Goal: Use online tool/utility: Utilize a website feature to perform a specific function

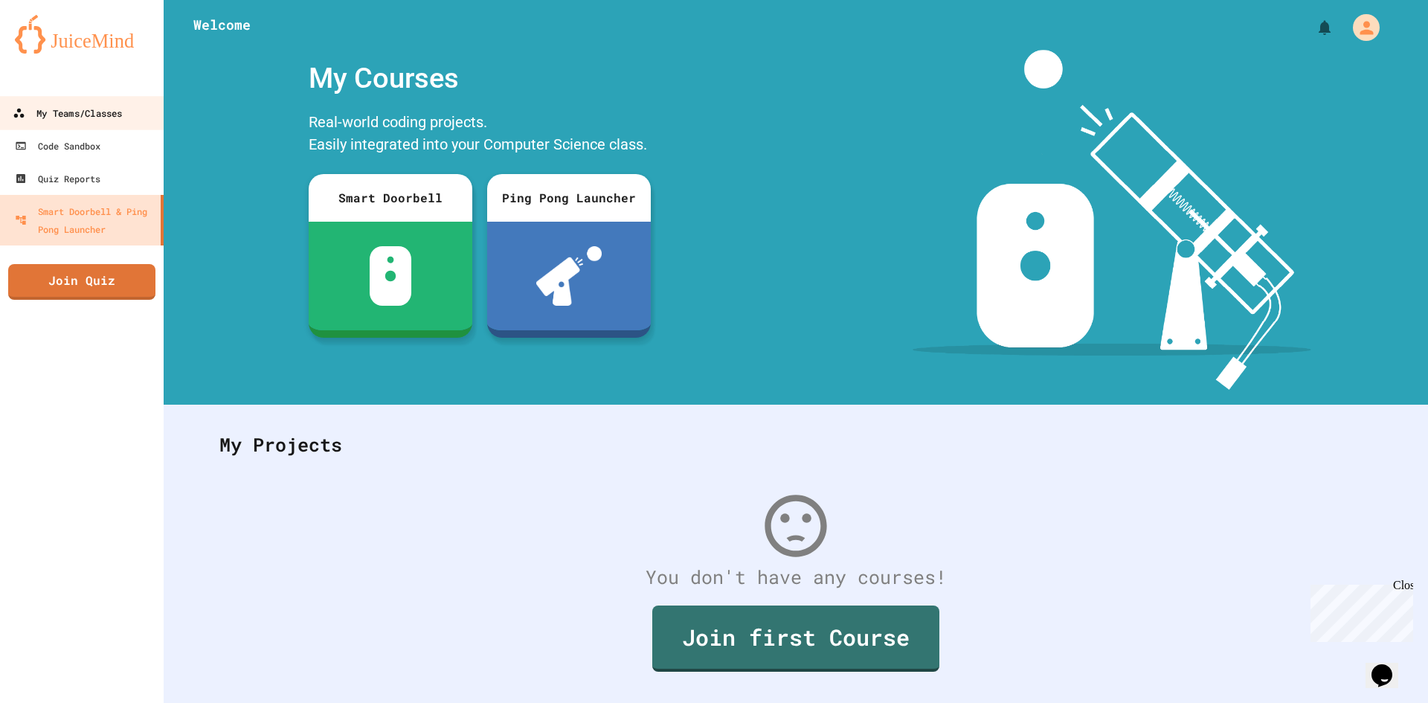
click at [118, 118] on div "My Teams/Classes" at bounding box center [67, 113] width 109 height 19
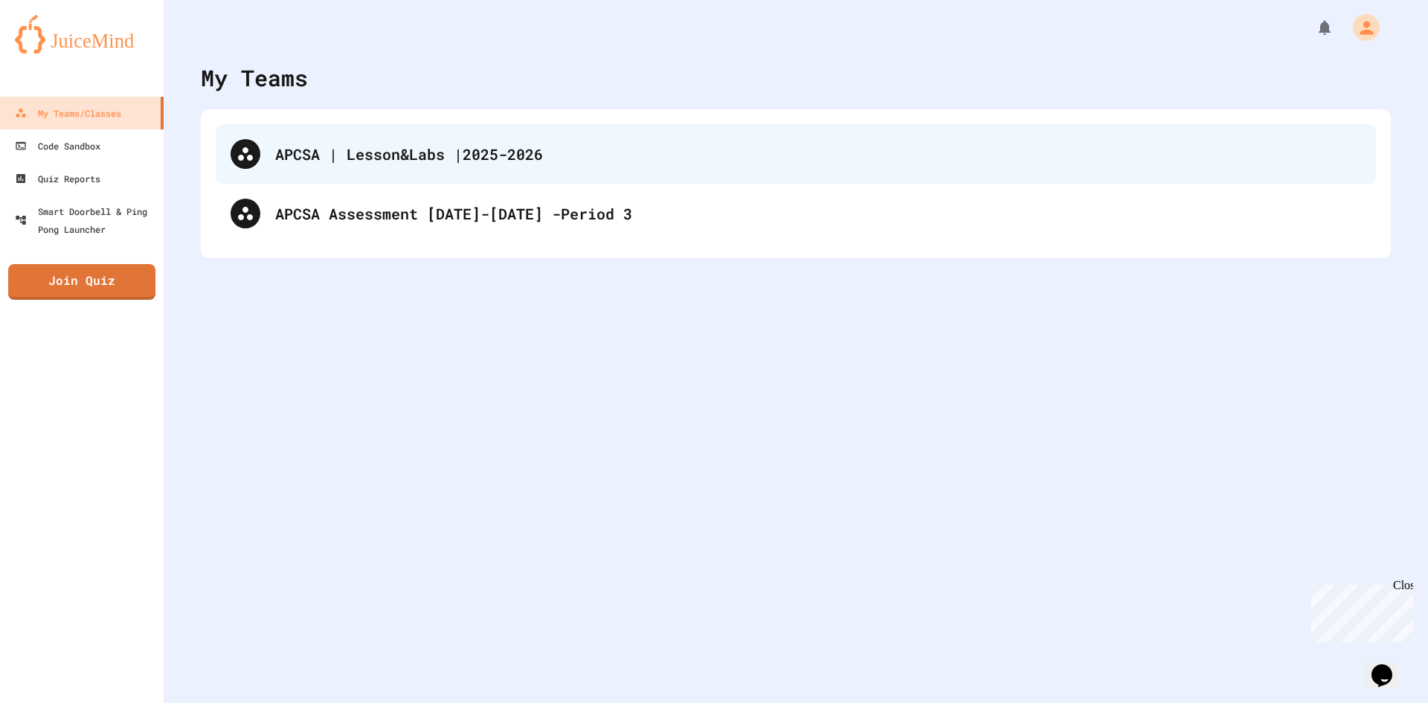
click at [462, 147] on div "APCSA | Lesson&Labs |2025-2026" at bounding box center [818, 154] width 1086 height 22
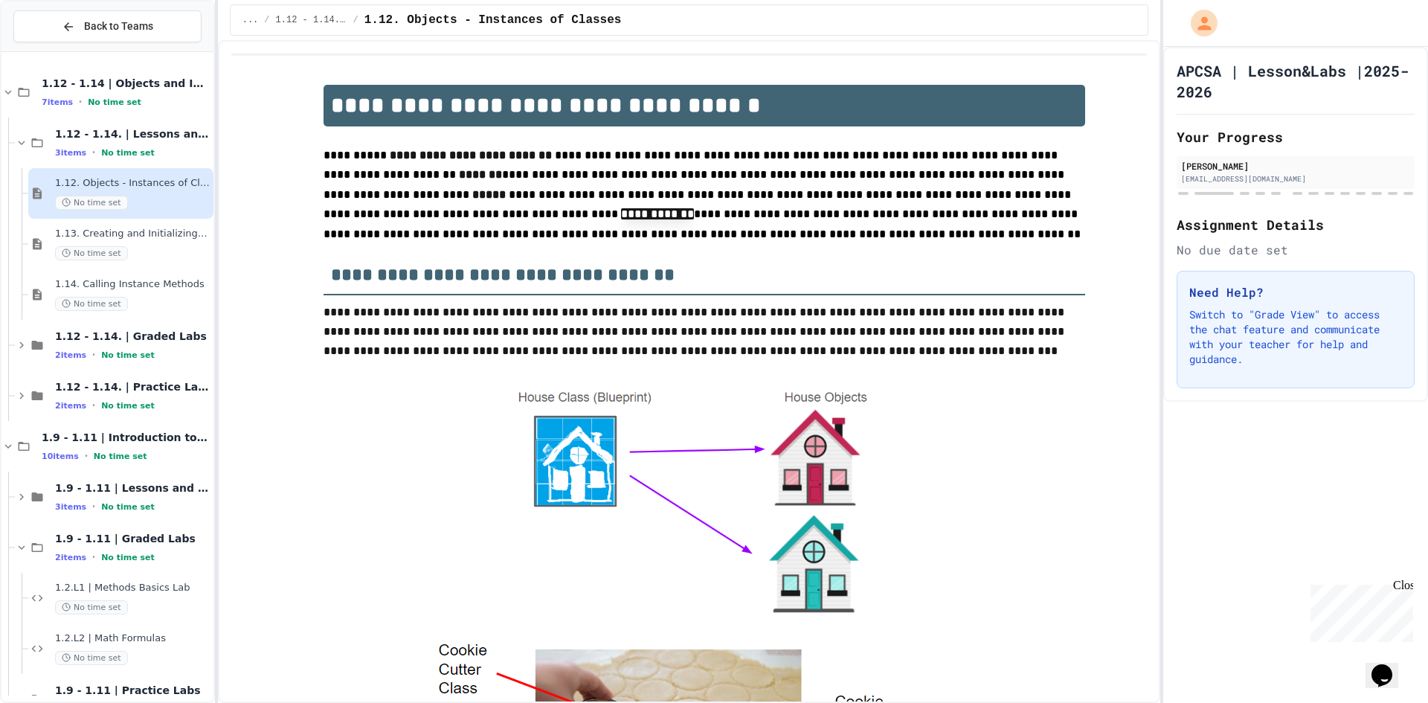
scroll to position [521, 0]
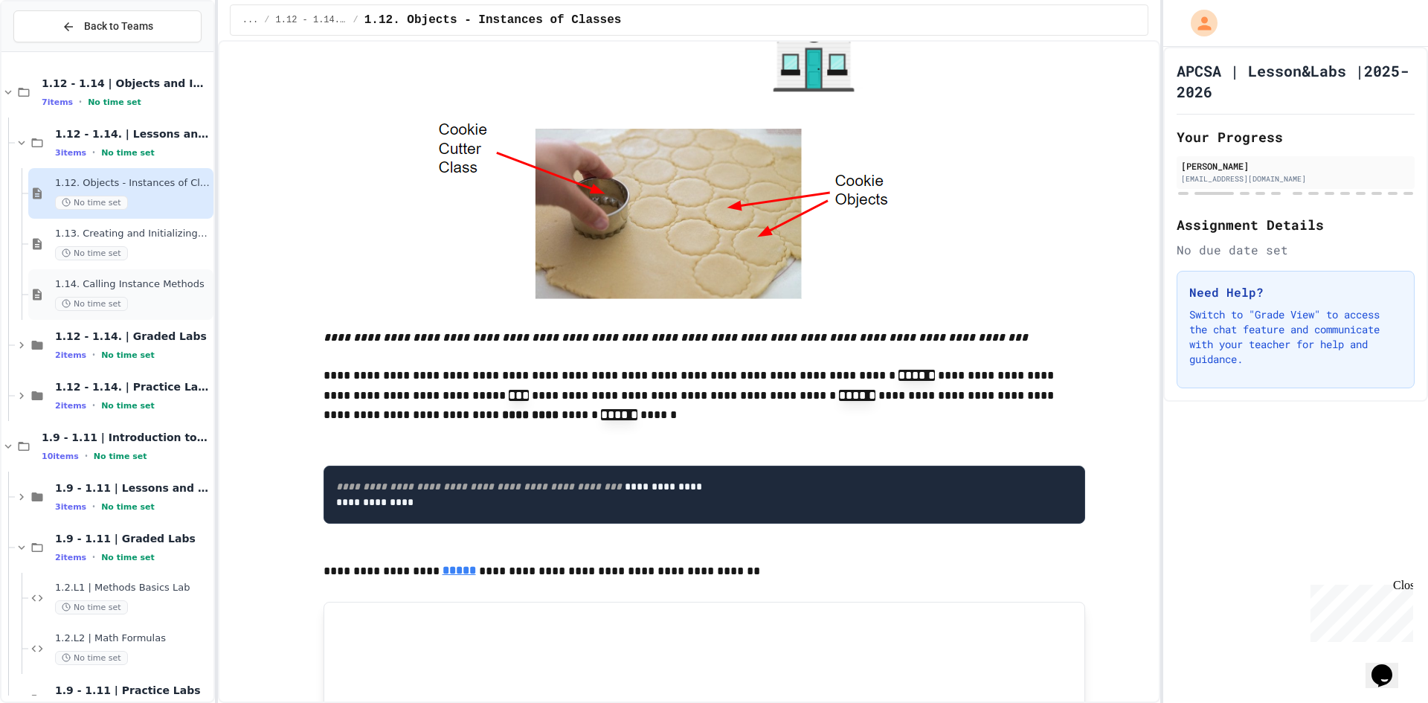
click at [133, 295] on div "1.14. Calling Instance Methods No time set" at bounding box center [132, 294] width 155 height 33
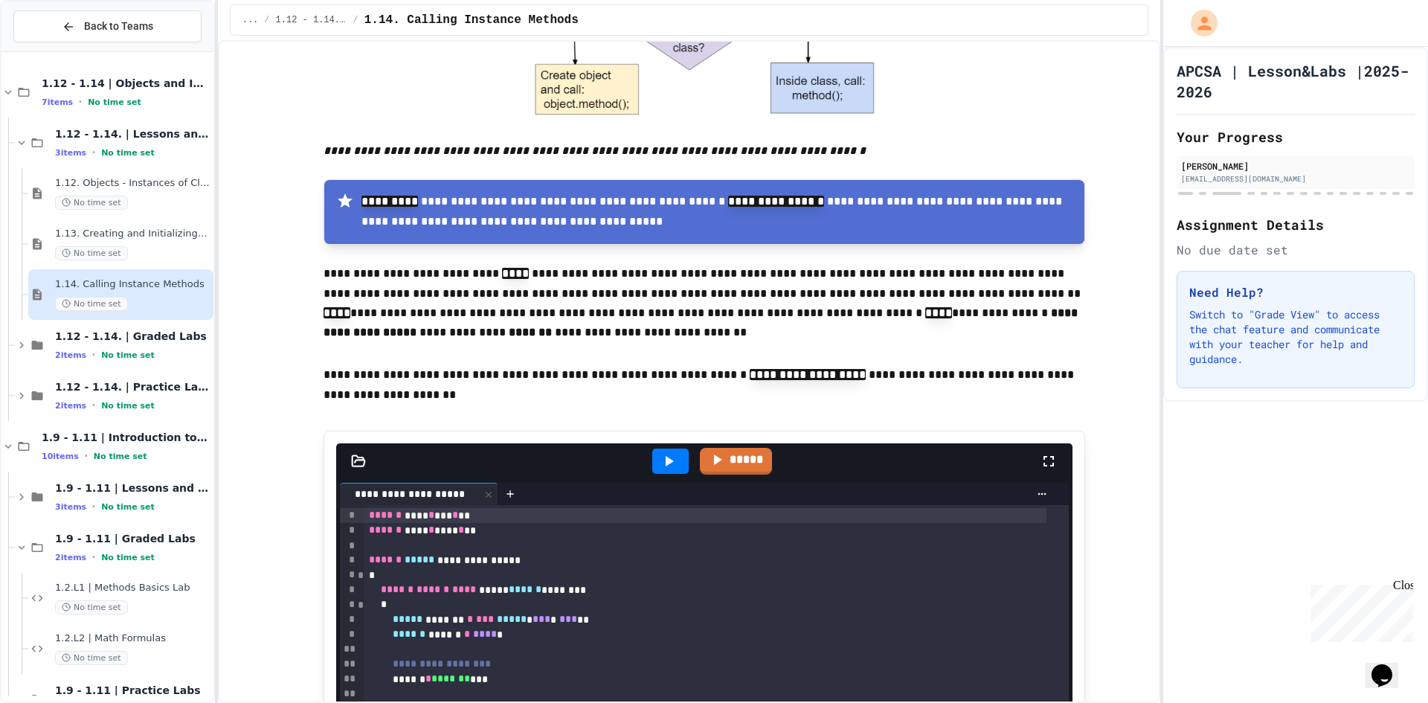
scroll to position [2157, 0]
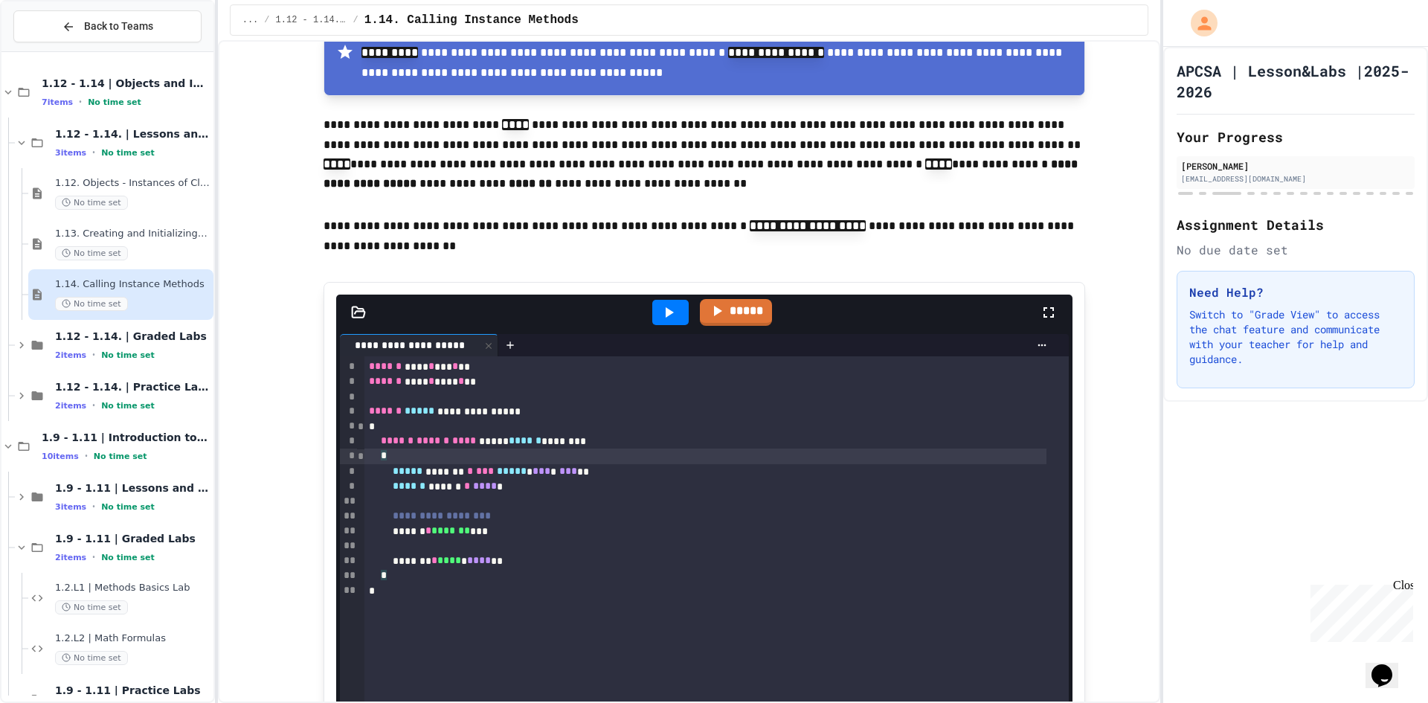
click at [567, 457] on div "*" at bounding box center [705, 456] width 682 height 15
click at [654, 426] on div "*" at bounding box center [705, 427] width 682 height 15
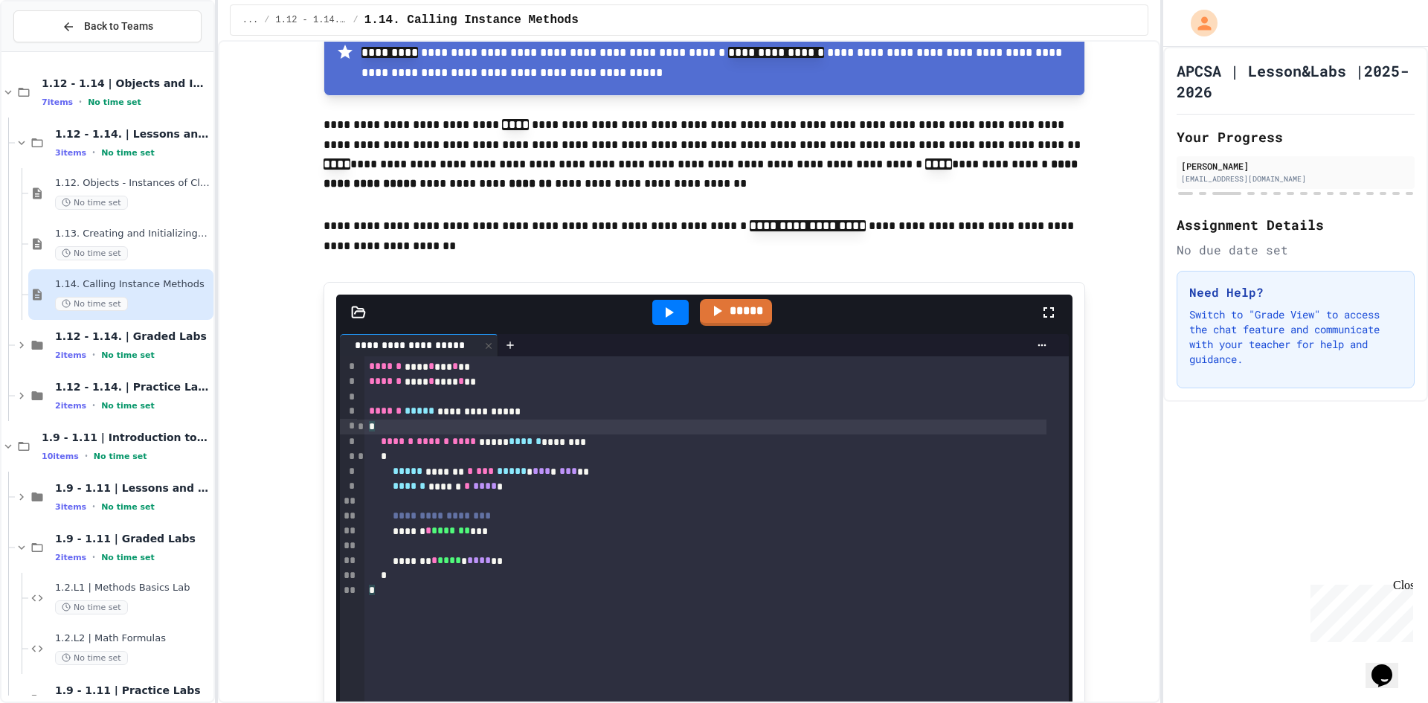
click at [652, 418] on div "**********" at bounding box center [705, 411] width 682 height 15
click at [657, 388] on div "****** **** * **** * **" at bounding box center [705, 381] width 682 height 15
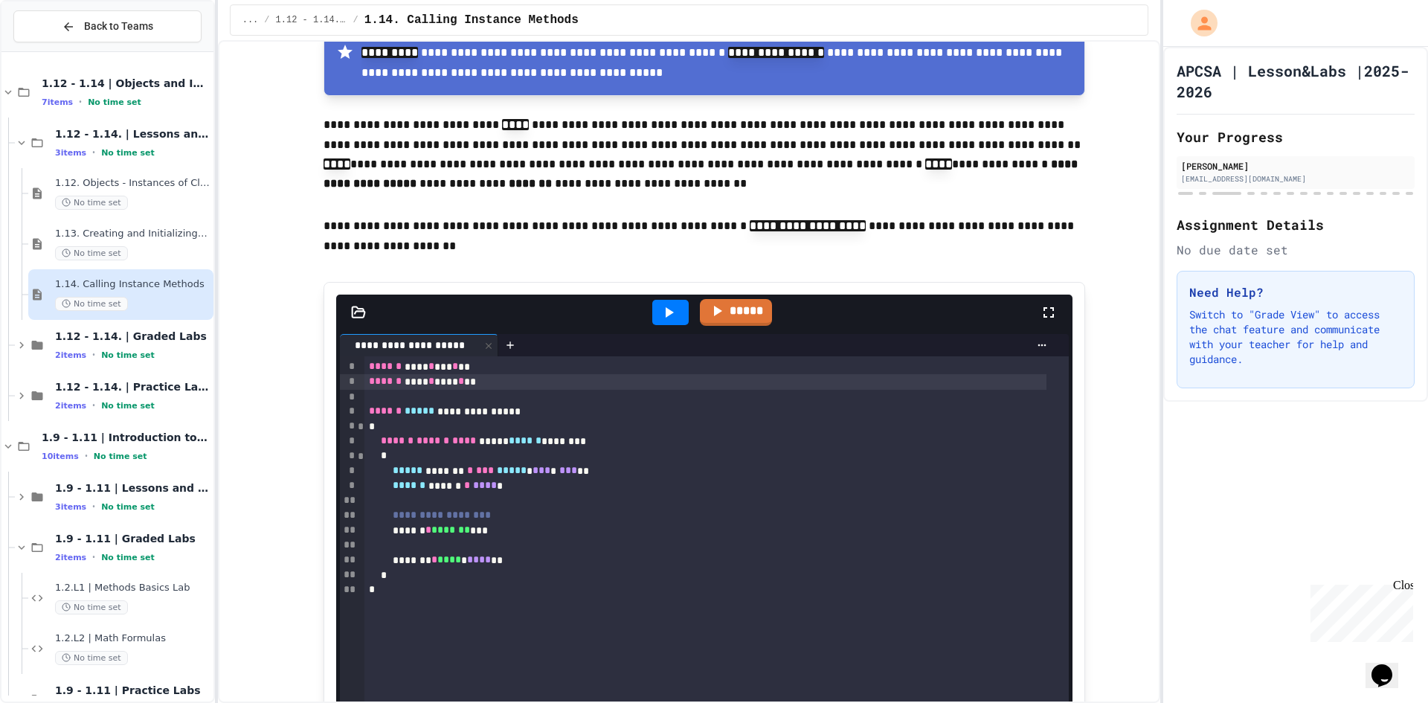
click at [639, 399] on div at bounding box center [716, 397] width 704 height 15
click at [600, 608] on div "**********" at bounding box center [716, 609] width 704 height 506
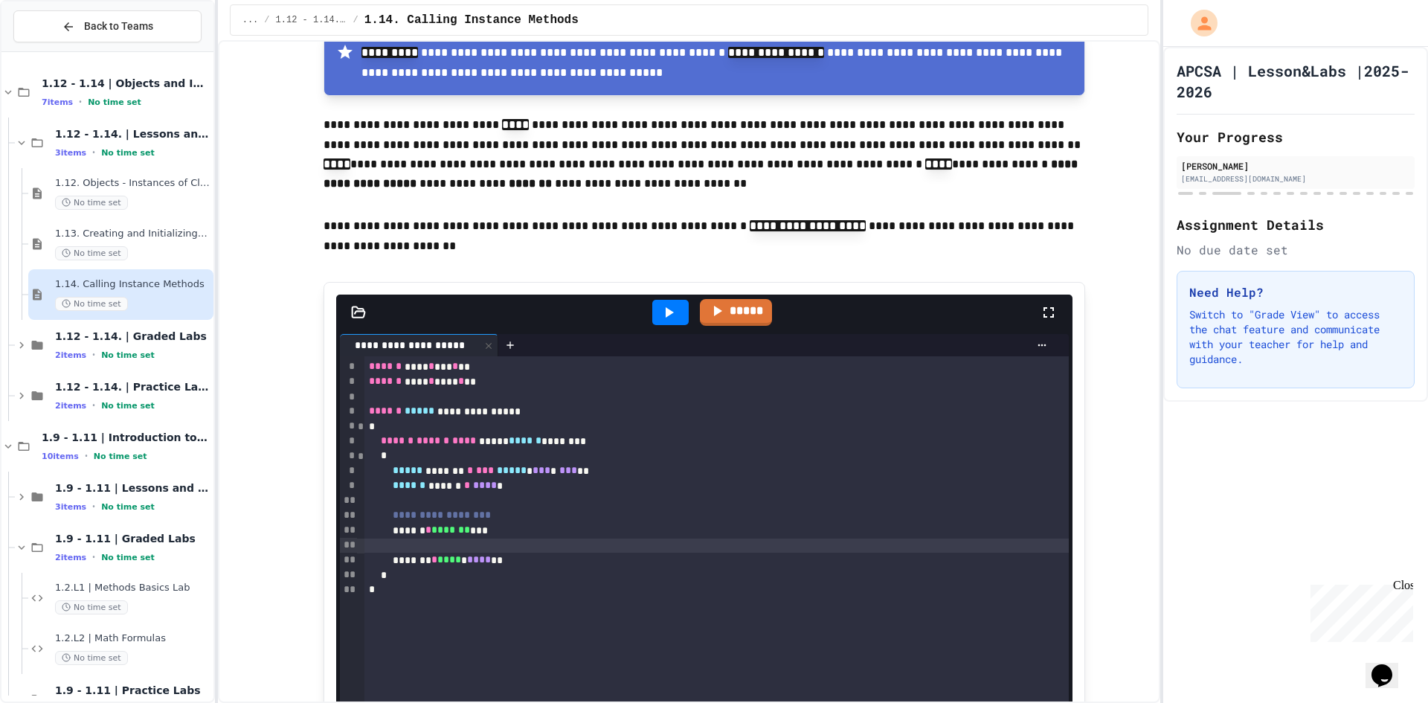
click at [614, 553] on div at bounding box center [716, 546] width 704 height 15
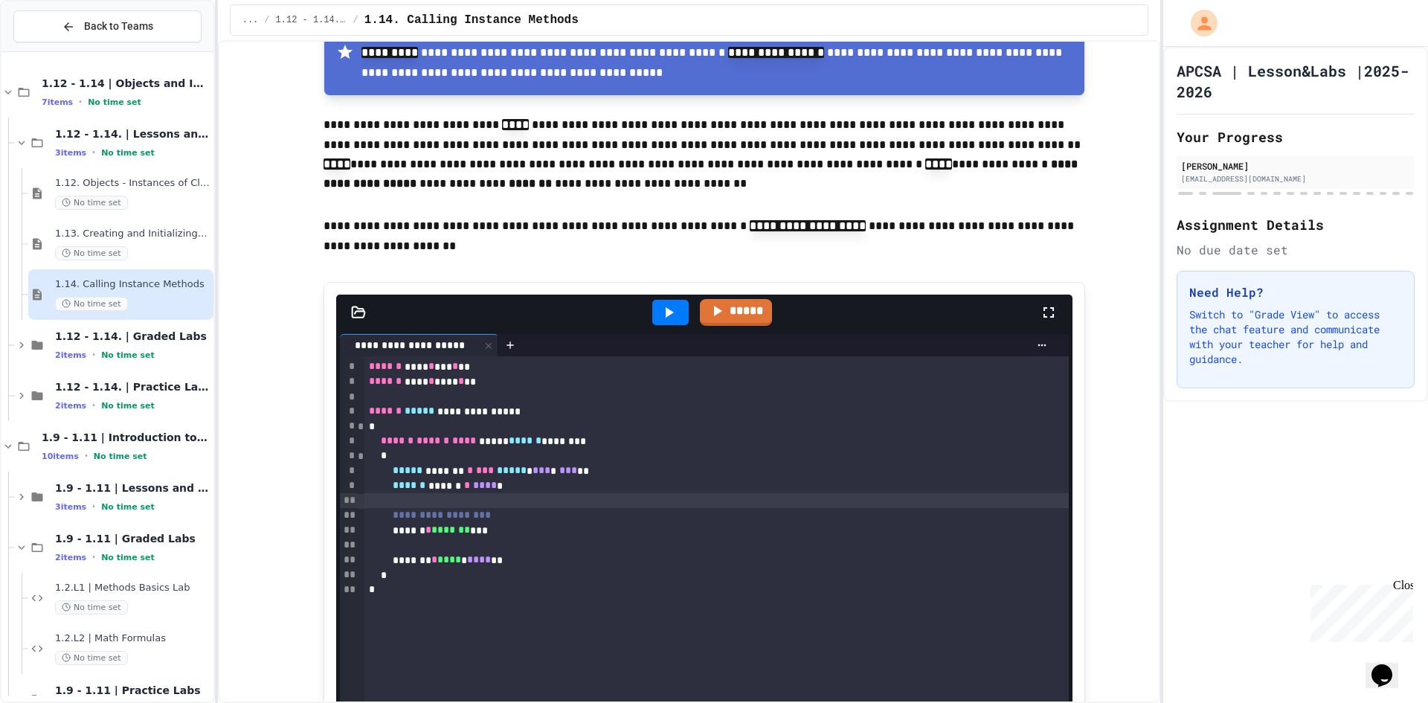
click at [615, 506] on div at bounding box center [716, 500] width 704 height 15
click at [771, 197] on p "**********" at bounding box center [705, 156] width 762 height 82
click at [777, 167] on p "**********" at bounding box center [705, 156] width 762 height 82
click at [835, 189] on p "**********" at bounding box center [705, 156] width 762 height 82
click at [849, 170] on strong "**********" at bounding box center [702, 173] width 757 height 30
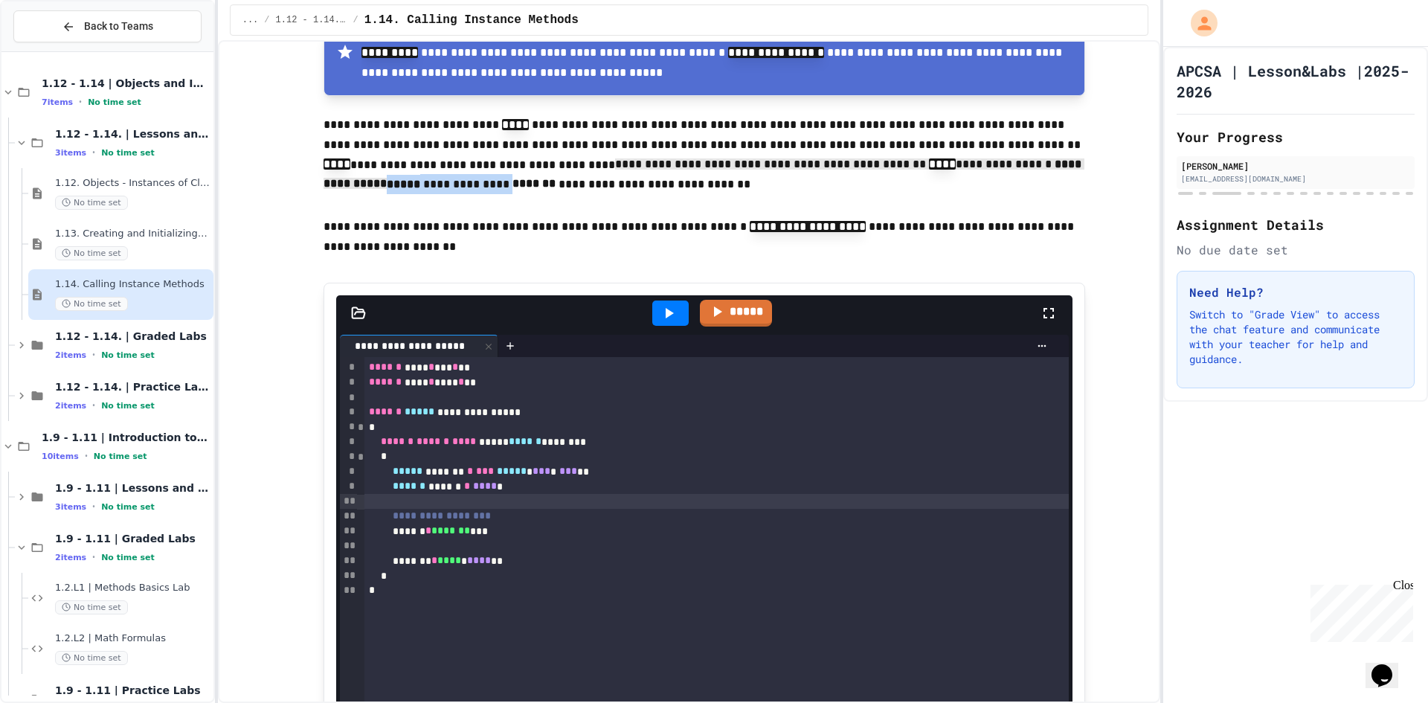
click at [393, 192] on p "**********" at bounding box center [705, 156] width 762 height 83
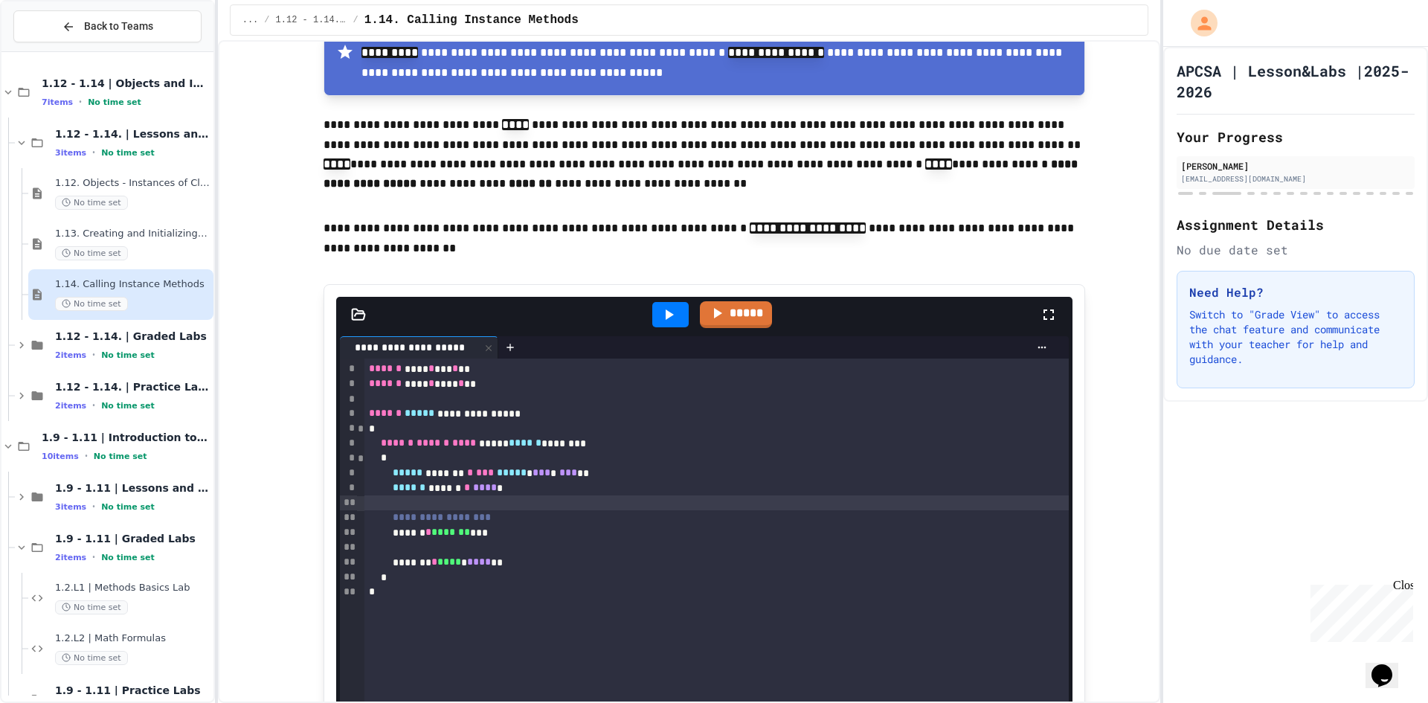
click at [523, 199] on p "**********" at bounding box center [705, 157] width 762 height 84
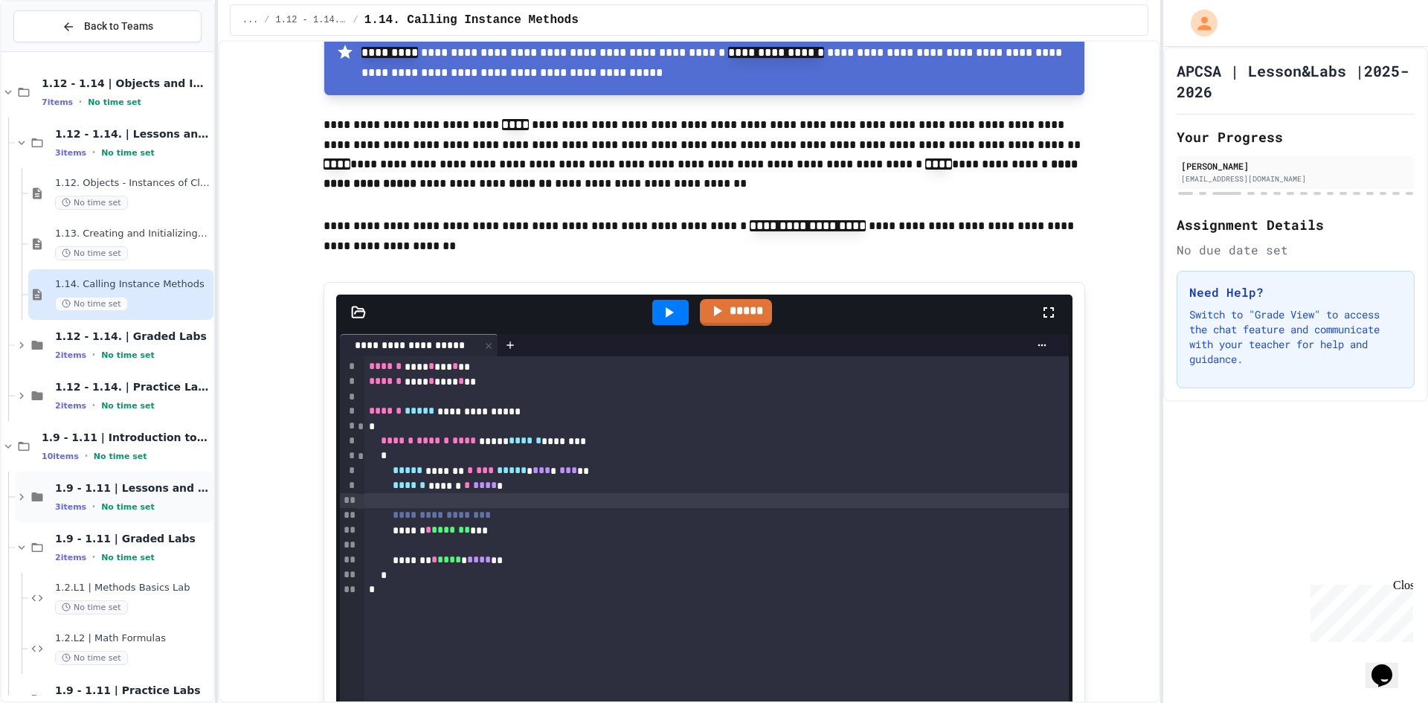
click at [150, 516] on div "1.9 - 1.11 | Lessons and Notes 3 items • No time set" at bounding box center [114, 497] width 199 height 51
click at [138, 353] on span "No time set" at bounding box center [128, 355] width 54 height 10
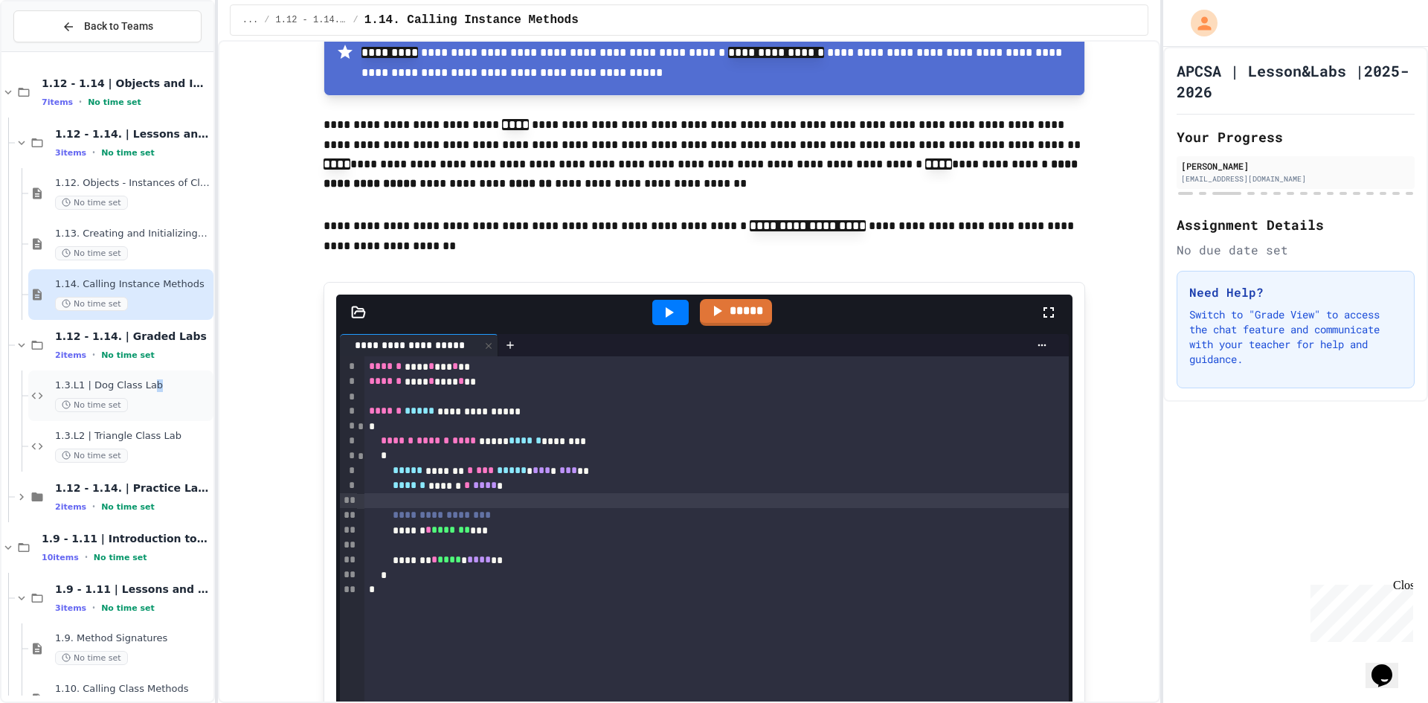
click at [145, 390] on span "1.3.L1 | Dog Class Lab" at bounding box center [132, 385] width 155 height 13
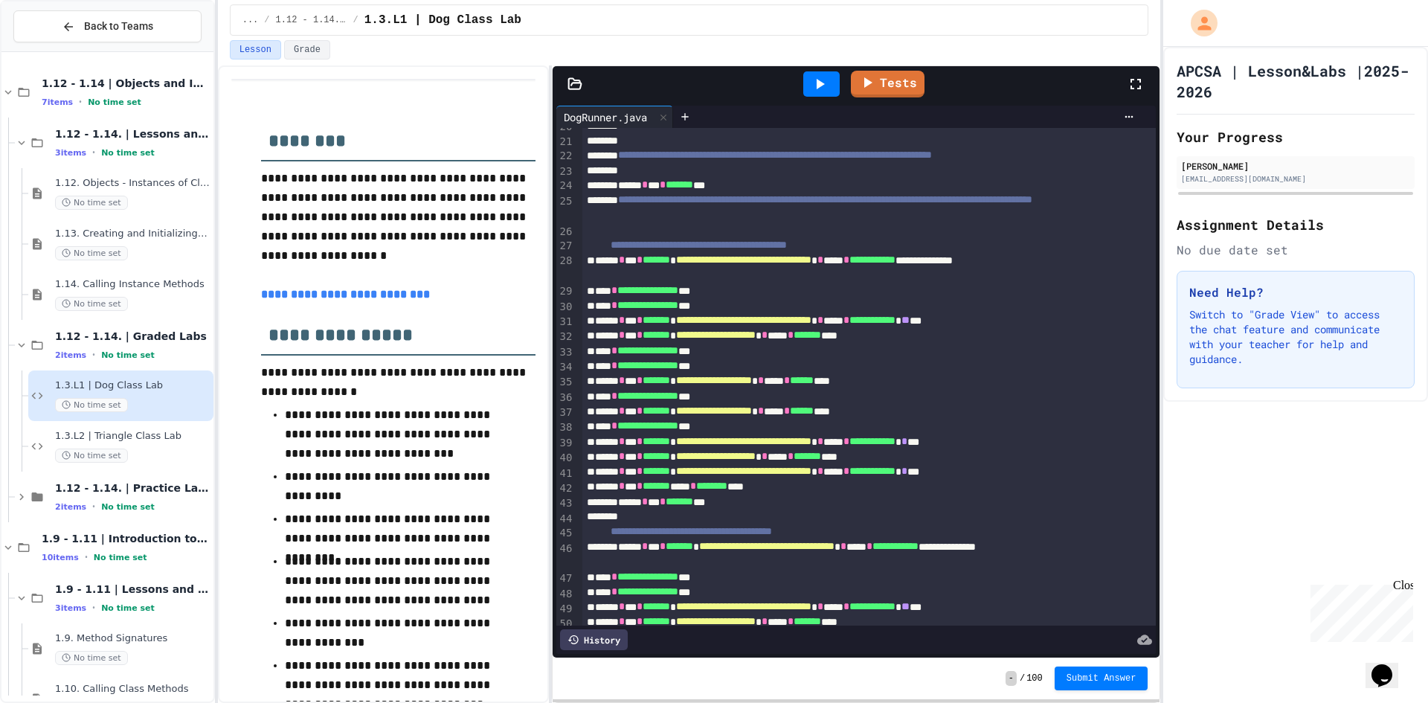
scroll to position [539, 0]
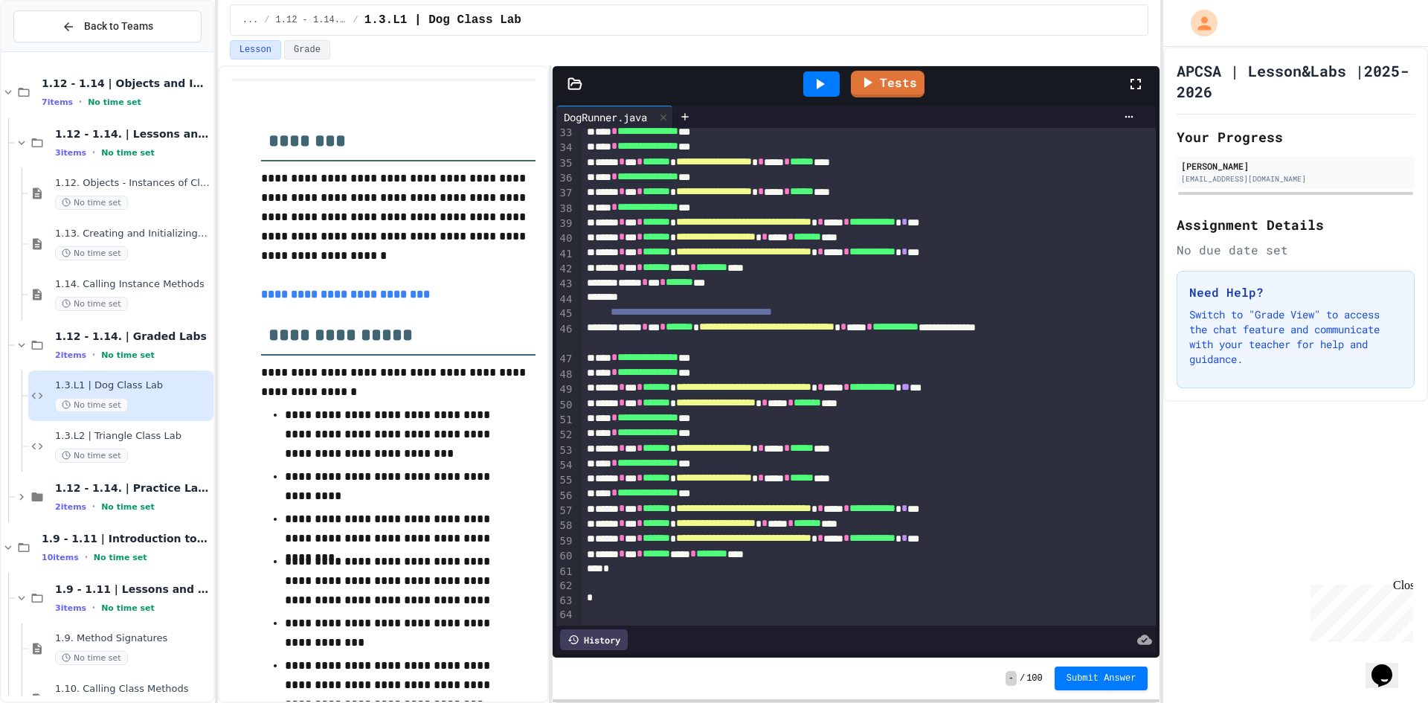
click at [940, 562] on div "*" at bounding box center [853, 569] width 542 height 15
click at [118, 227] on div "1.13. Creating and Initializing Objects: Constructors No time set" at bounding box center [120, 244] width 185 height 51
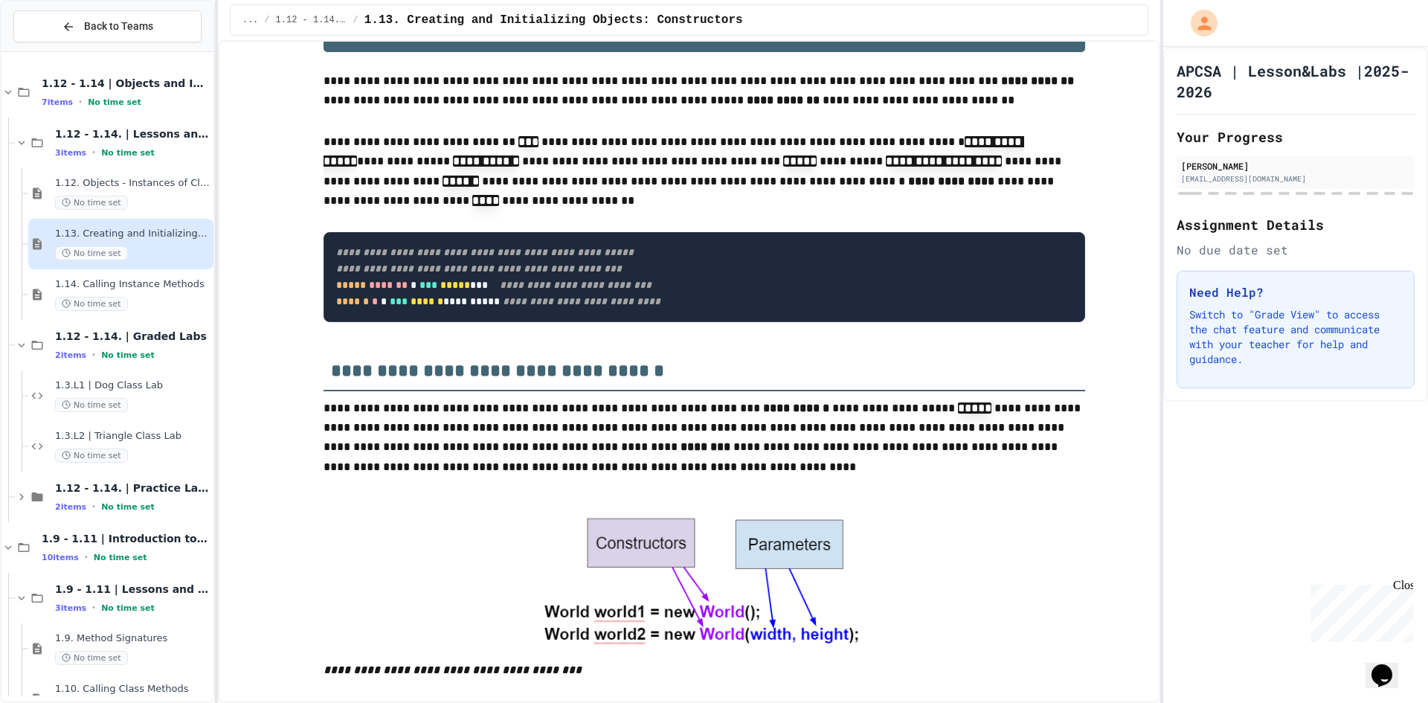
scroll to position [149, 0]
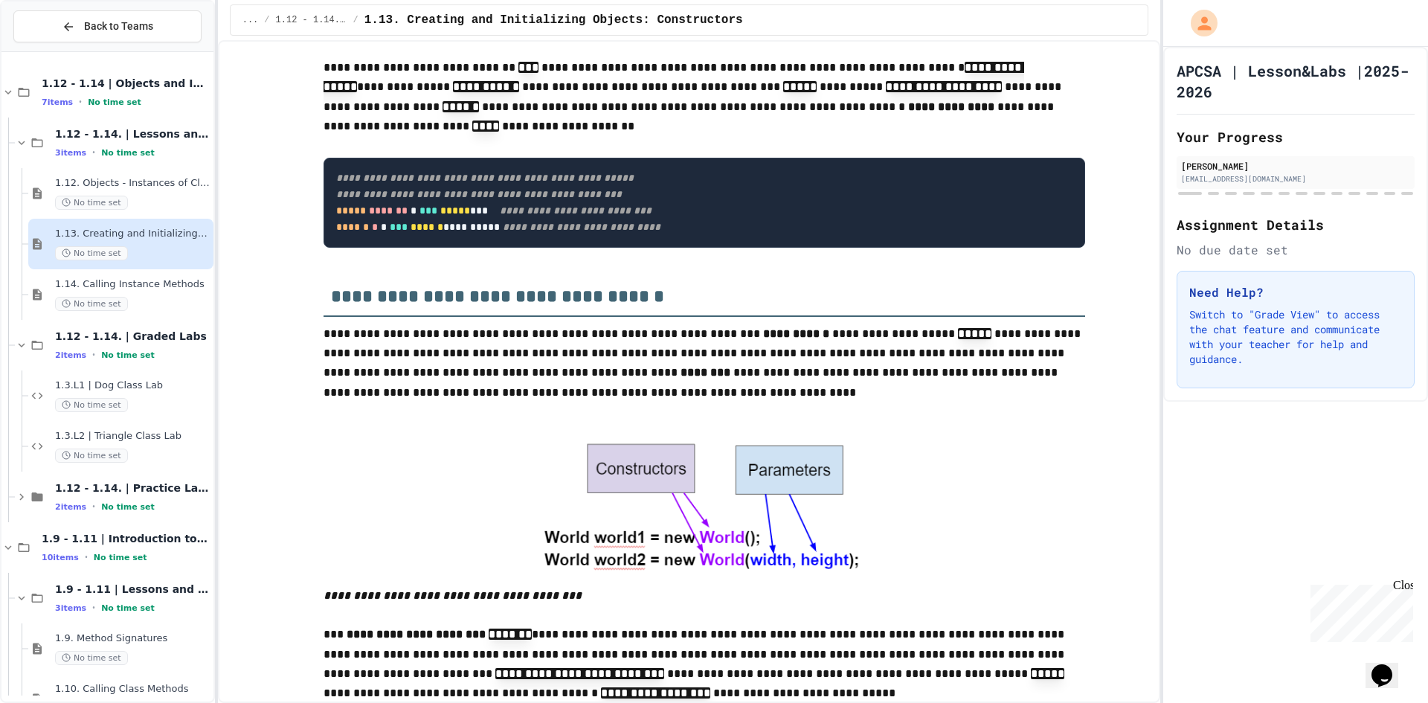
click at [884, 535] on img at bounding box center [704, 505] width 381 height 162
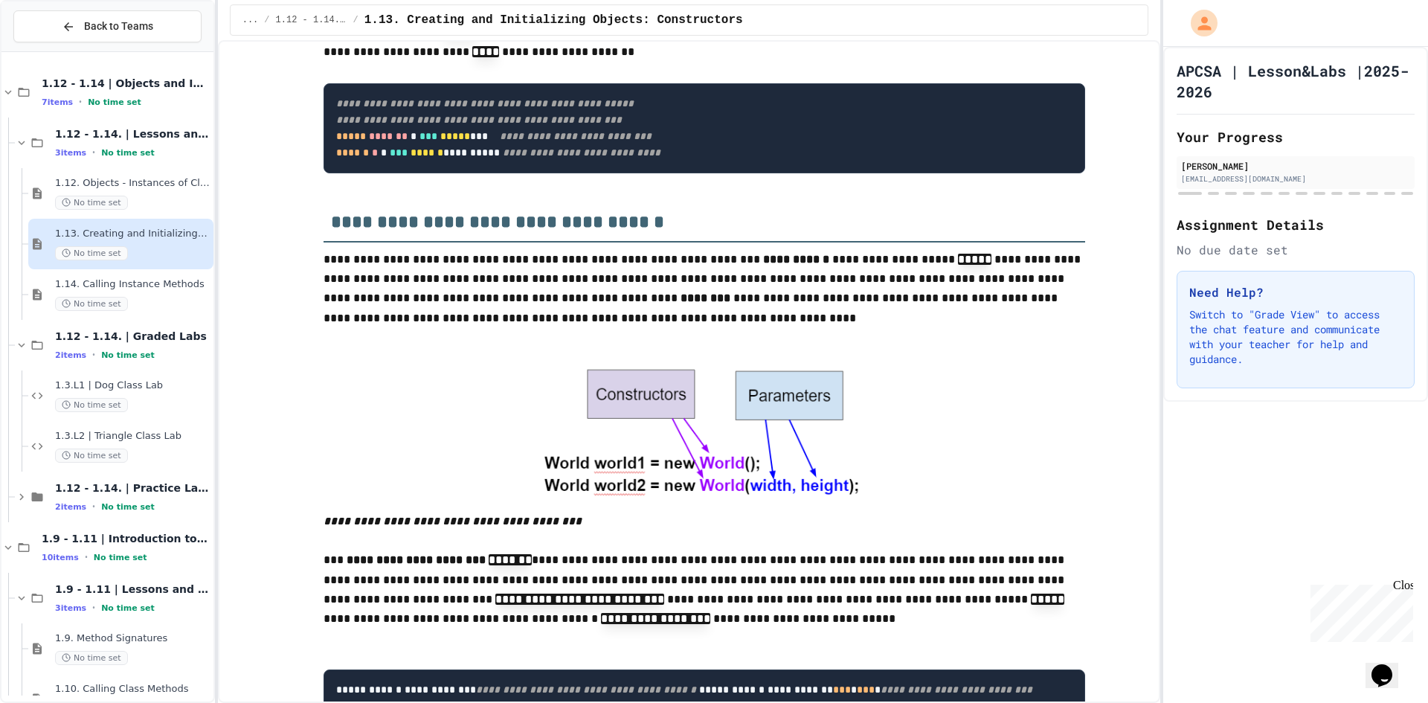
scroll to position [0, 0]
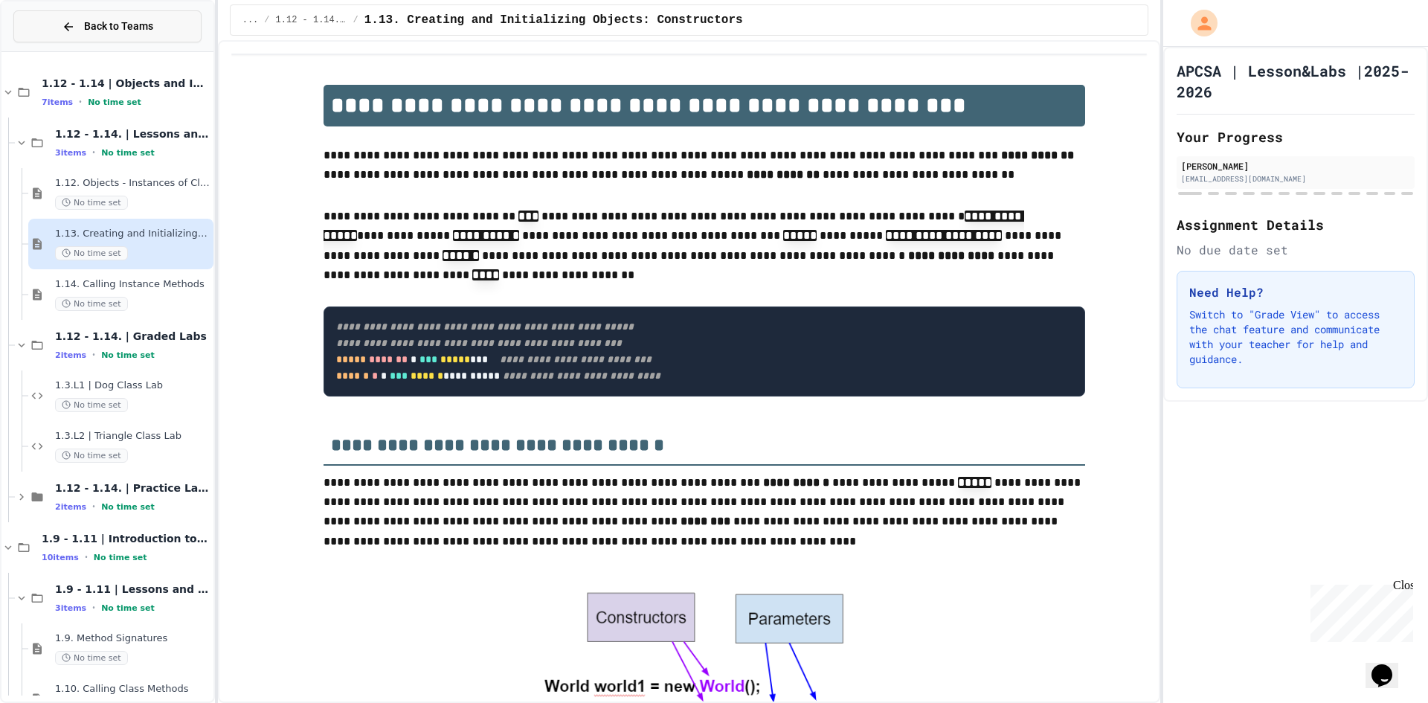
click at [162, 30] on button "Back to Teams" at bounding box center [107, 26] width 188 height 32
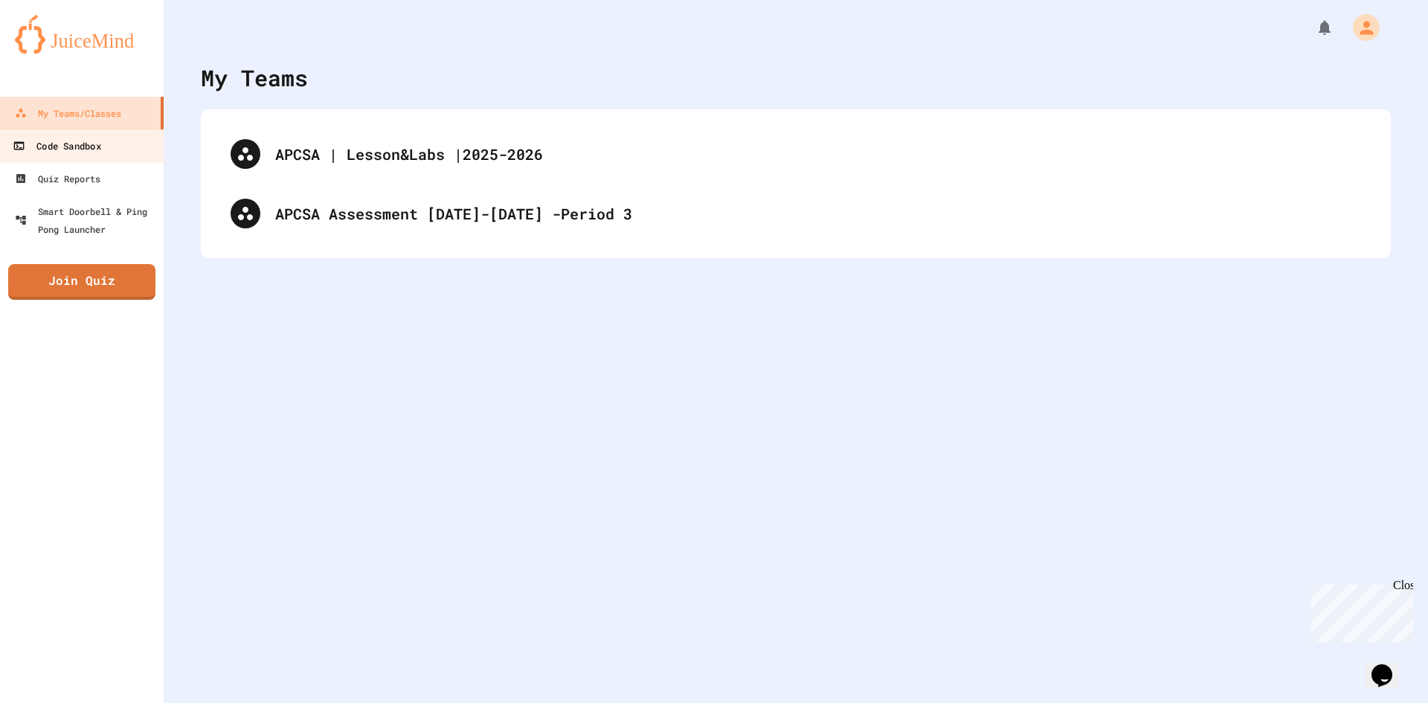
click at [112, 138] on link "Code Sandbox" at bounding box center [82, 145] width 169 height 33
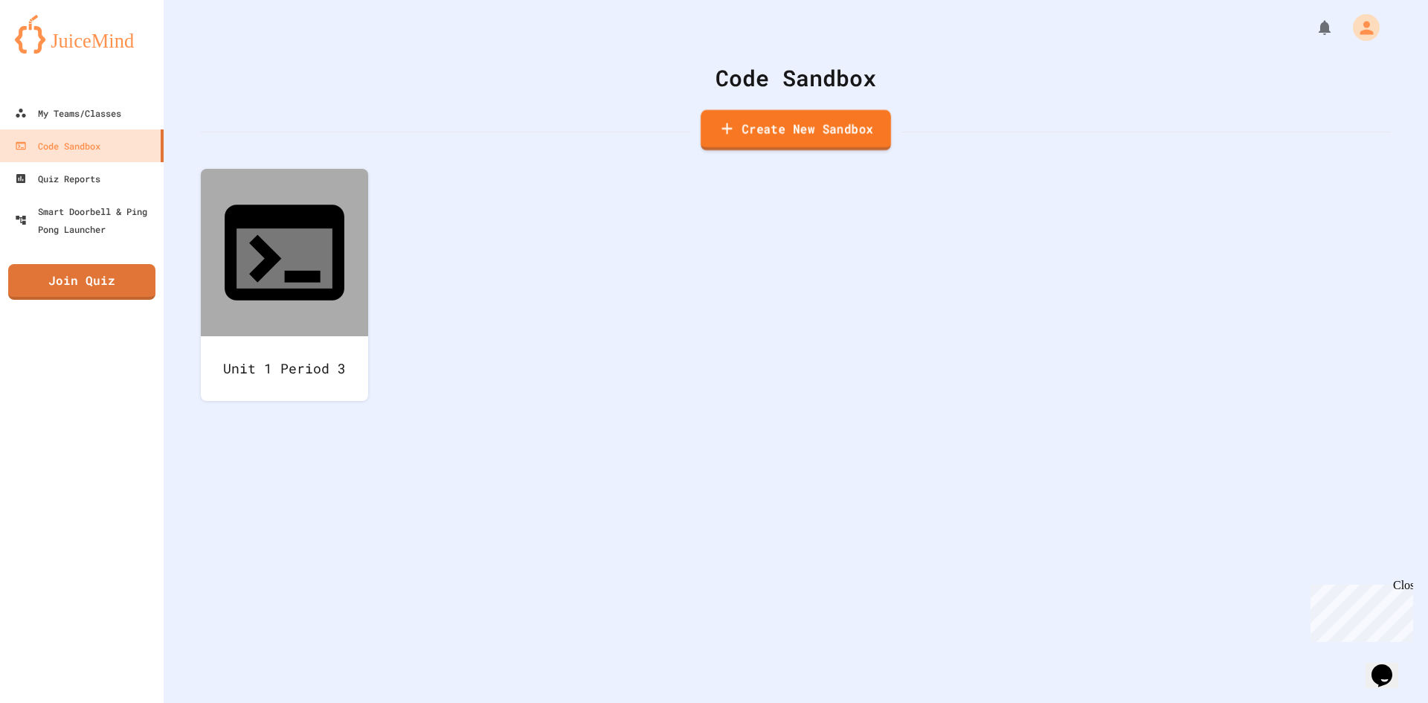
click at [791, 136] on link "Create New Sandbox" at bounding box center [796, 130] width 190 height 41
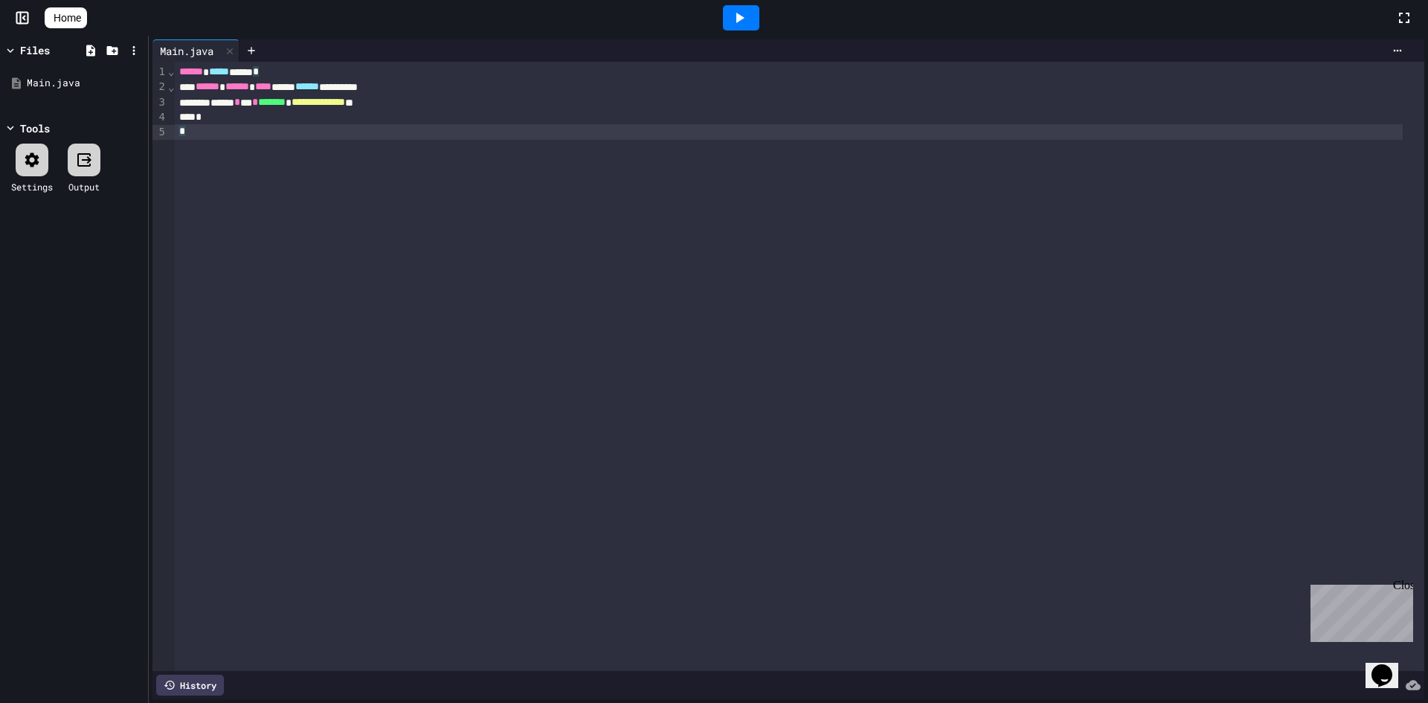
click at [298, 135] on div "*" at bounding box center [788, 131] width 1227 height 15
click at [286, 106] on span "*******" at bounding box center [272, 102] width 28 height 10
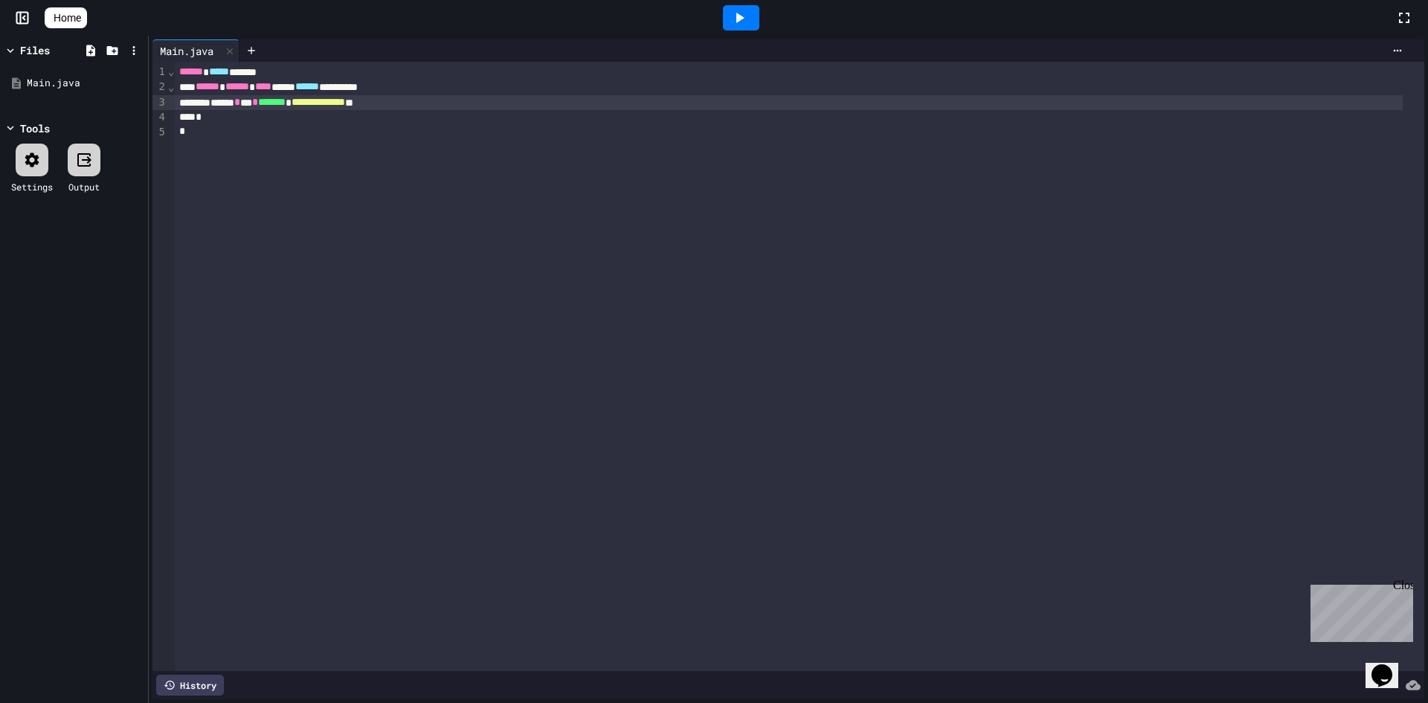
click at [319, 120] on div "*" at bounding box center [788, 117] width 1227 height 15
click at [260, 52] on div at bounding box center [252, 50] width 24 height 22
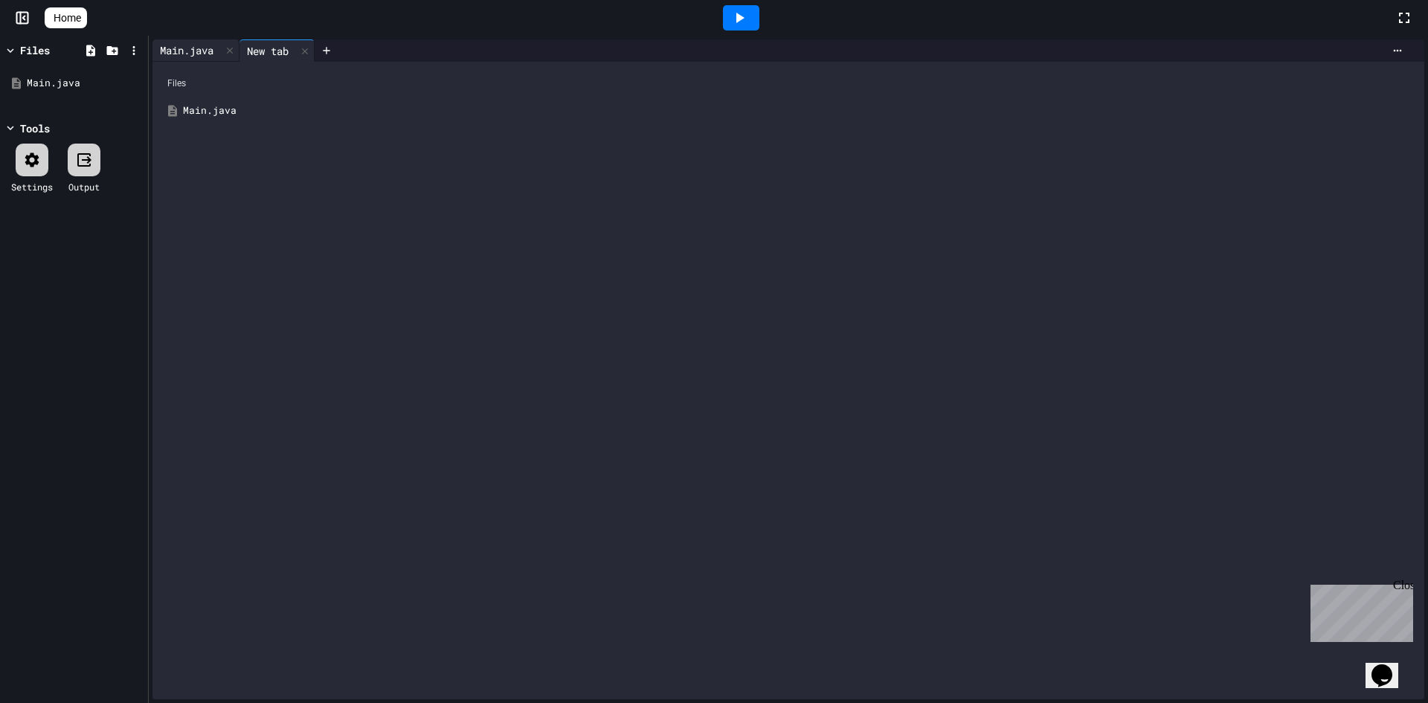
click at [207, 45] on div "Main.java" at bounding box center [186, 50] width 68 height 16
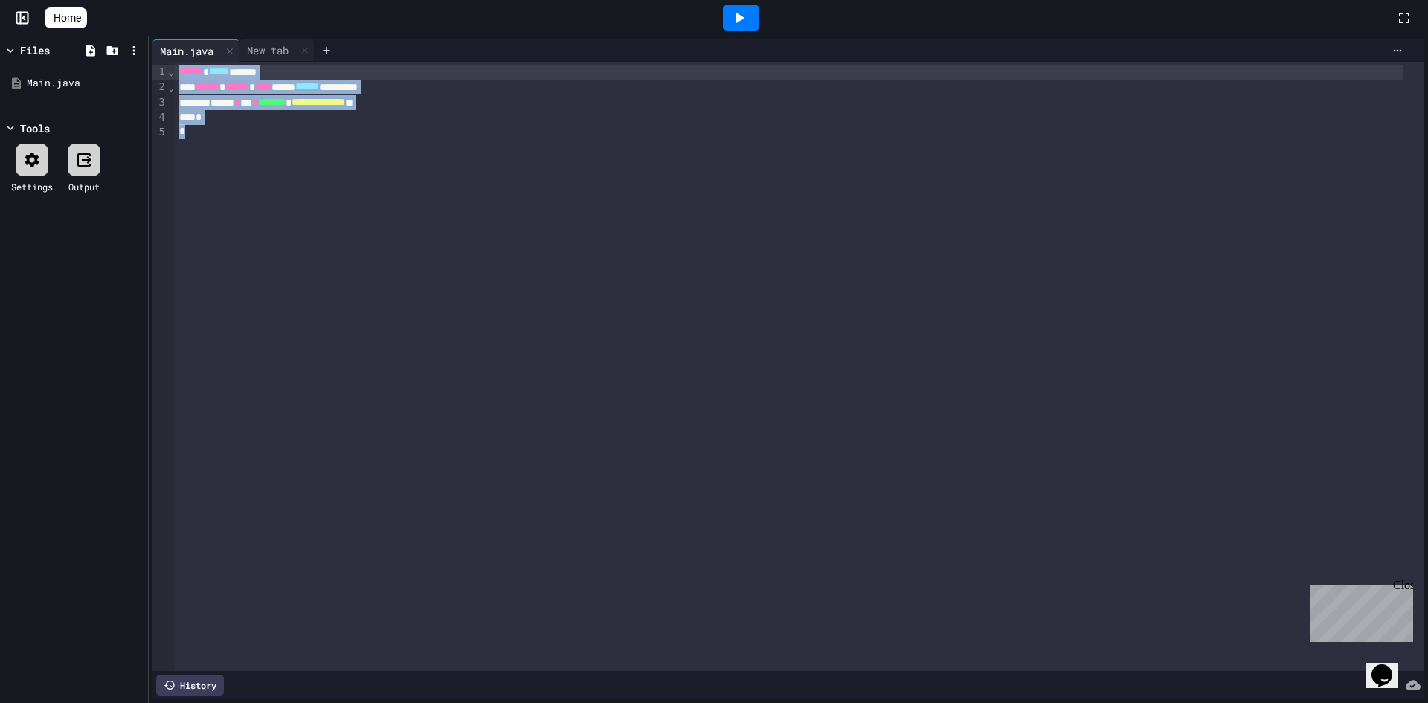
drag, startPoint x: 355, startPoint y: 125, endPoint x: 252, endPoint y: 33, distance: 138.0
click at [252, 33] on div "**********" at bounding box center [714, 351] width 1428 height 703
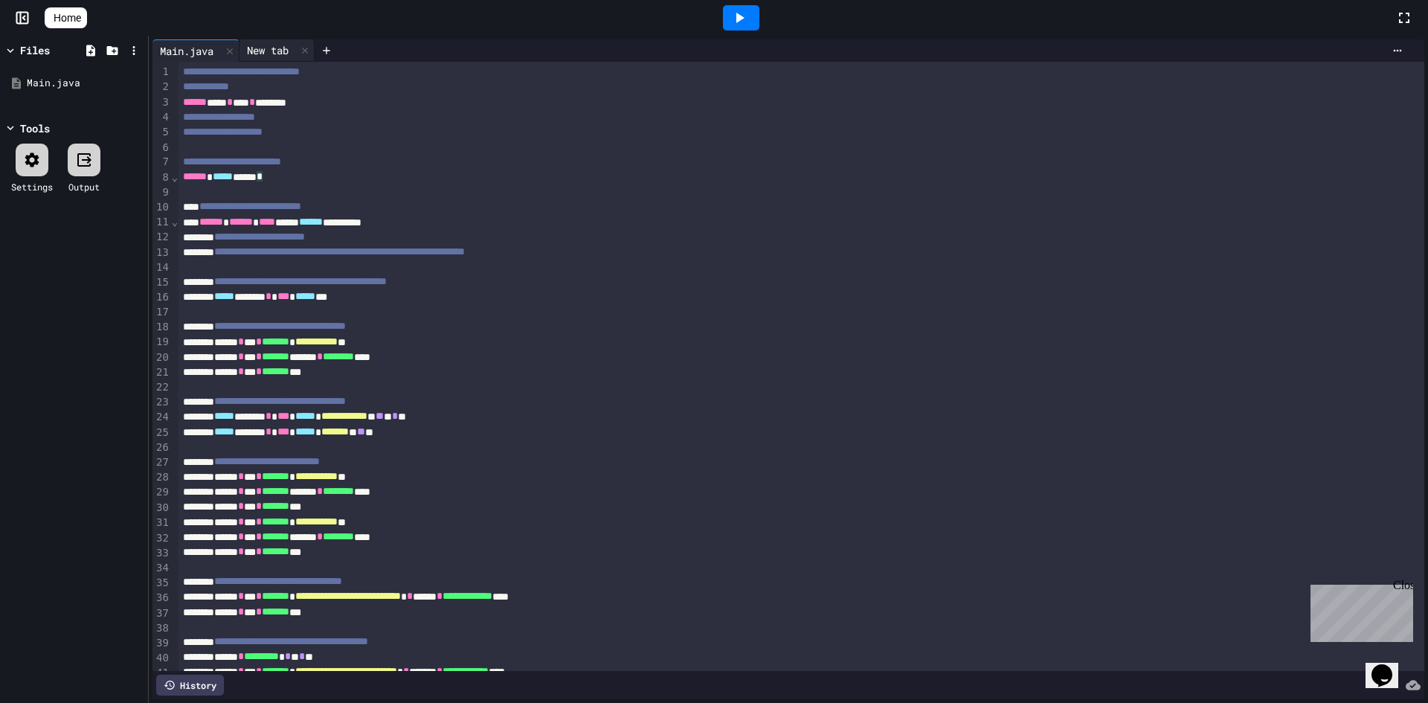
click at [274, 57] on div "New tab" at bounding box center [268, 50] width 57 height 16
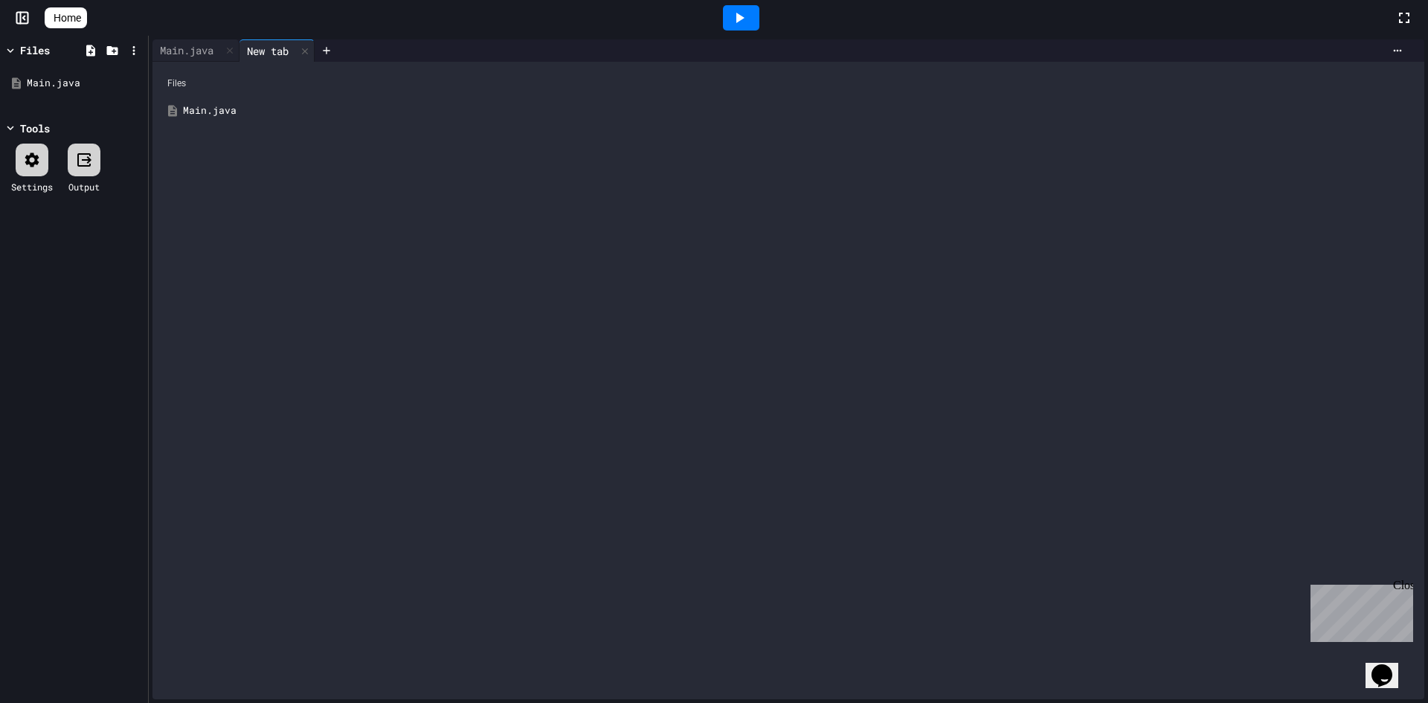
drag, startPoint x: 323, startPoint y: 129, endPoint x: 1383, endPoint y: 147, distance: 1060.1
click at [1383, 147] on div "Files Main.java" at bounding box center [788, 380] width 1272 height 637
click at [1392, 50] on icon at bounding box center [1398, 51] width 12 height 12
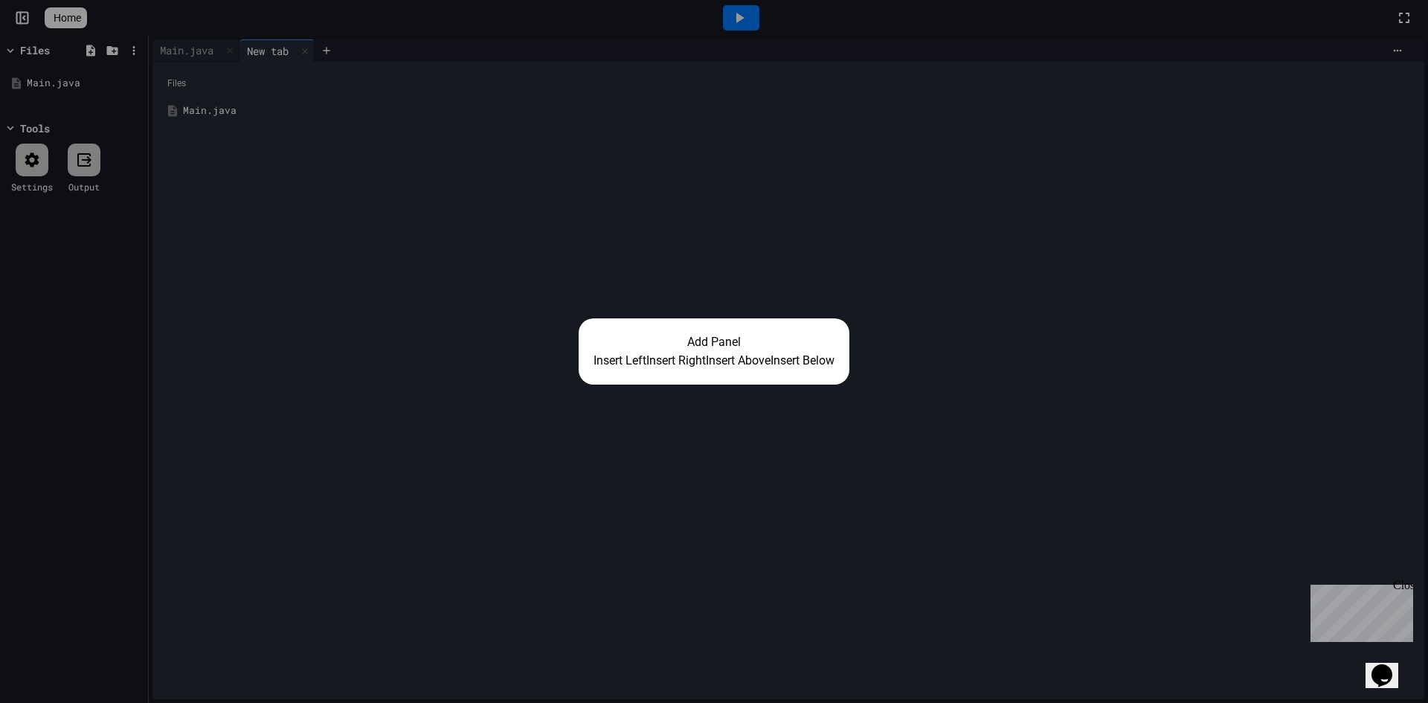
click at [745, 229] on div "Add Panel Insert Left Insert Right Insert Above Insert Below" at bounding box center [714, 351] width 1428 height 703
click at [1331, 498] on div "Add Panel Insert Left Insert Right Insert Above Insert Below" at bounding box center [714, 351] width 1428 height 703
click at [717, 337] on h2 "Add Panel" at bounding box center [714, 342] width 241 height 18
click at [614, 364] on button "Insert Left" at bounding box center [620, 361] width 53 height 18
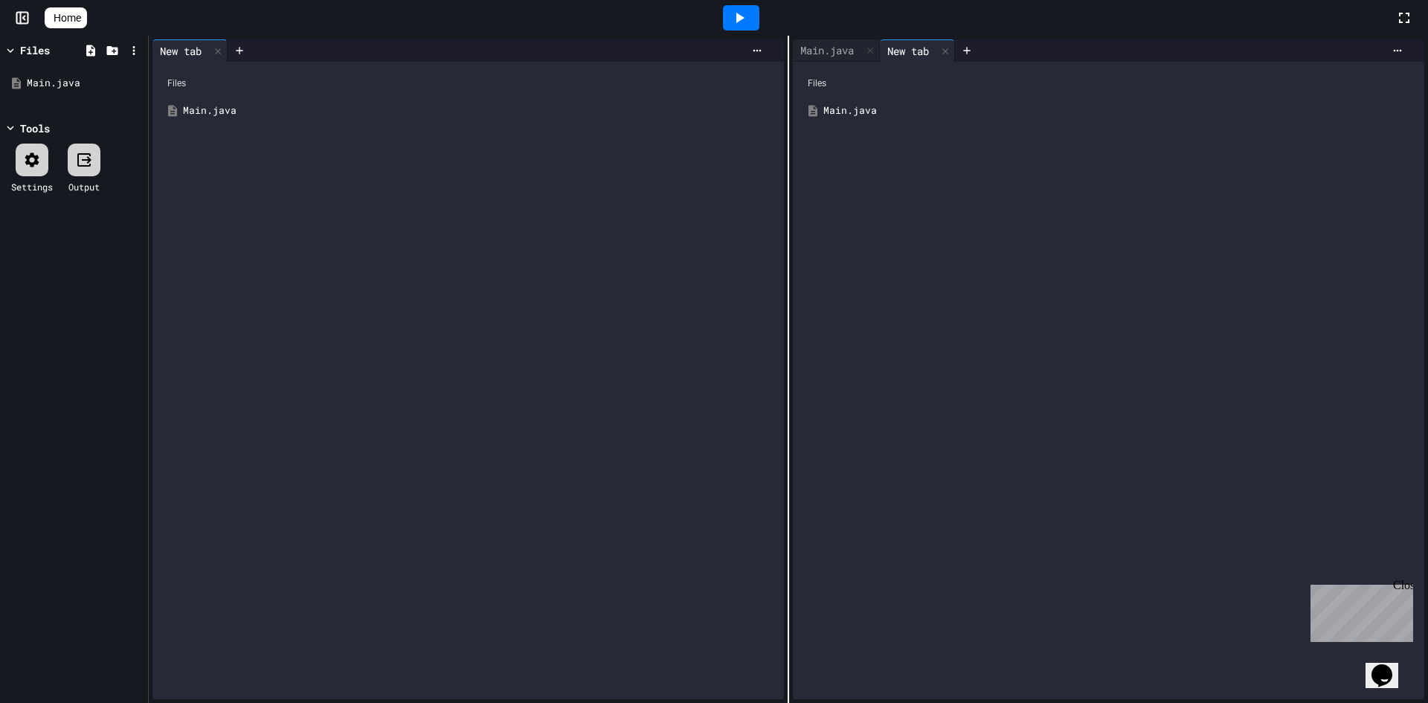
click at [1386, 39] on div at bounding box center [1182, 50] width 454 height 22
click at [1392, 48] on icon at bounding box center [1398, 51] width 12 height 12
click at [210, 107] on div "Main.java" at bounding box center [799, 110] width 1232 height 15
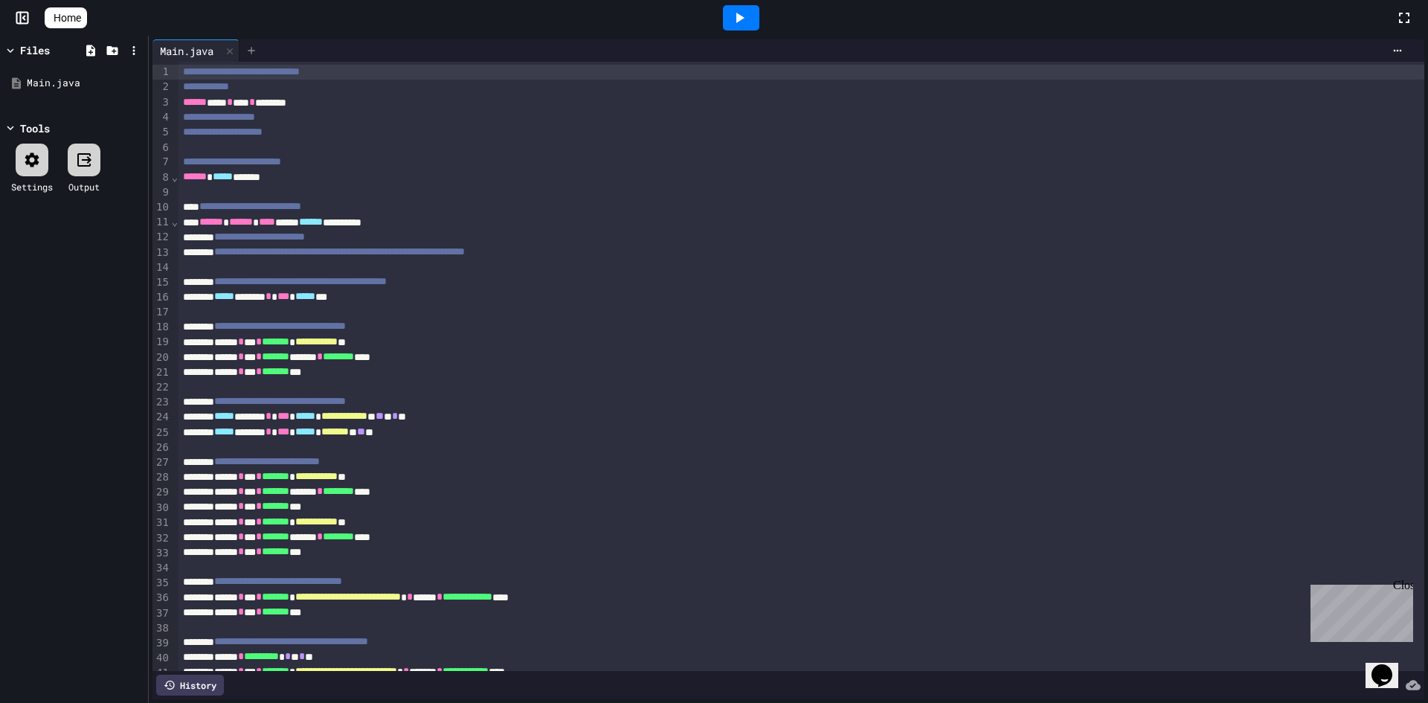
click at [249, 42] on div at bounding box center [252, 50] width 24 height 22
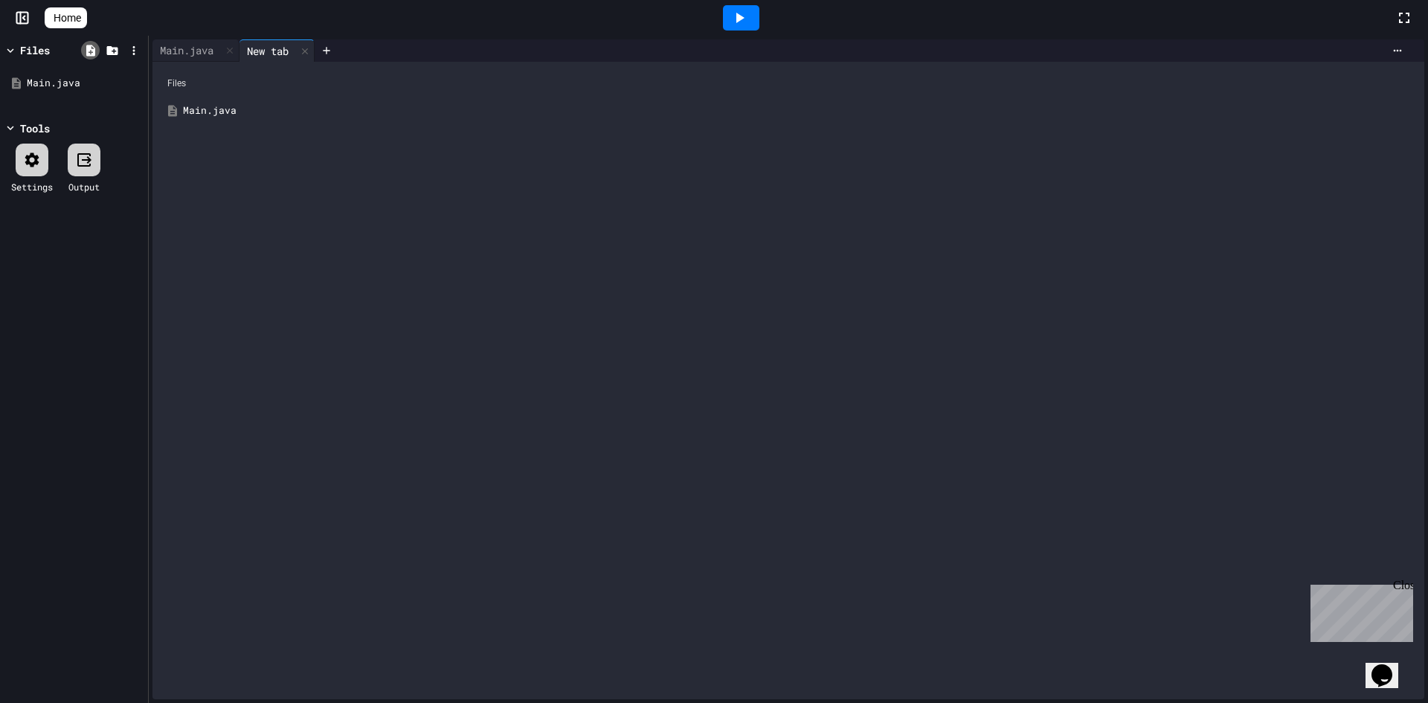
click at [92, 44] on icon at bounding box center [90, 50] width 13 height 13
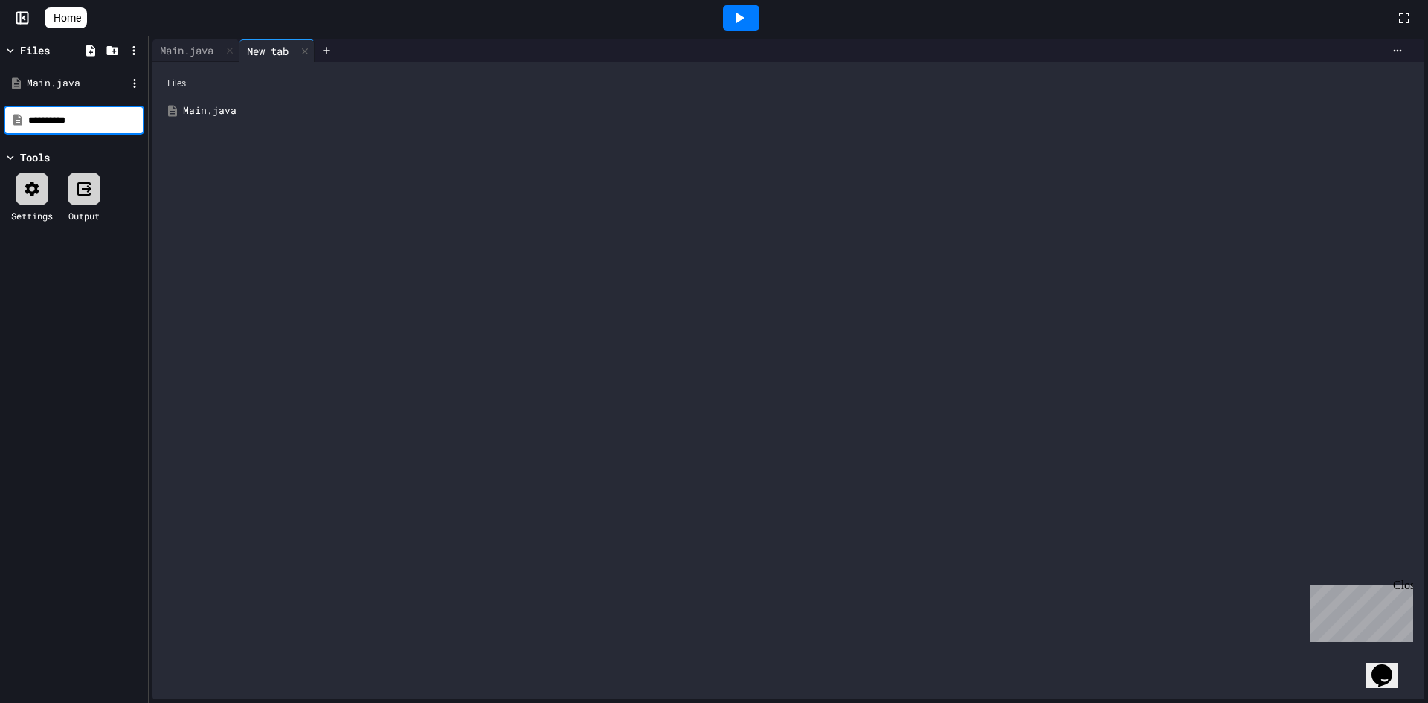
type input "**********"
click at [199, 106] on div "Drink.java" at bounding box center [799, 110] width 1232 height 15
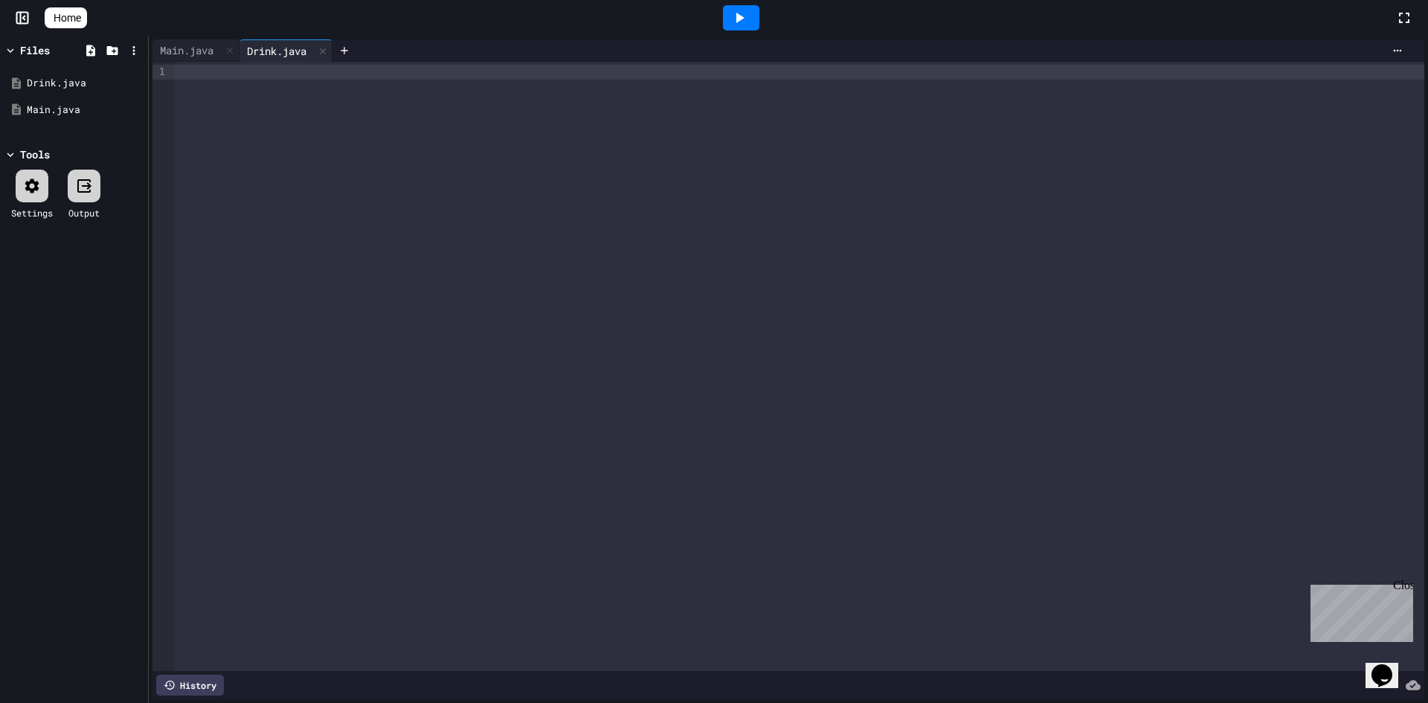
click at [281, 132] on div at bounding box center [800, 366] width 1250 height 609
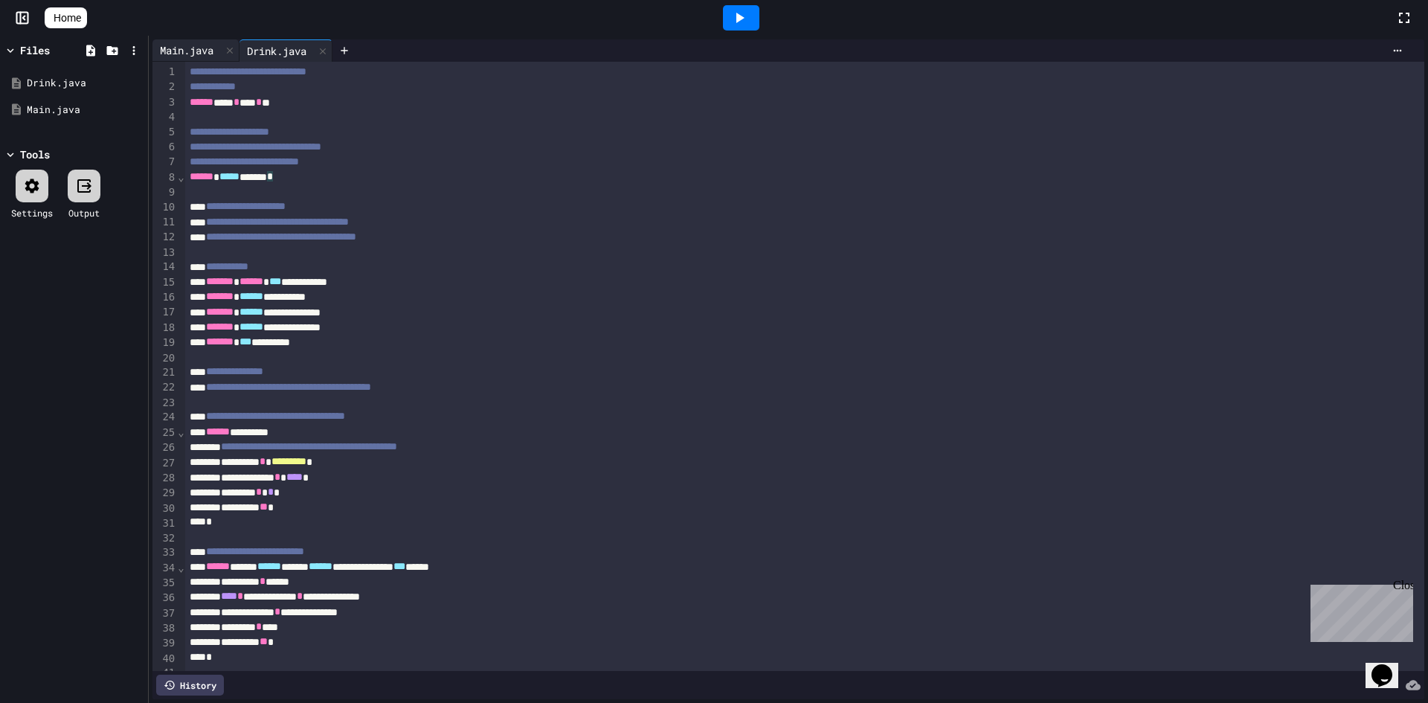
click at [201, 45] on div "Main.java" at bounding box center [186, 50] width 68 height 16
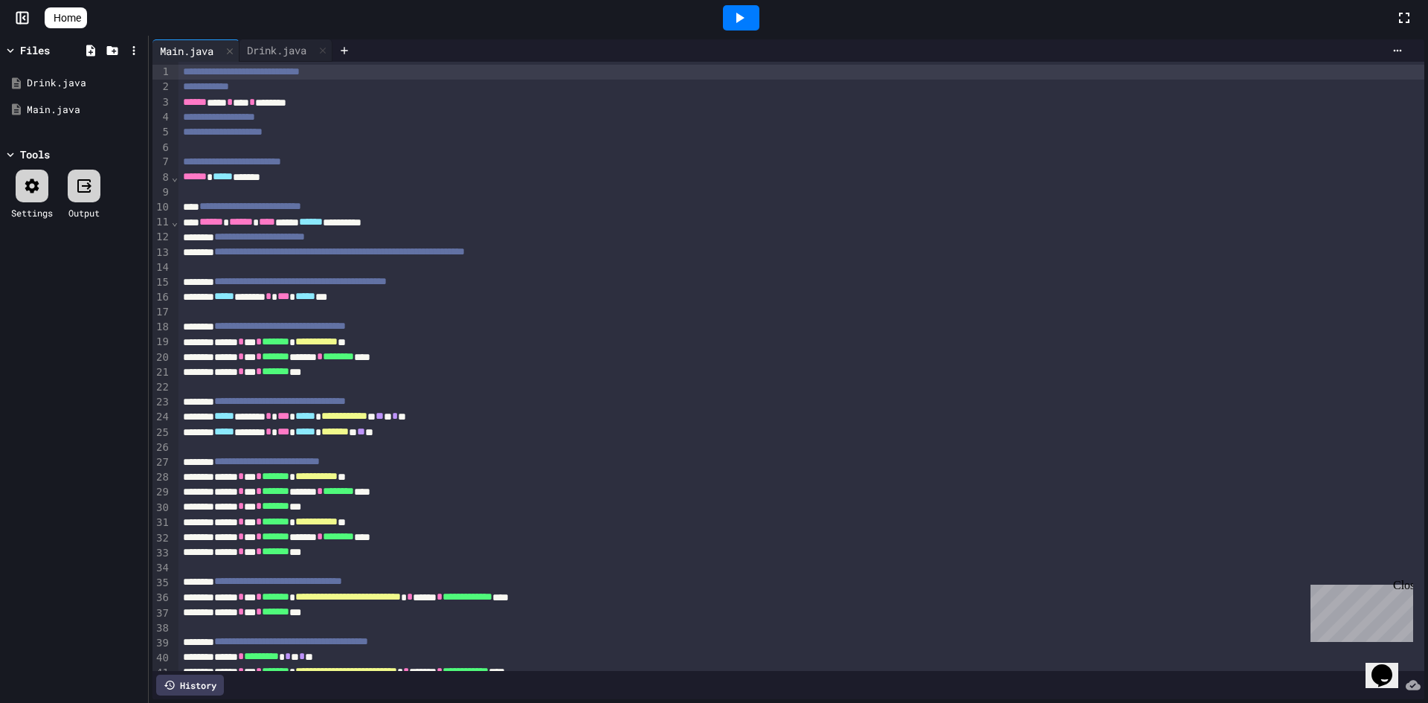
click at [742, 13] on icon at bounding box center [739, 18] width 18 height 18
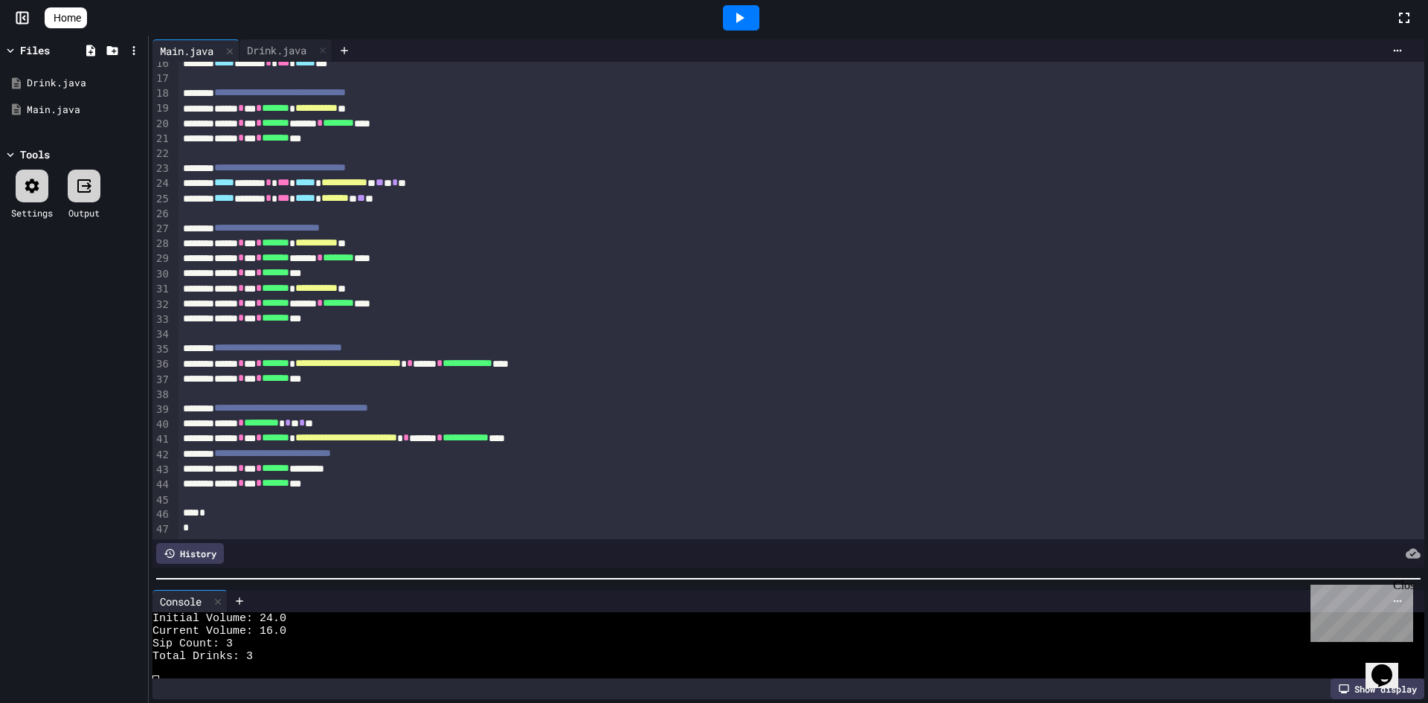
scroll to position [254, 0]
click at [578, 573] on div at bounding box center [788, 578] width 1279 height 15
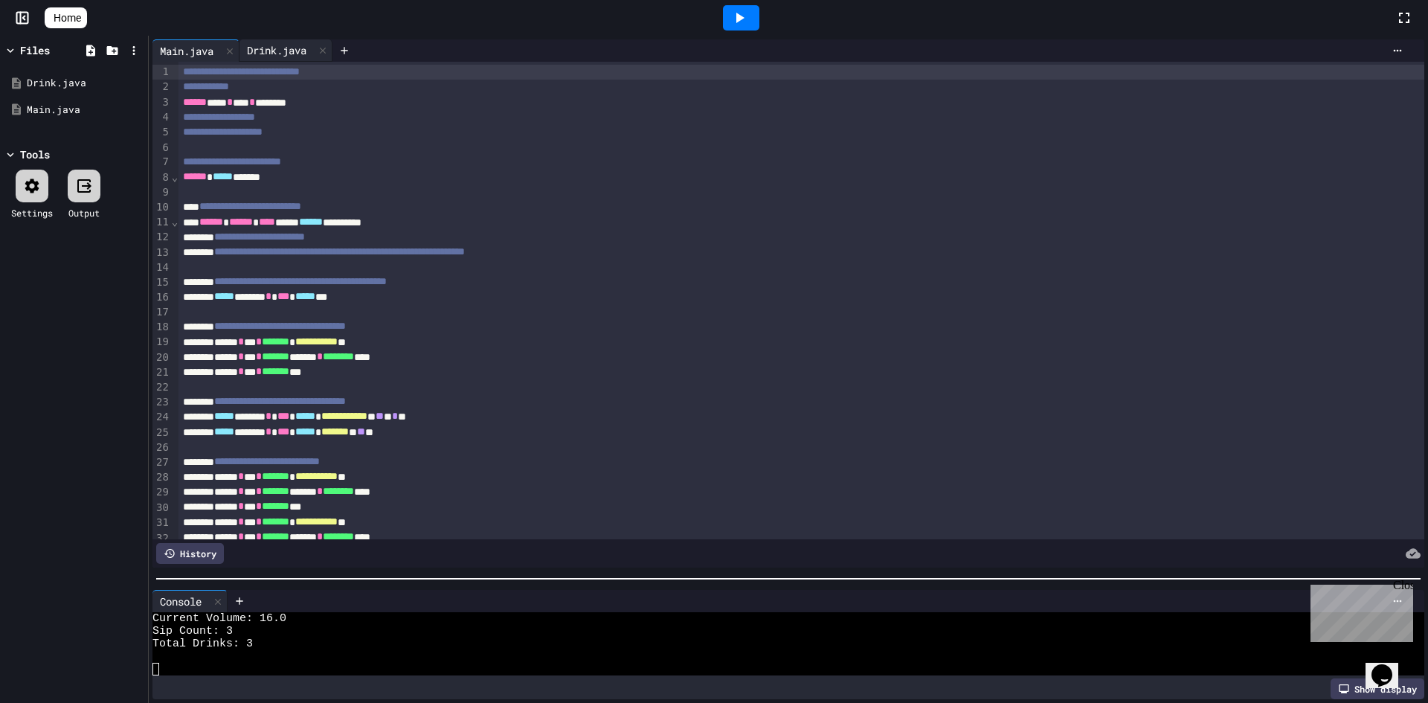
click at [267, 54] on div "Drink.java" at bounding box center [277, 50] width 74 height 16
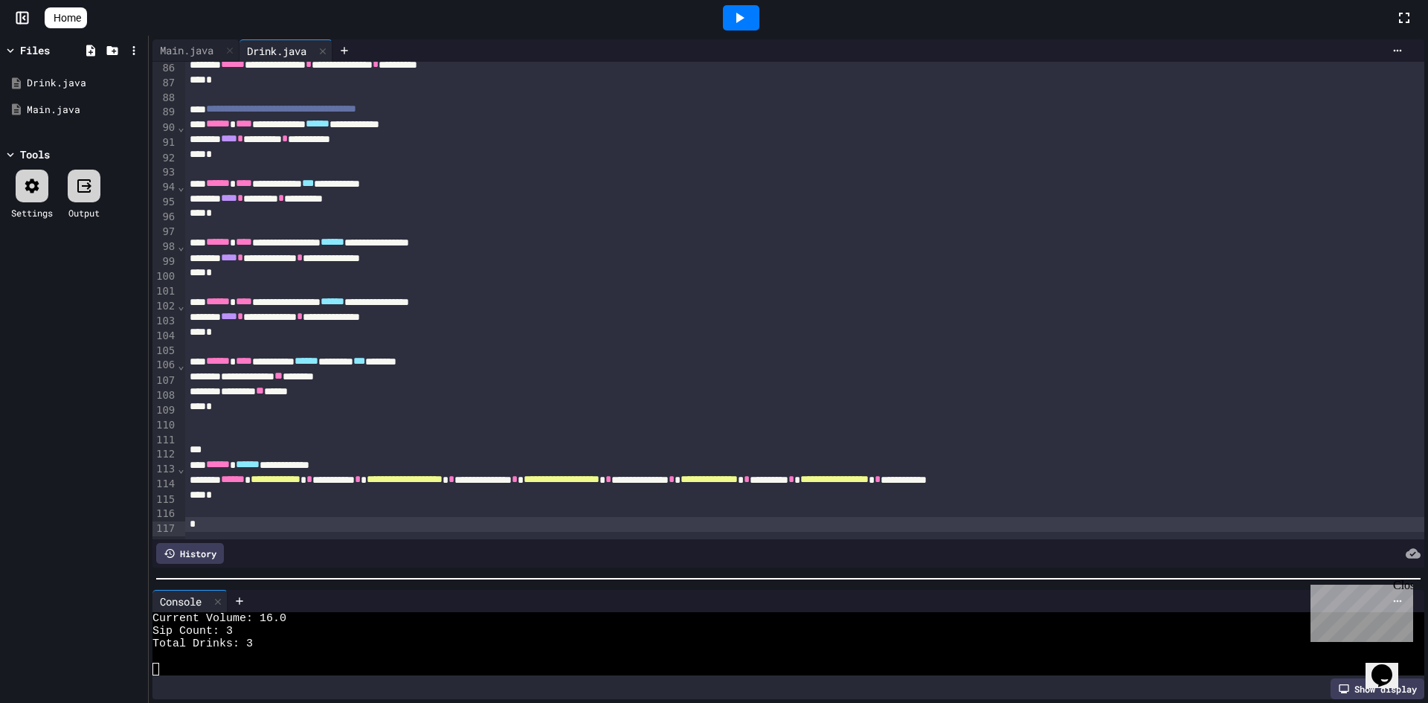
scroll to position [1221, 0]
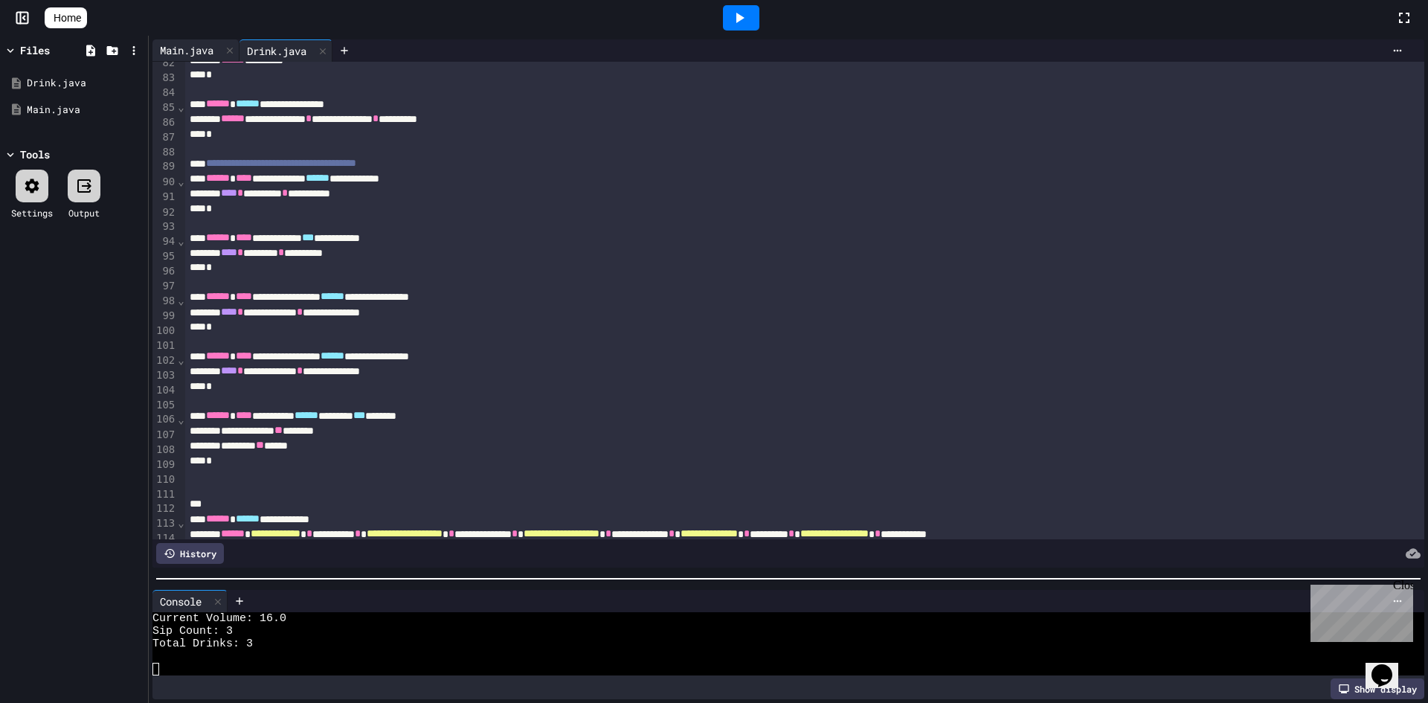
click at [175, 40] on div "Main.java" at bounding box center [195, 50] width 87 height 22
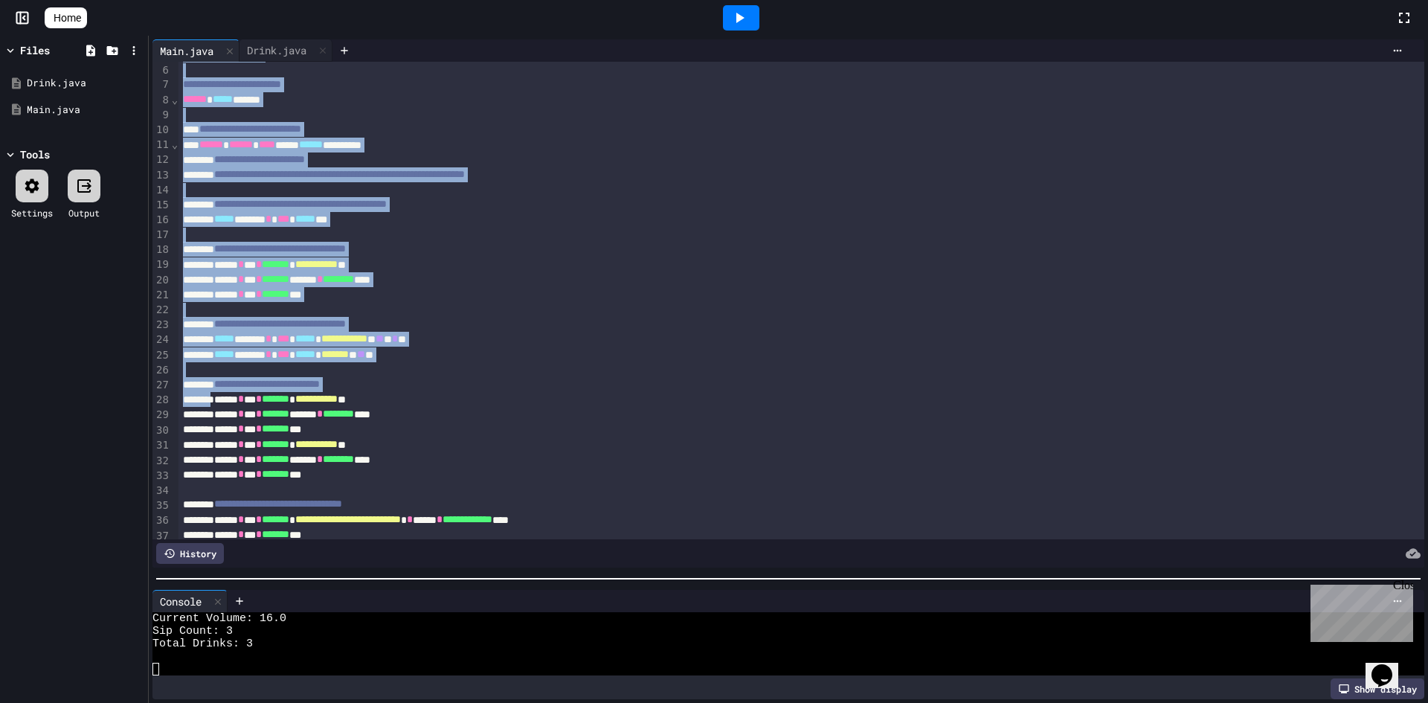
scroll to position [0, 0]
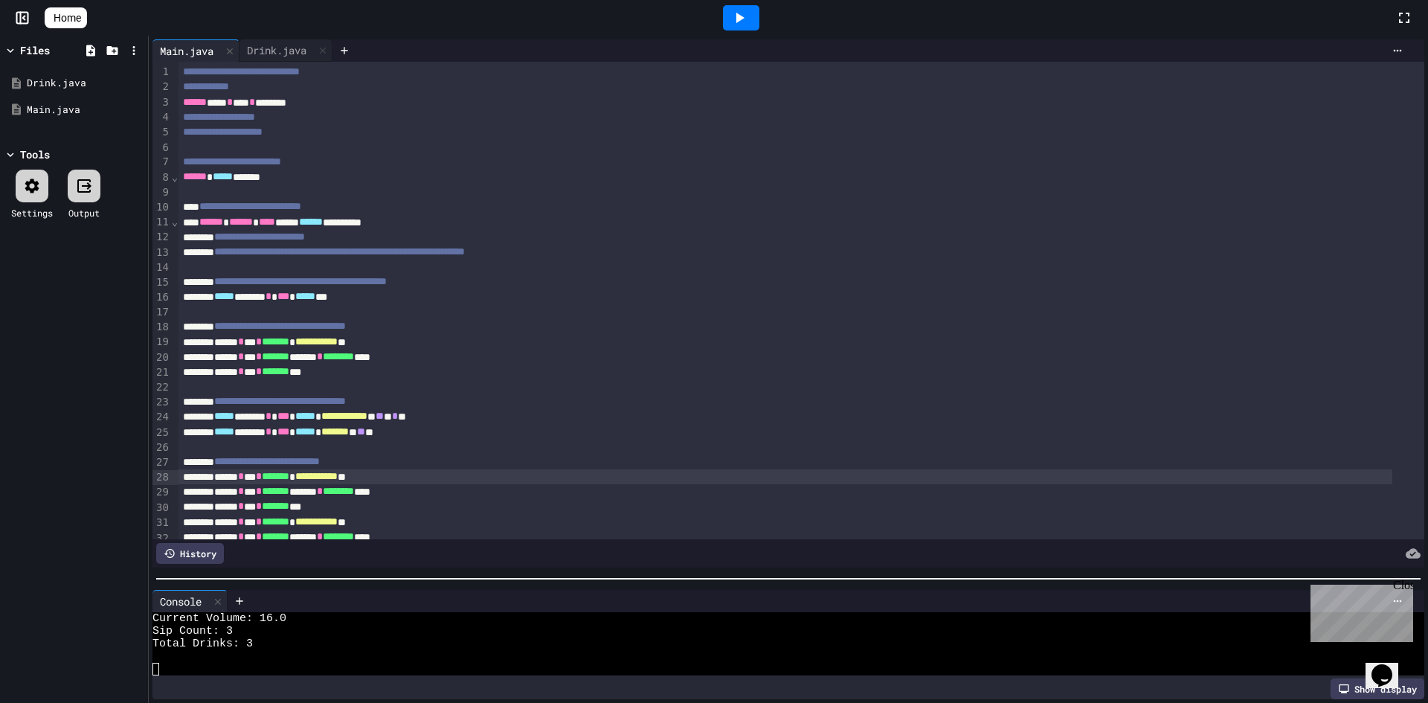
drag, startPoint x: 224, startPoint y: 222, endPoint x: 223, endPoint y: 483, distance: 260.3
click at [223, 483] on div "**********" at bounding box center [786, 476] width 1214 height 15
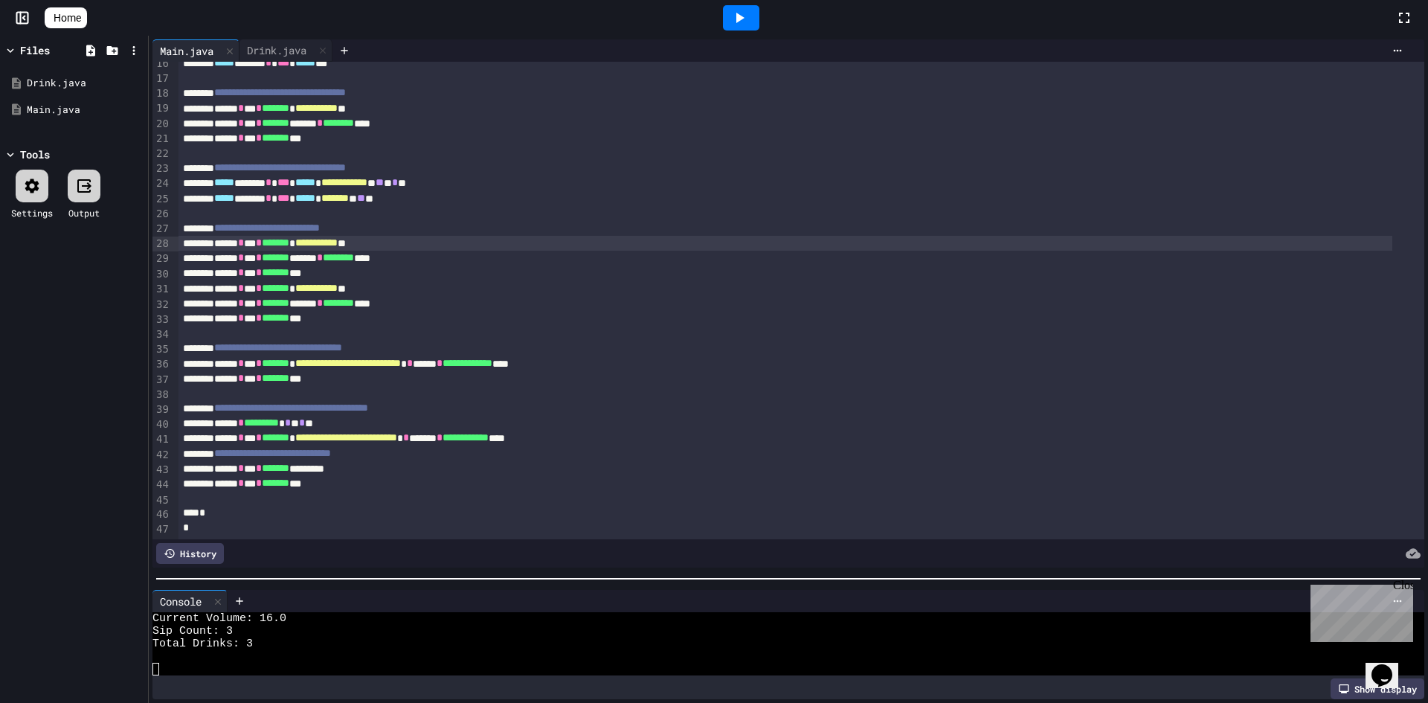
click at [240, 521] on div "*" at bounding box center [786, 528] width 1214 height 15
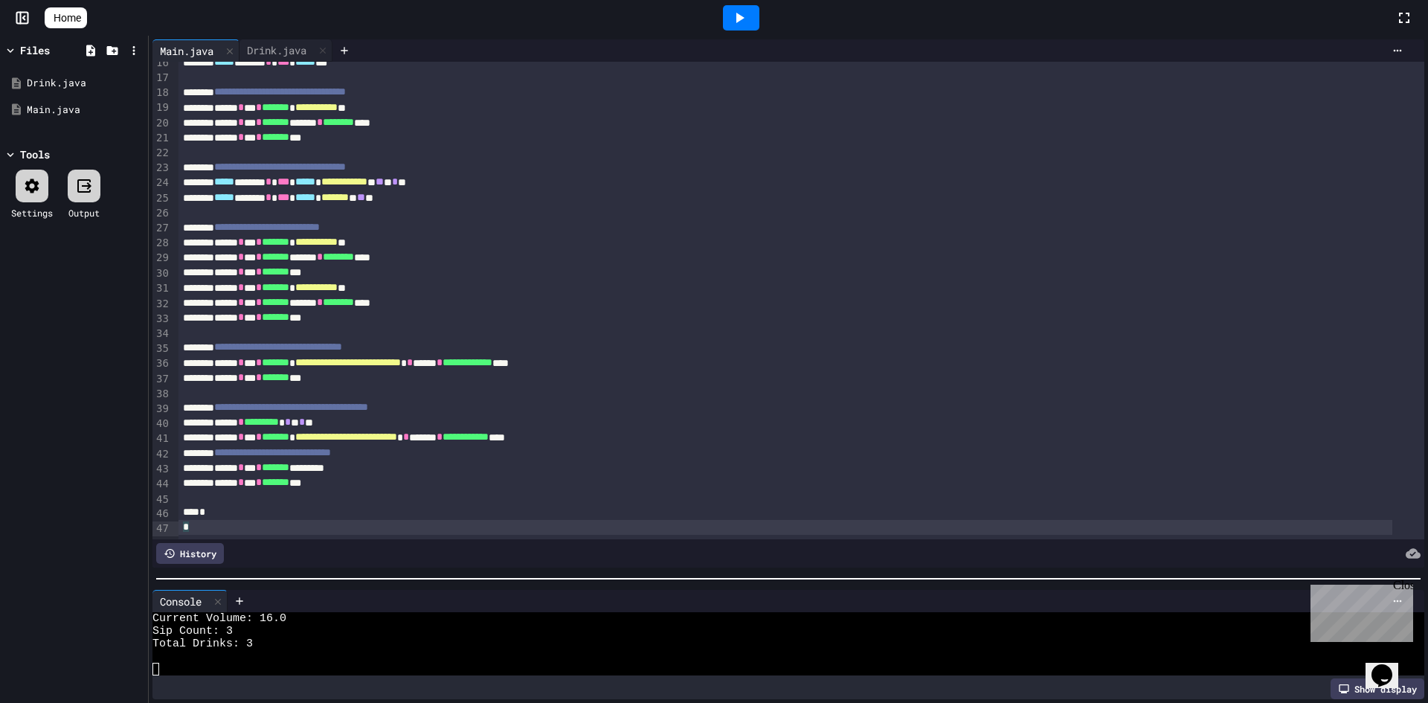
click at [251, 505] on div "*" at bounding box center [786, 512] width 1214 height 15
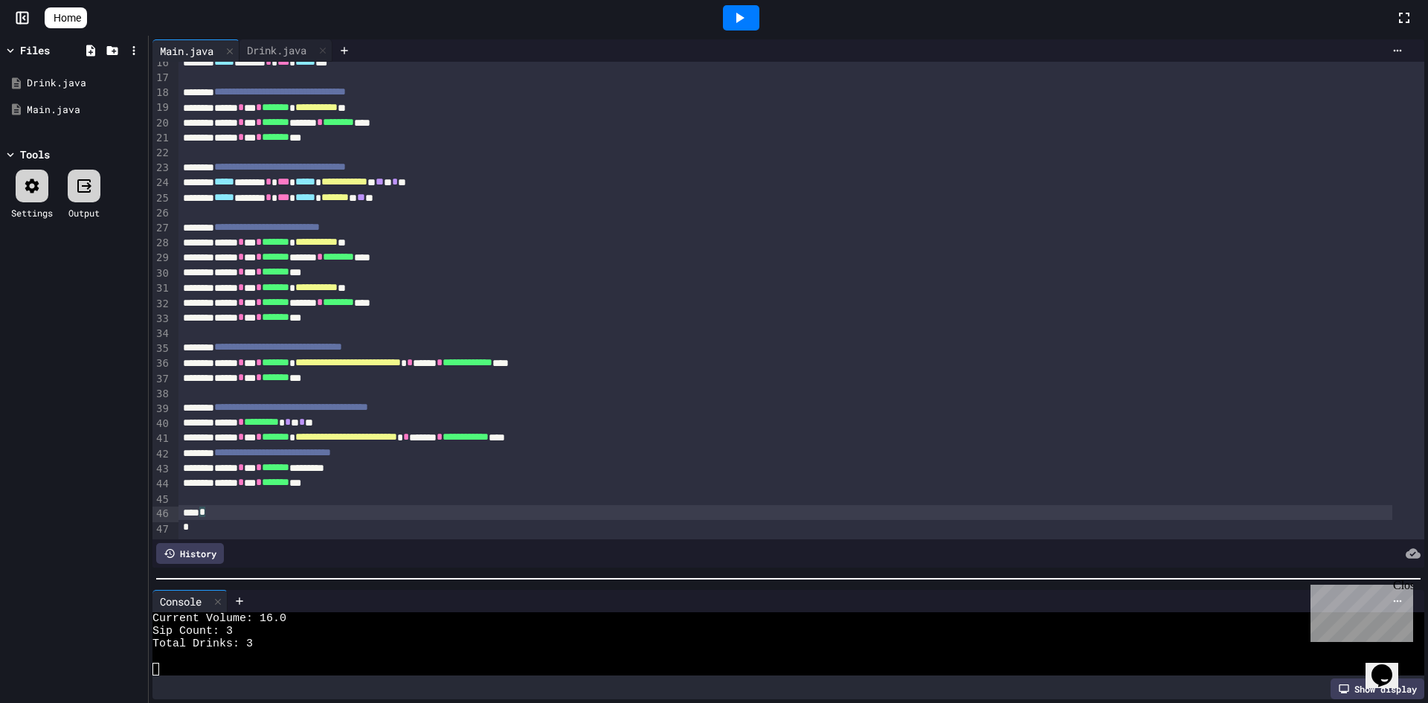
click at [260, 491] on div at bounding box center [802, 498] width 1246 height 15
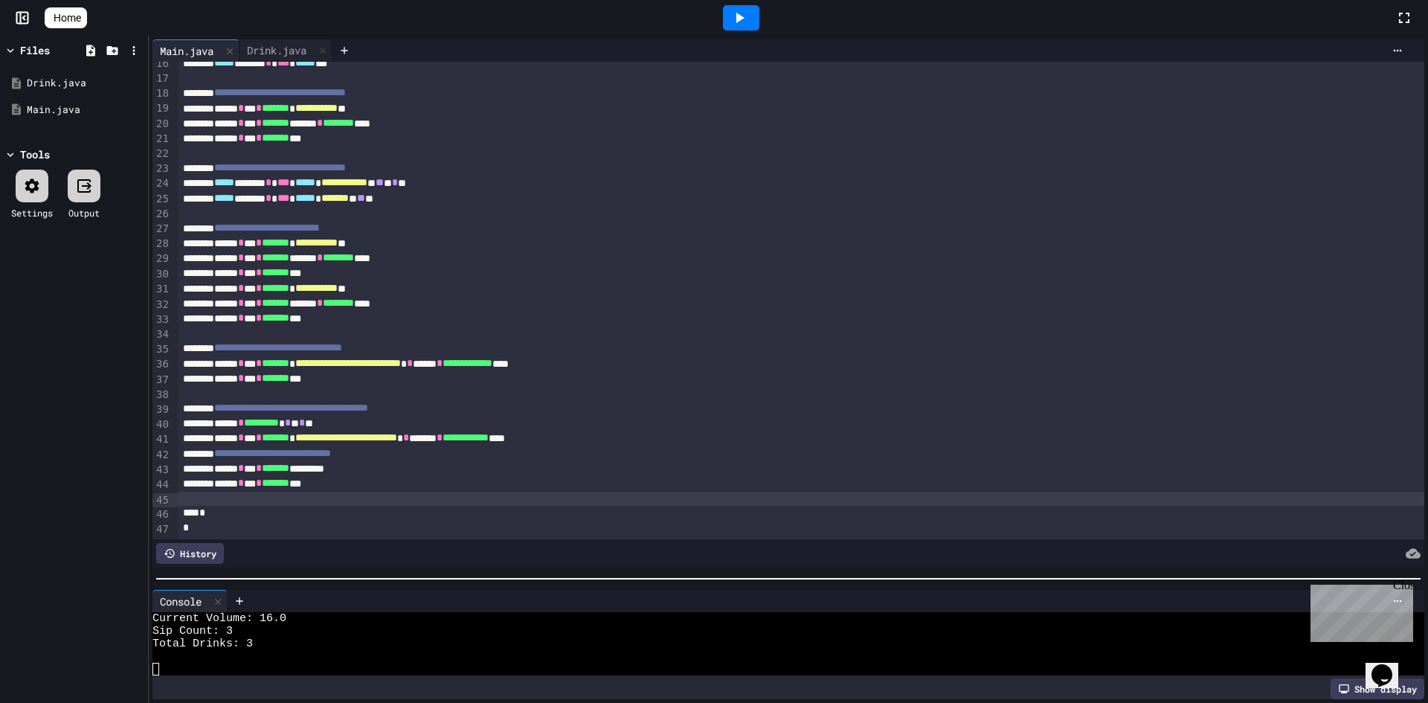
scroll to position [179, 0]
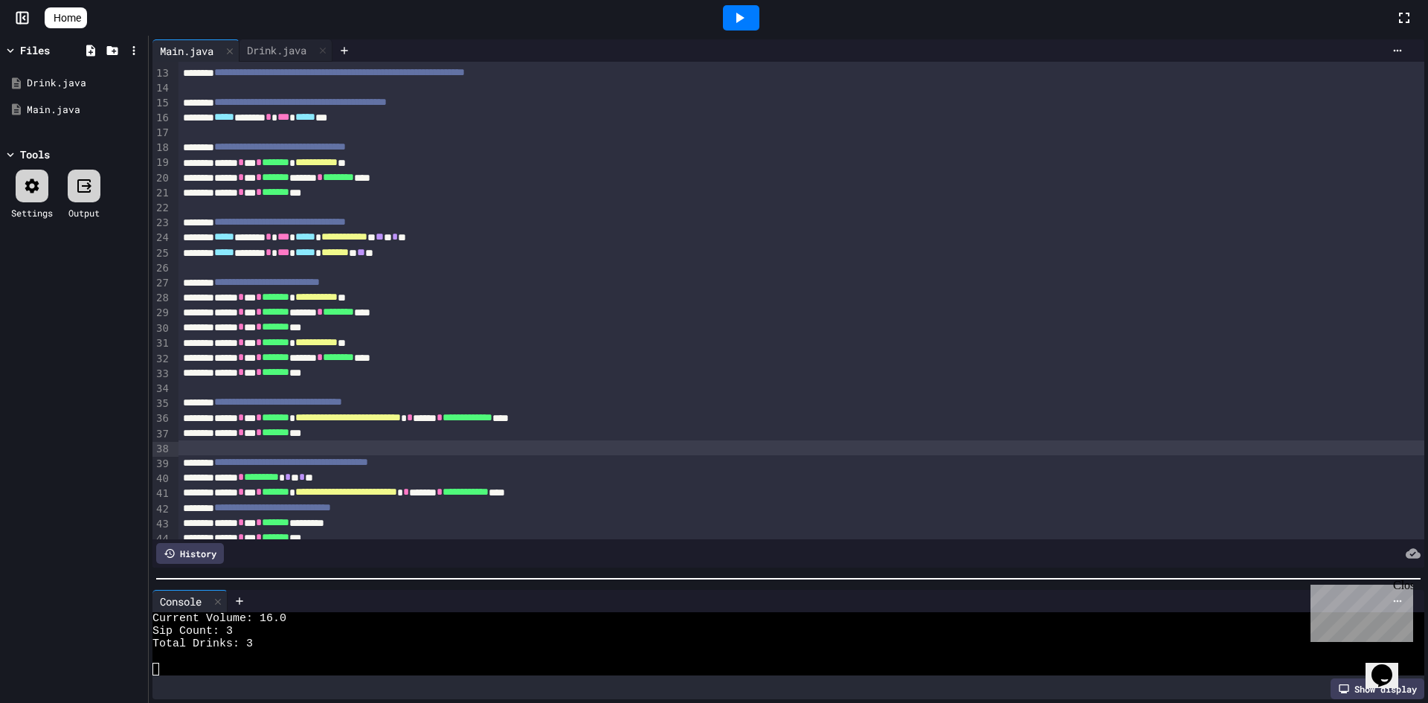
click at [274, 449] on div at bounding box center [802, 447] width 1246 height 15
click at [248, 388] on div at bounding box center [802, 388] width 1246 height 15
click at [248, 269] on div at bounding box center [802, 267] width 1246 height 15
click at [247, 212] on div at bounding box center [802, 208] width 1246 height 15
click at [260, 135] on div at bounding box center [802, 133] width 1246 height 15
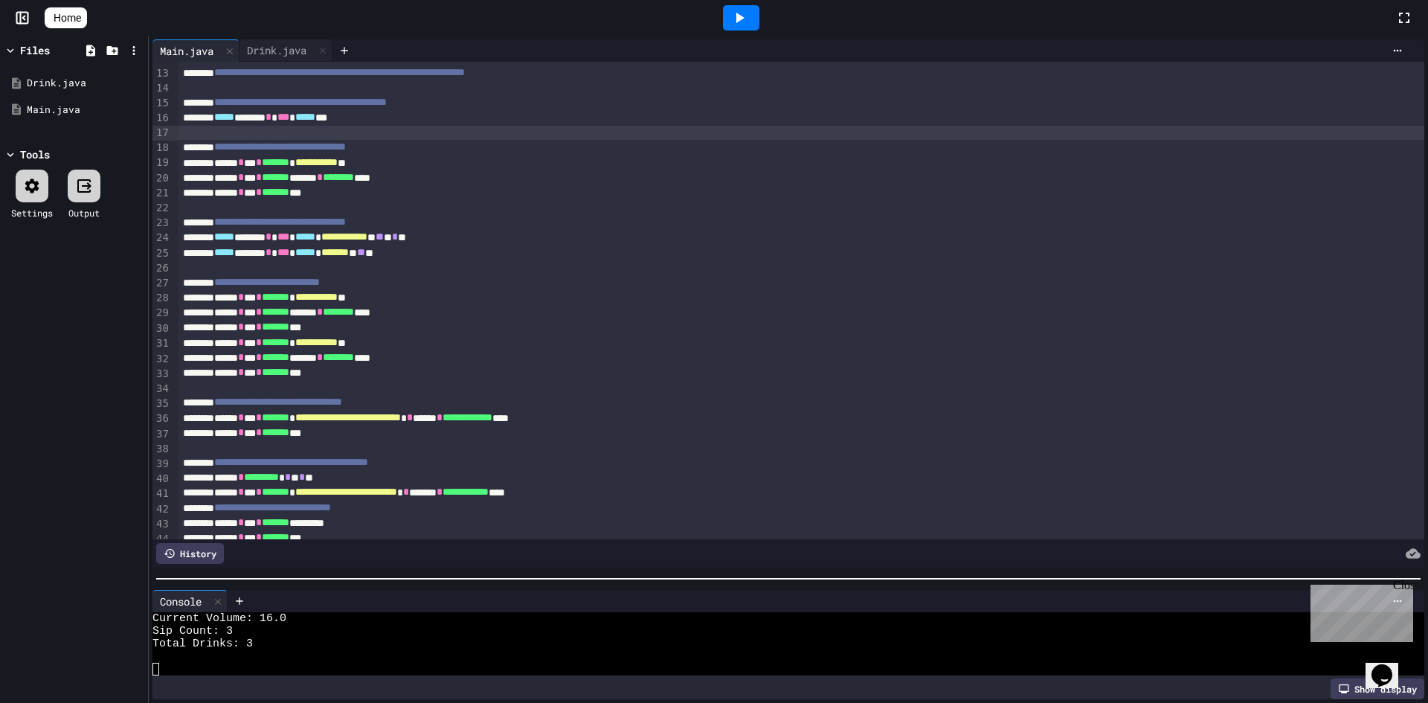
click at [284, 94] on div at bounding box center [802, 88] width 1246 height 15
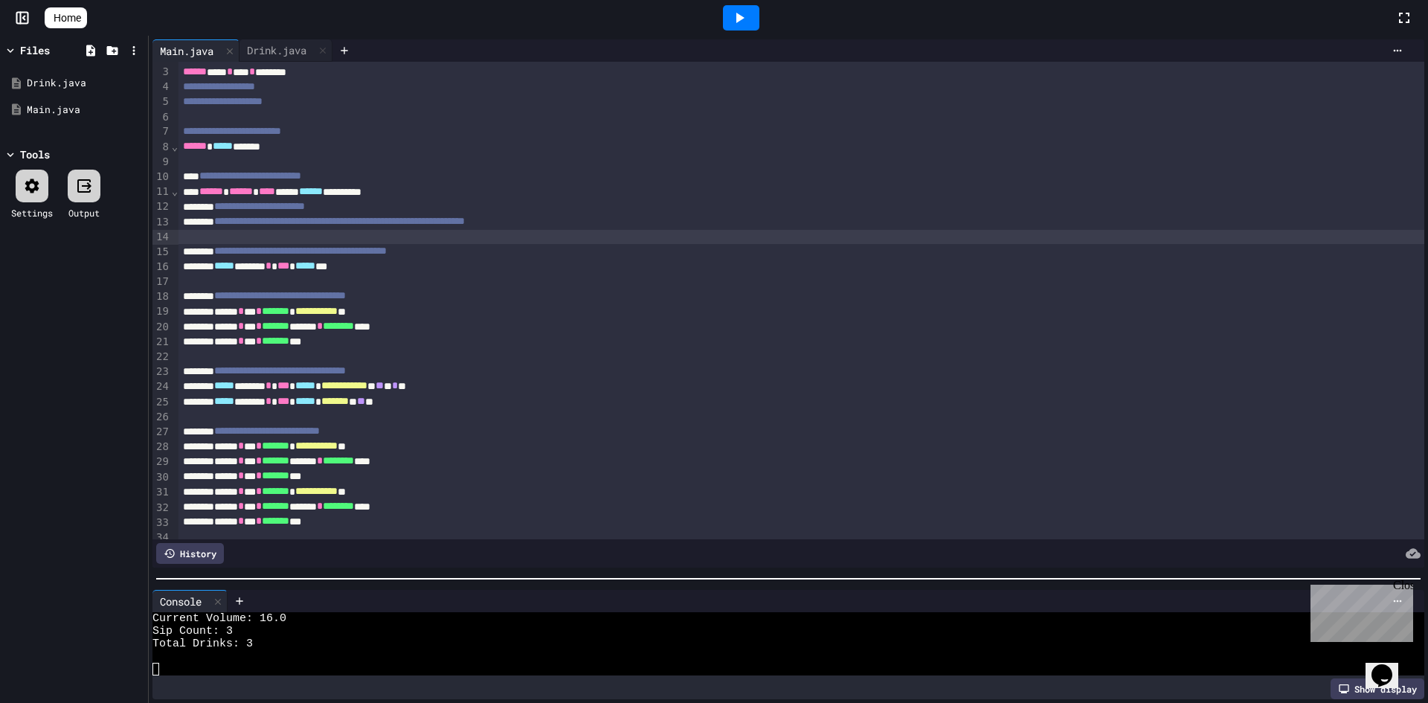
scroll to position [0, 0]
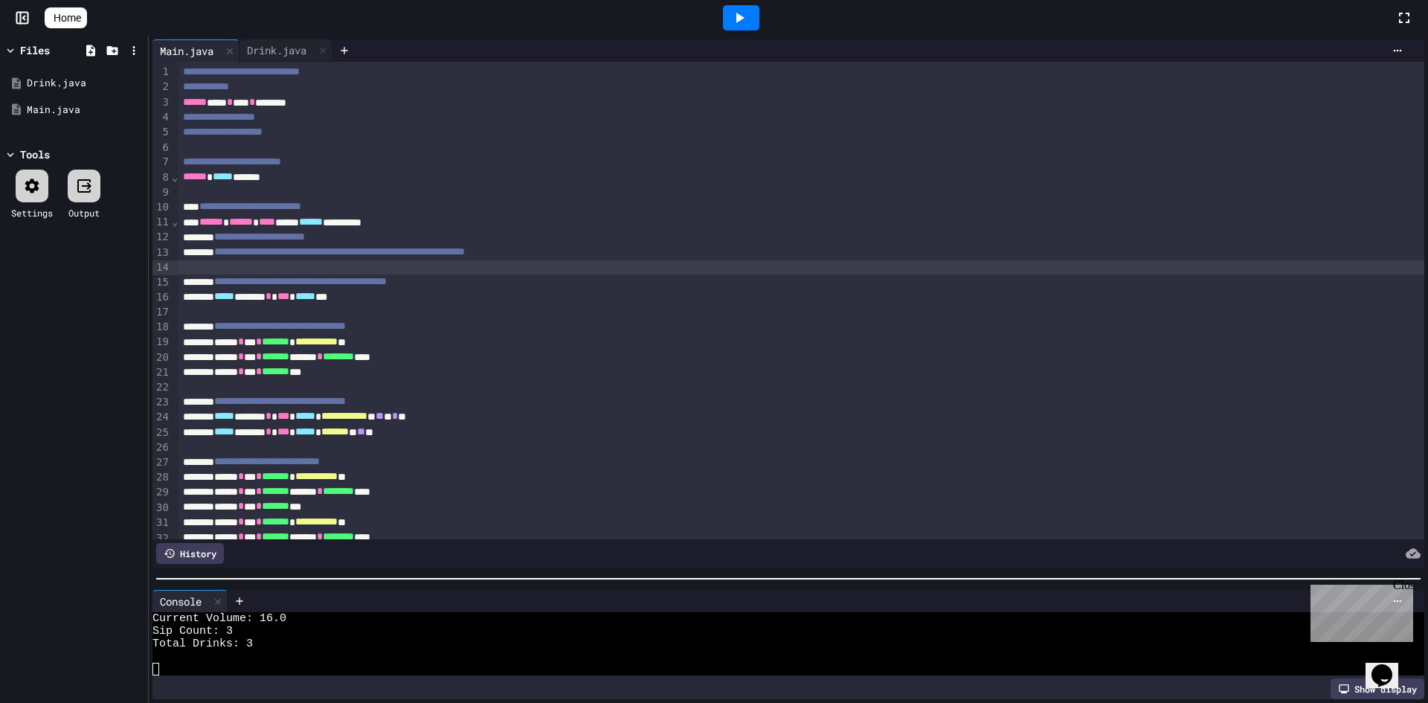
click at [251, 193] on div at bounding box center [802, 192] width 1246 height 15
click at [247, 146] on div at bounding box center [802, 148] width 1246 height 15
click at [277, 45] on div "Drink.java" at bounding box center [277, 50] width 74 height 16
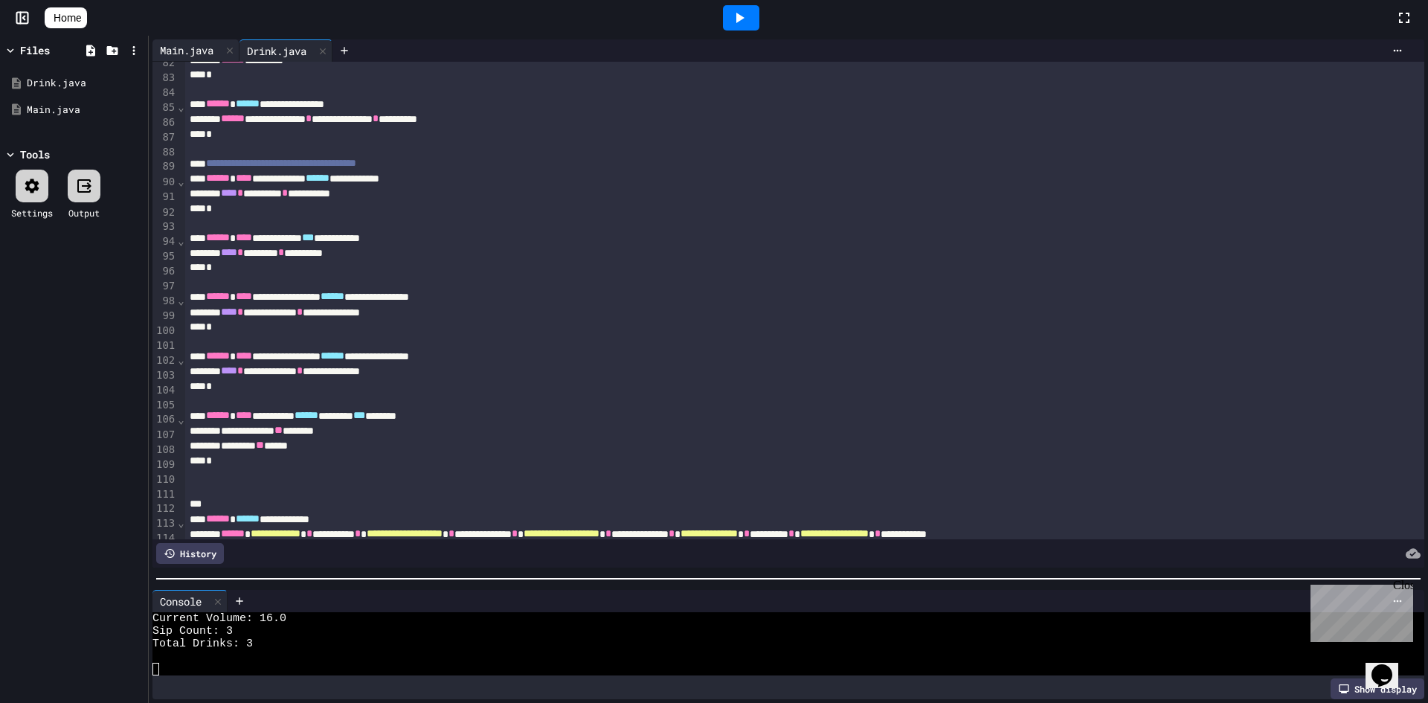
click at [187, 51] on div "Main.java" at bounding box center [186, 50] width 68 height 16
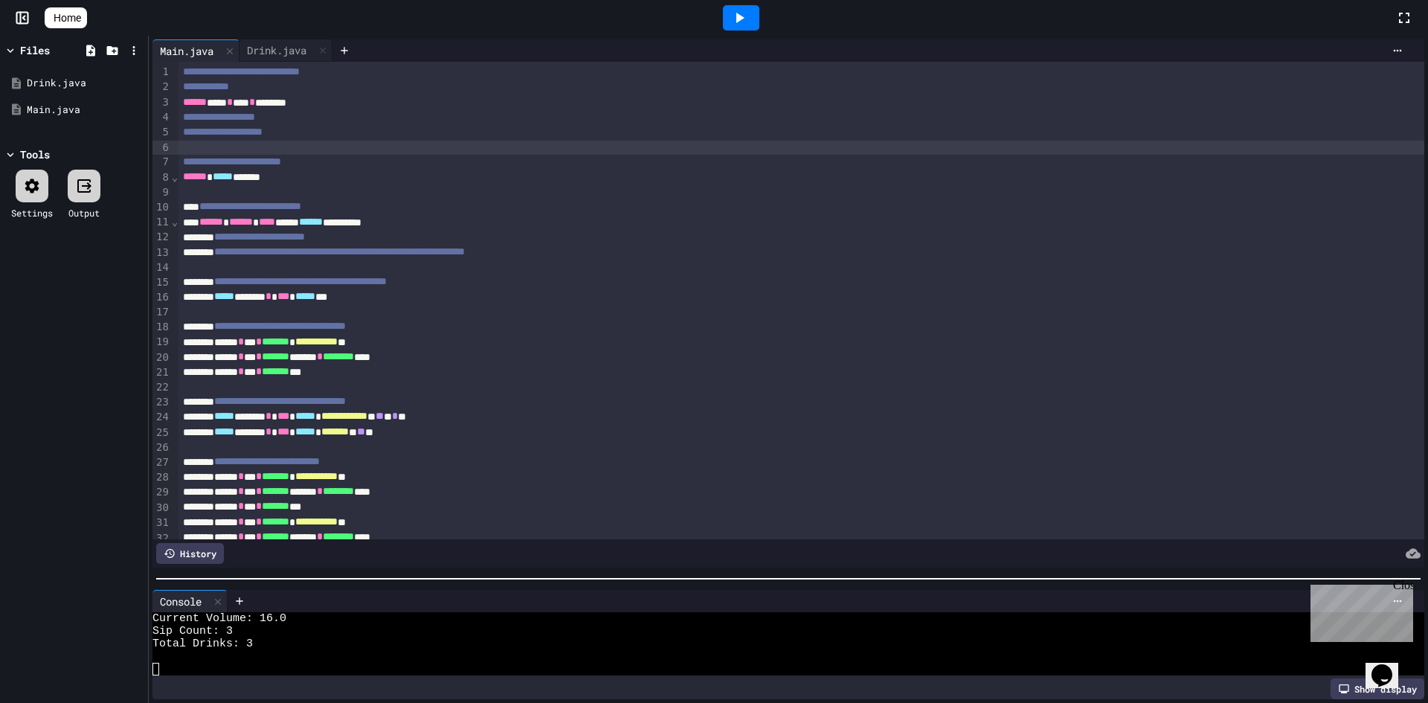
click at [745, 19] on icon at bounding box center [740, 18] width 8 height 10
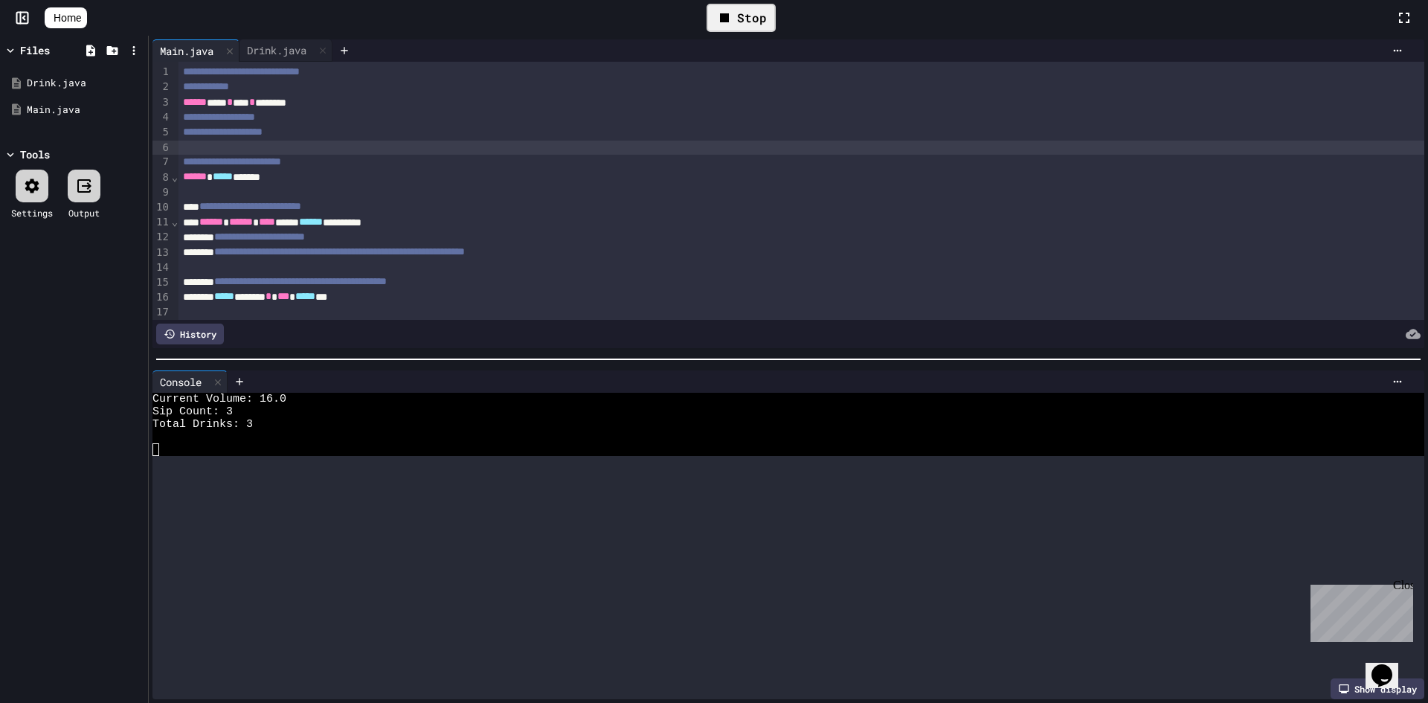
click at [676, 352] on div at bounding box center [788, 359] width 1279 height 15
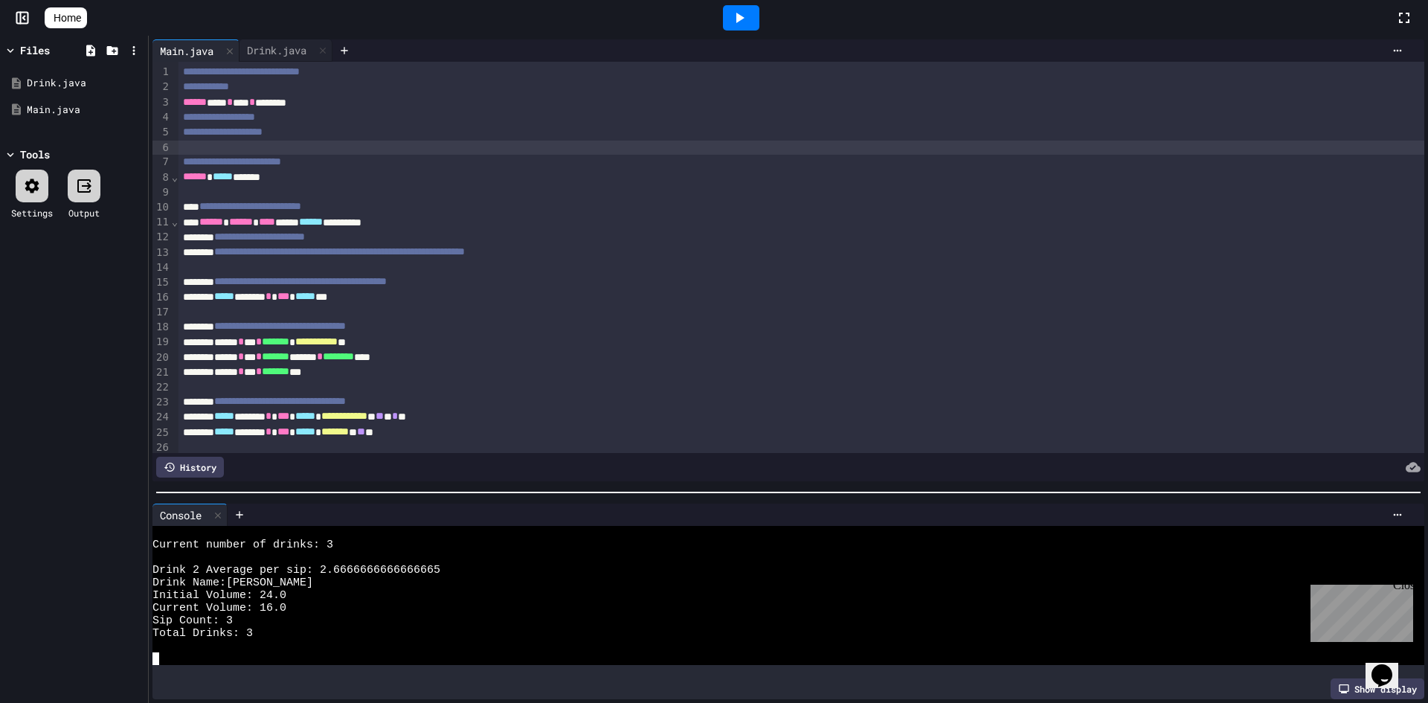
scroll to position [253, 0]
click at [771, 485] on div at bounding box center [788, 492] width 1279 height 15
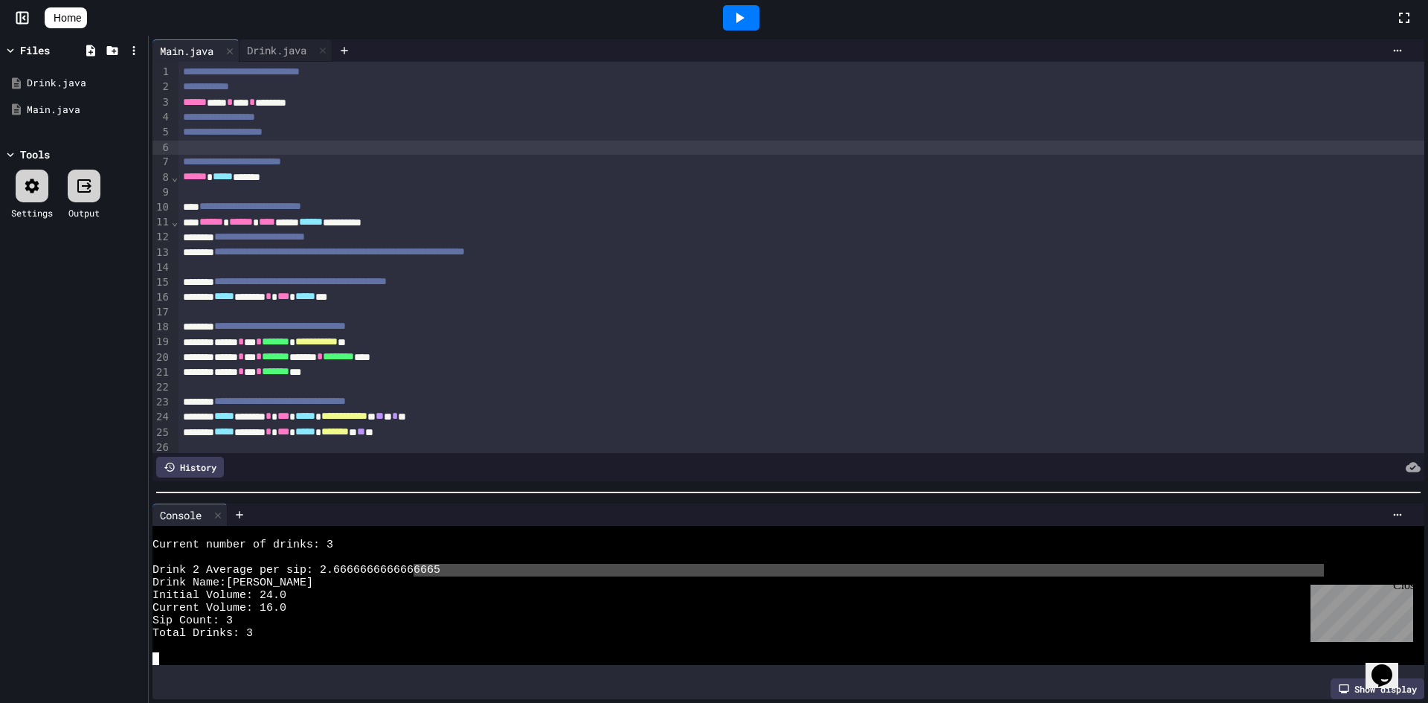
drag, startPoint x: 413, startPoint y: 560, endPoint x: 1324, endPoint y: 566, distance: 911.2
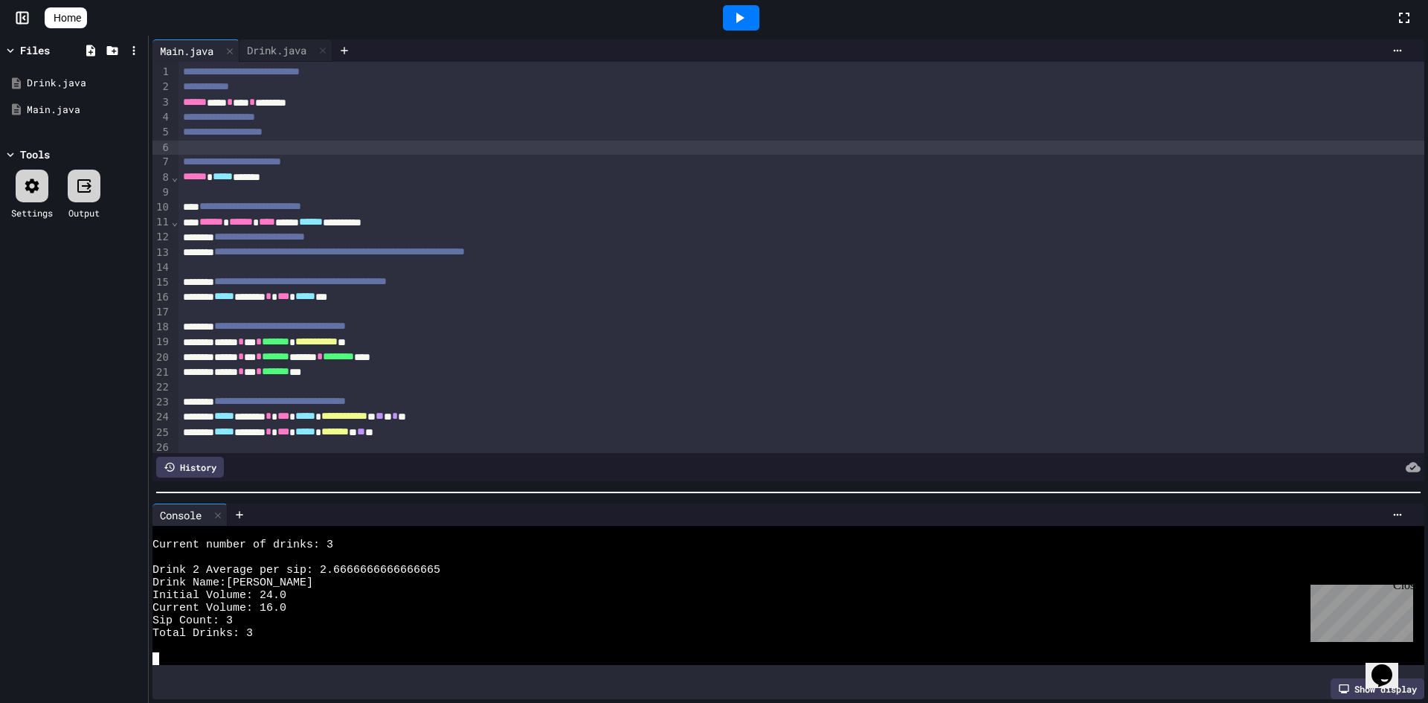
click at [1324, 566] on div "Drink 2 Average per sip: 2.6666666666666665" at bounding box center [774, 570] width 1245 height 13
click at [425, 219] on div "**********" at bounding box center [786, 222] width 1214 height 15
click at [442, 219] on div "****** ****** **** ***** ****** ******** *" at bounding box center [786, 222] width 1214 height 15
click at [417, 297] on div "***** ****** * *** ***** ***" at bounding box center [786, 296] width 1214 height 15
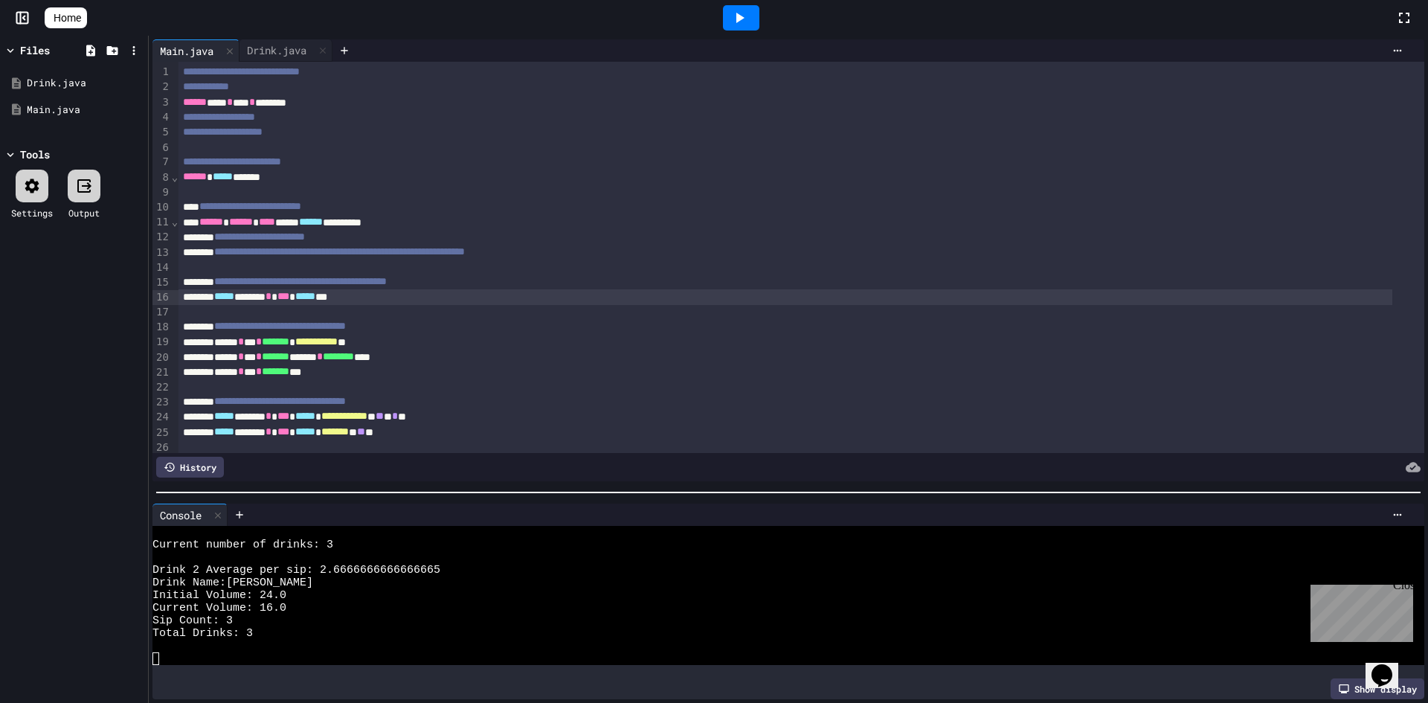
click at [405, 306] on div at bounding box center [802, 312] width 1246 height 15
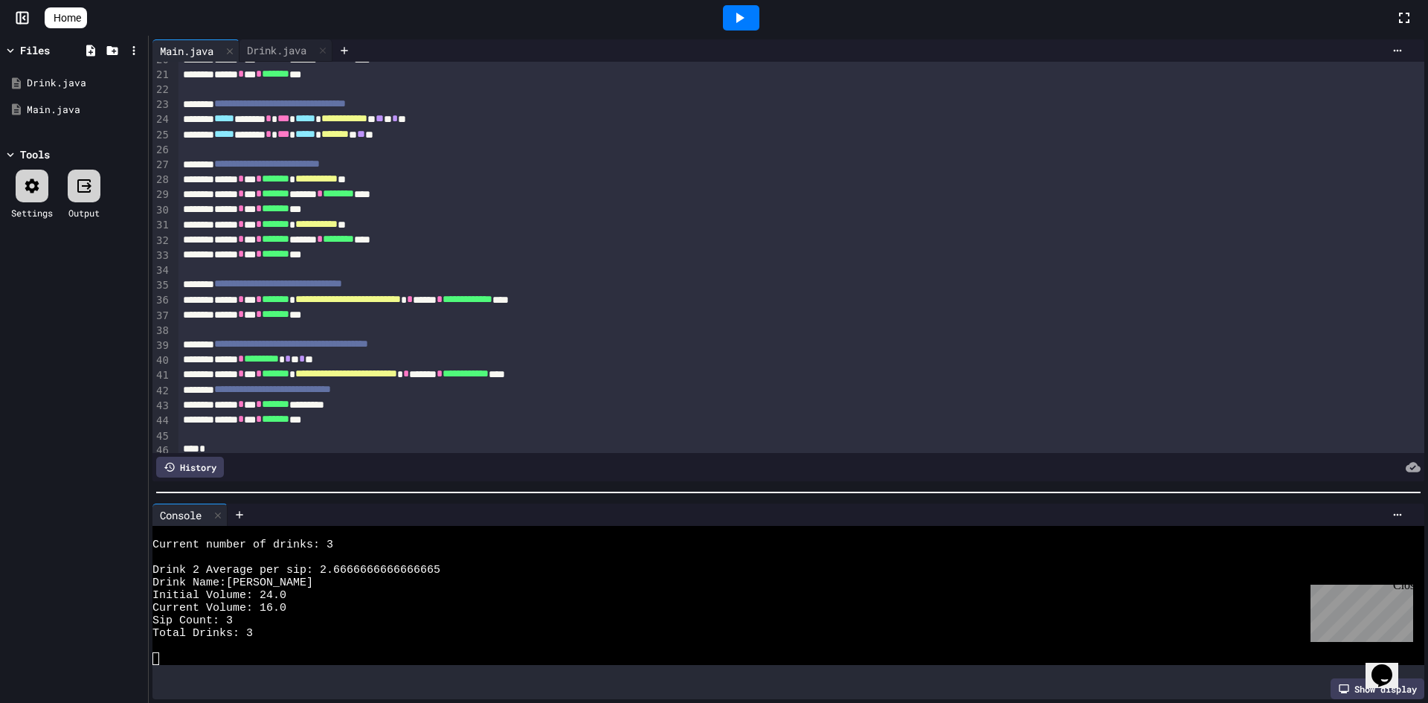
scroll to position [338, 0]
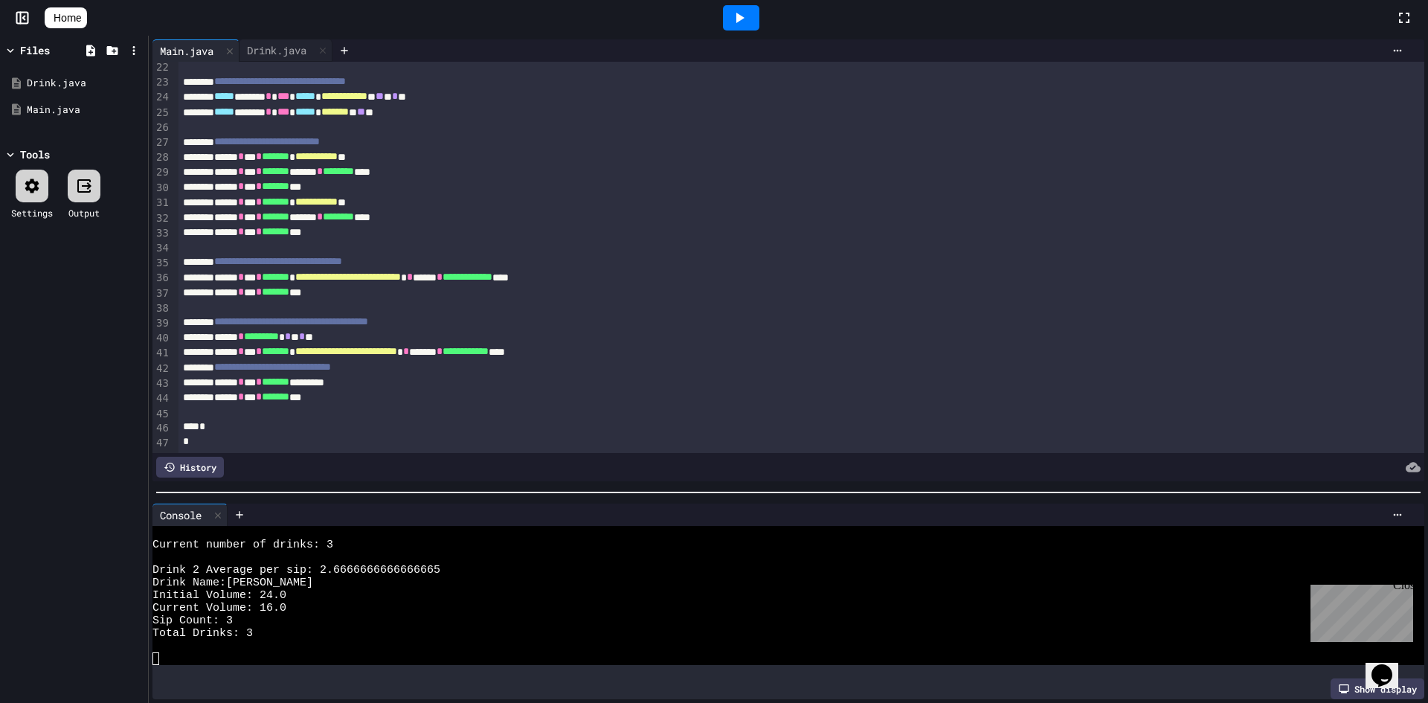
click at [544, 330] on div "****** * ********* * * * * **" at bounding box center [786, 337] width 1214 height 15
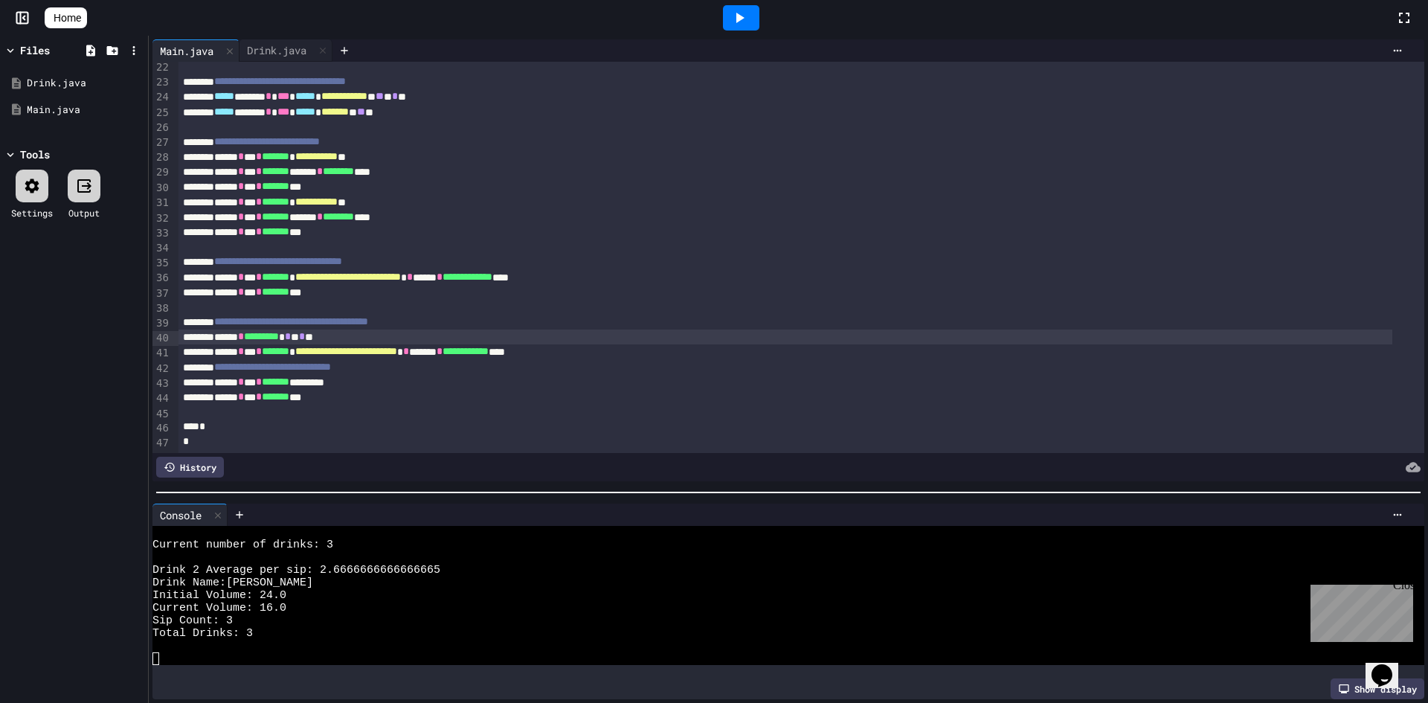
click at [489, 346] on span "**********" at bounding box center [466, 351] width 46 height 10
click at [734, 25] on div at bounding box center [741, 17] width 36 height 25
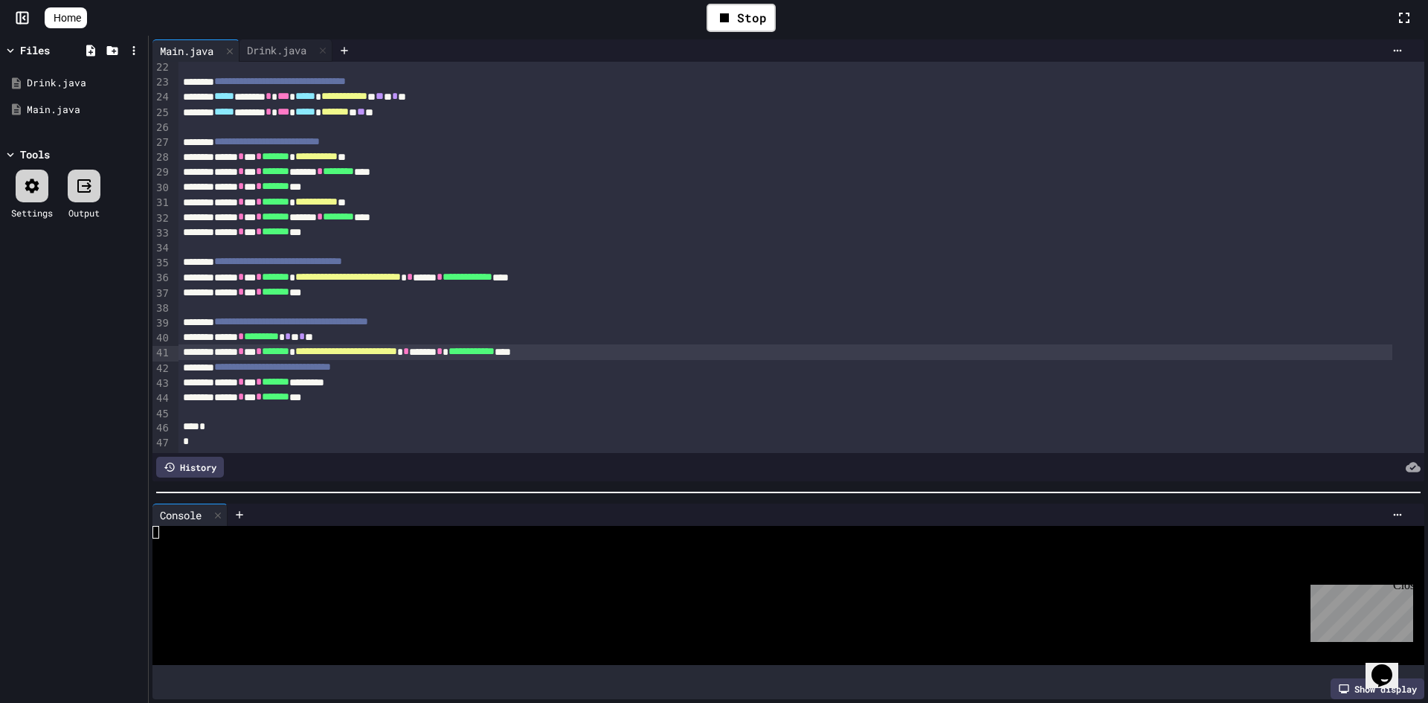
scroll to position [253, 0]
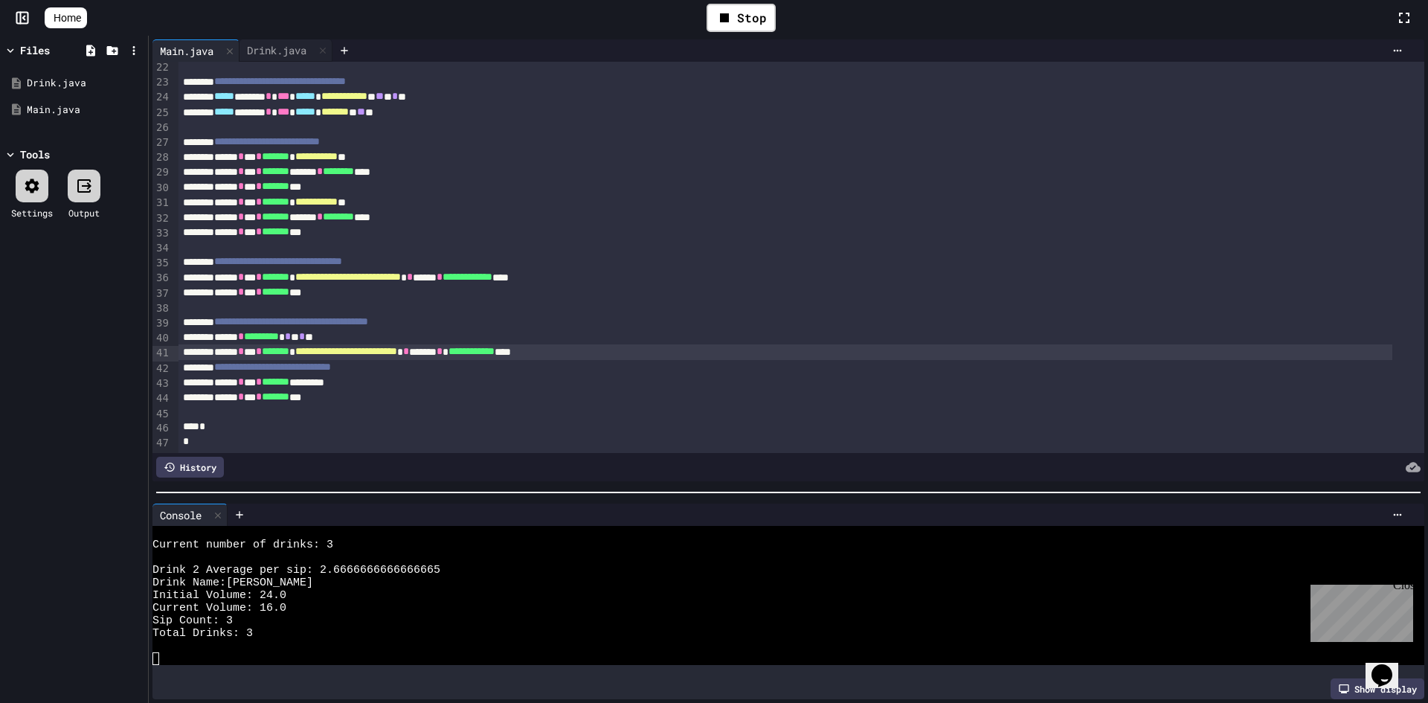
click at [553, 344] on div "**********" at bounding box center [786, 351] width 1214 height 15
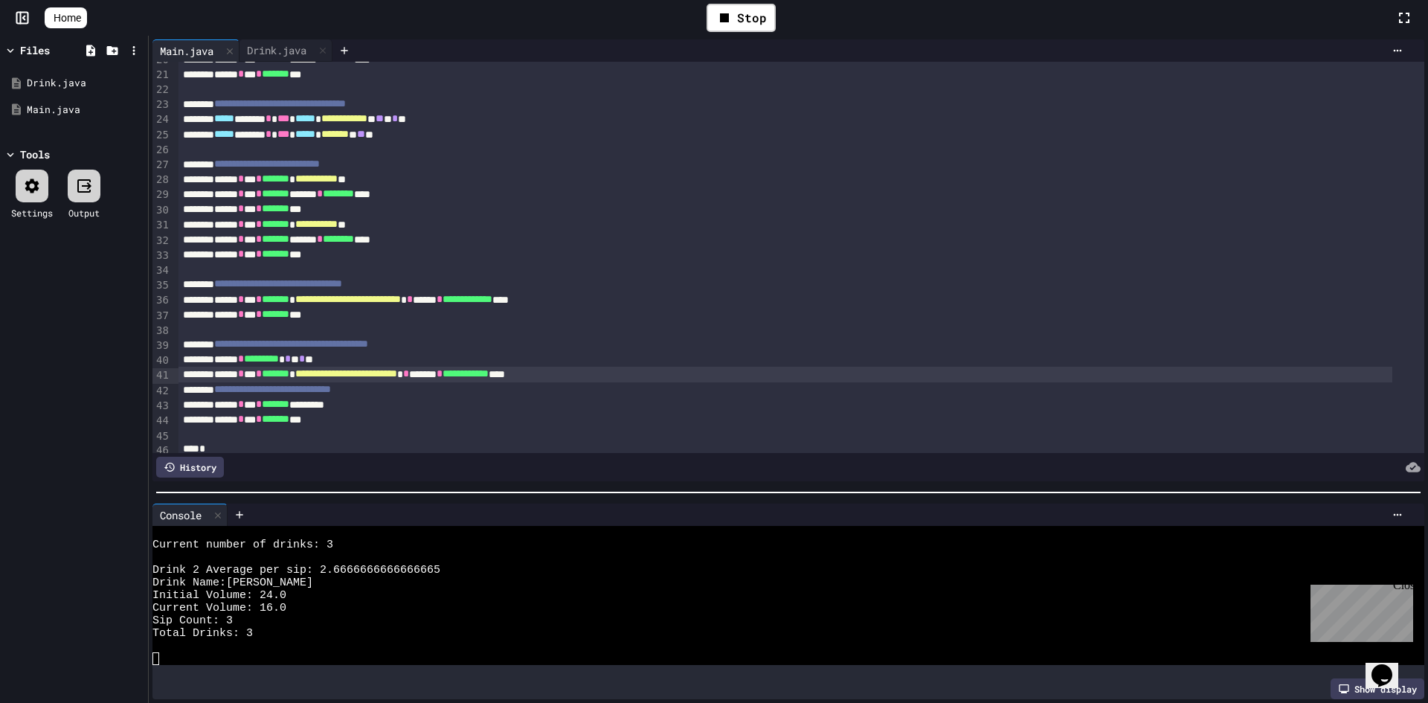
scroll to position [338, 0]
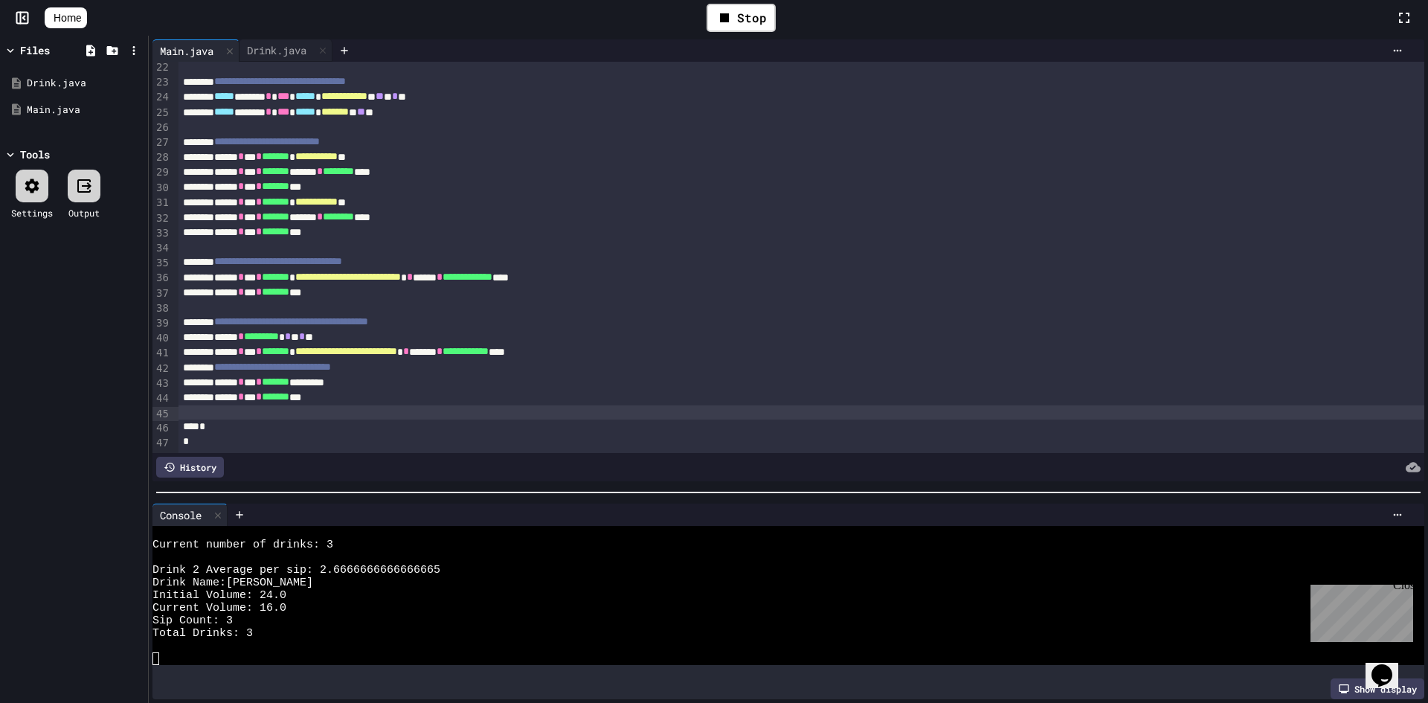
click at [377, 405] on div at bounding box center [802, 412] width 1246 height 15
click at [718, 25] on div "Stop" at bounding box center [741, 18] width 69 height 28
click at [736, 19] on div at bounding box center [741, 17] width 36 height 25
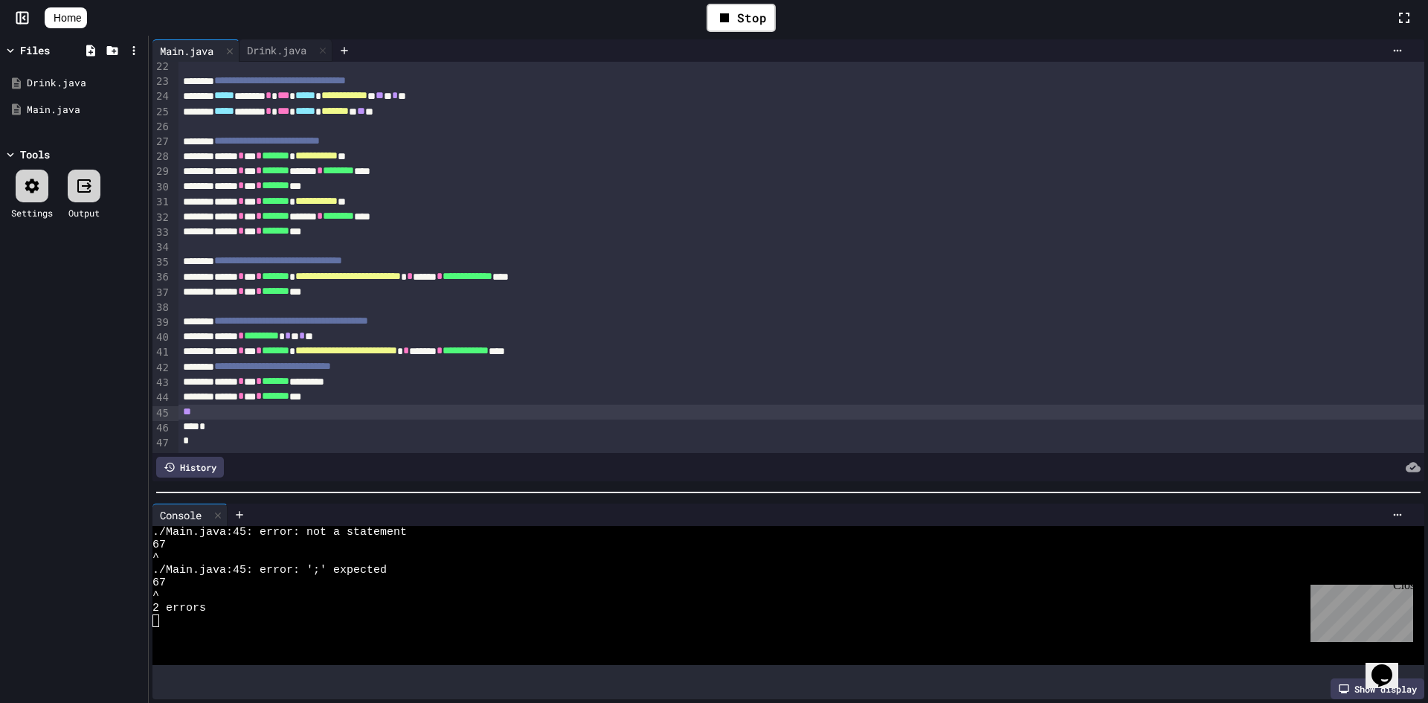
click at [196, 405] on div "**" at bounding box center [802, 412] width 1246 height 15
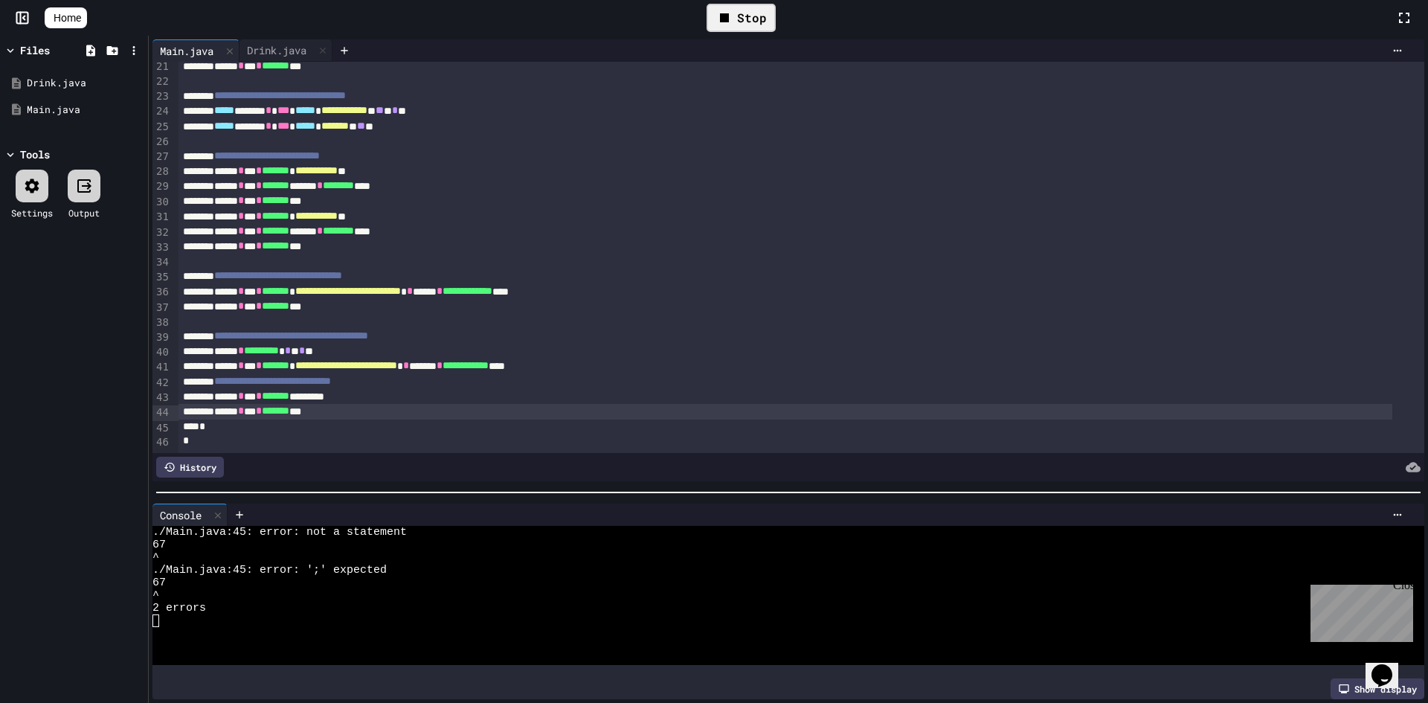
click at [750, 13] on div "Stop" at bounding box center [741, 18] width 69 height 28
click at [748, 13] on icon at bounding box center [739, 18] width 18 height 18
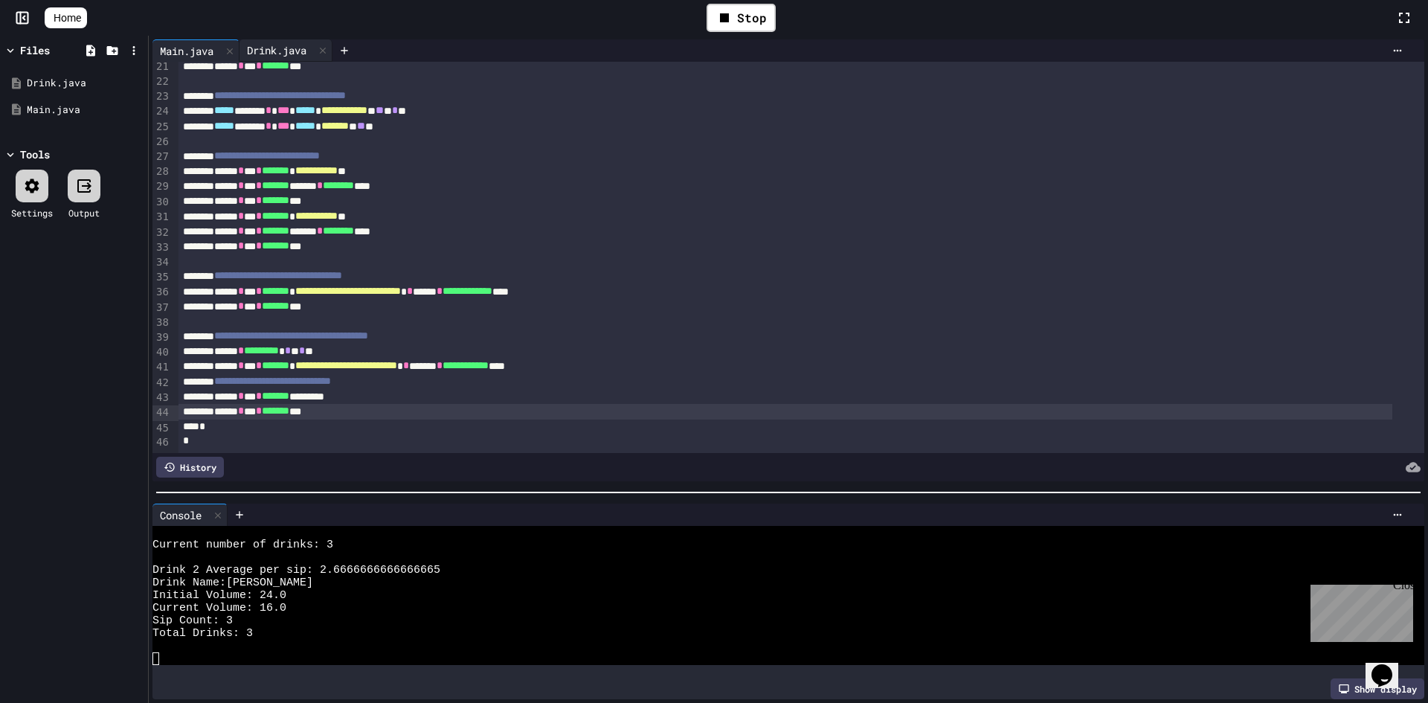
click at [267, 54] on div "Drink.java" at bounding box center [277, 50] width 74 height 16
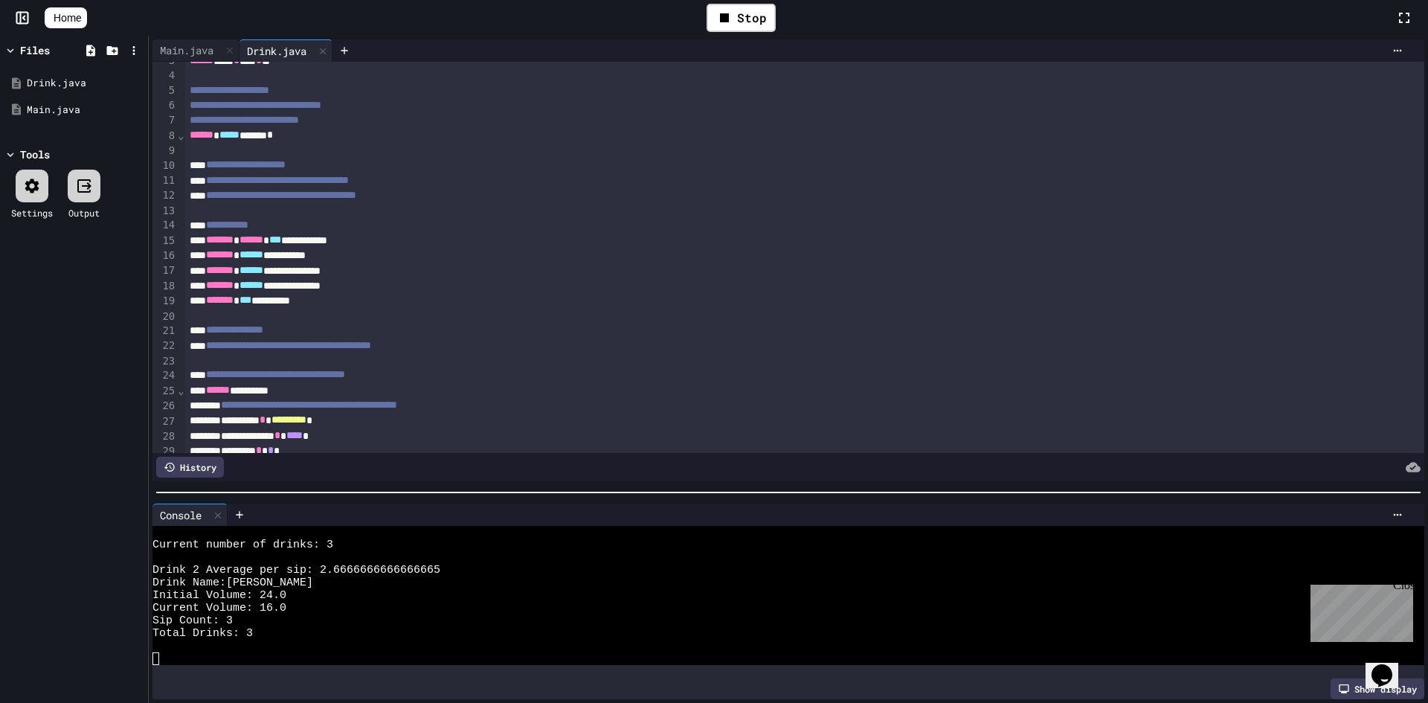
scroll to position [0, 0]
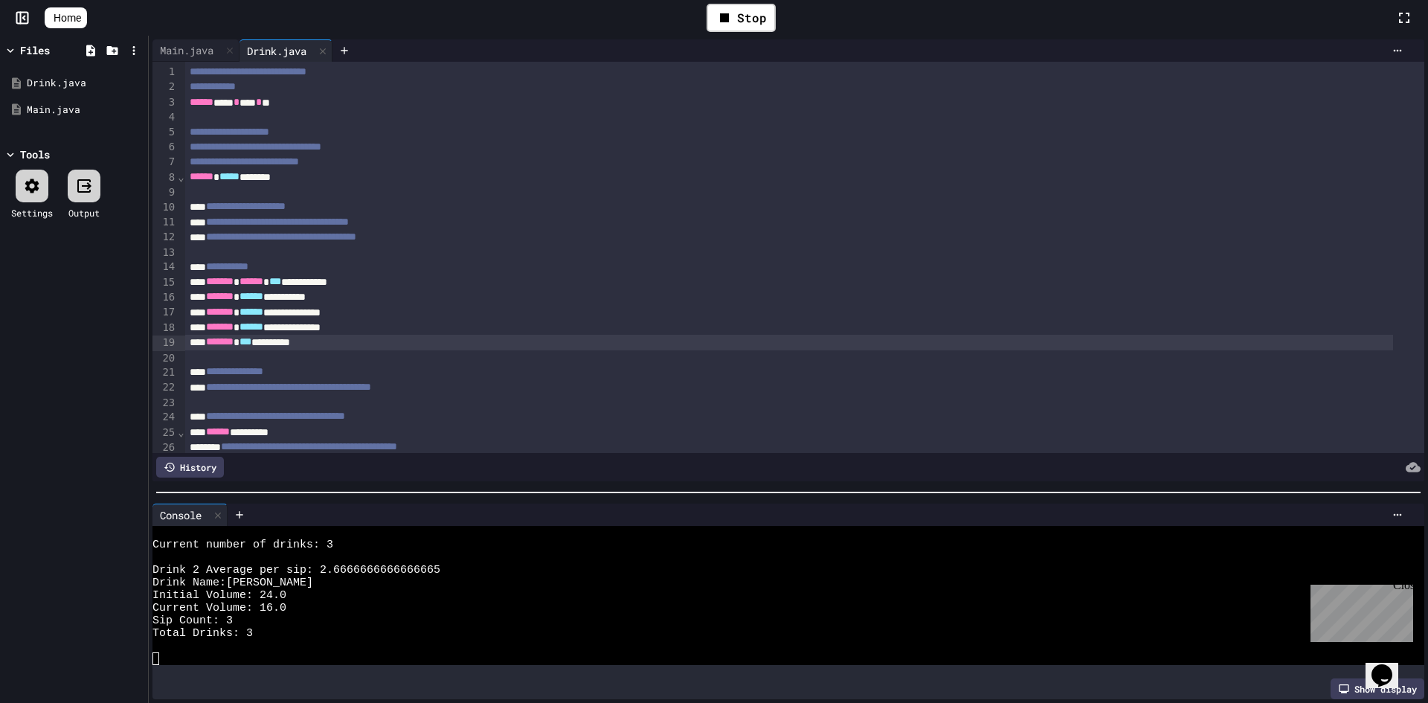
click at [336, 344] on div "******* *** *********" at bounding box center [789, 342] width 1208 height 15
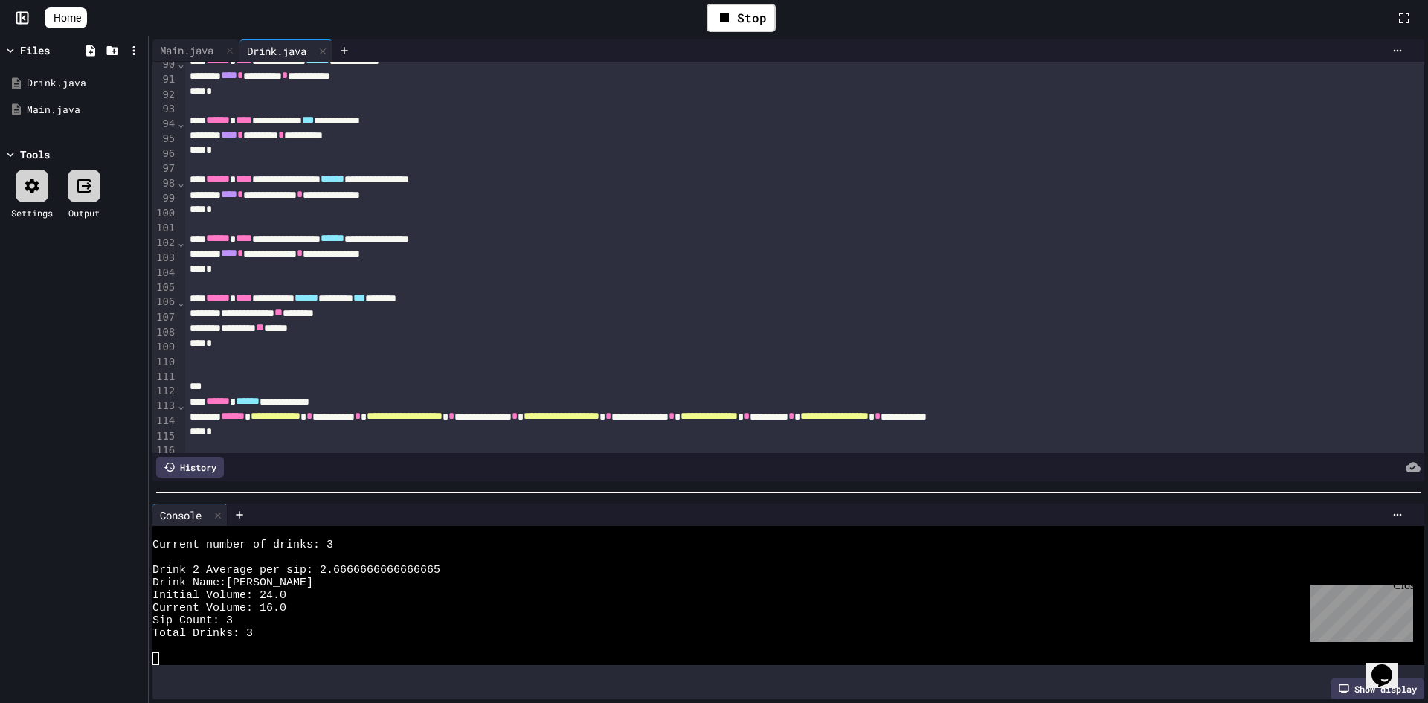
scroll to position [1380, 0]
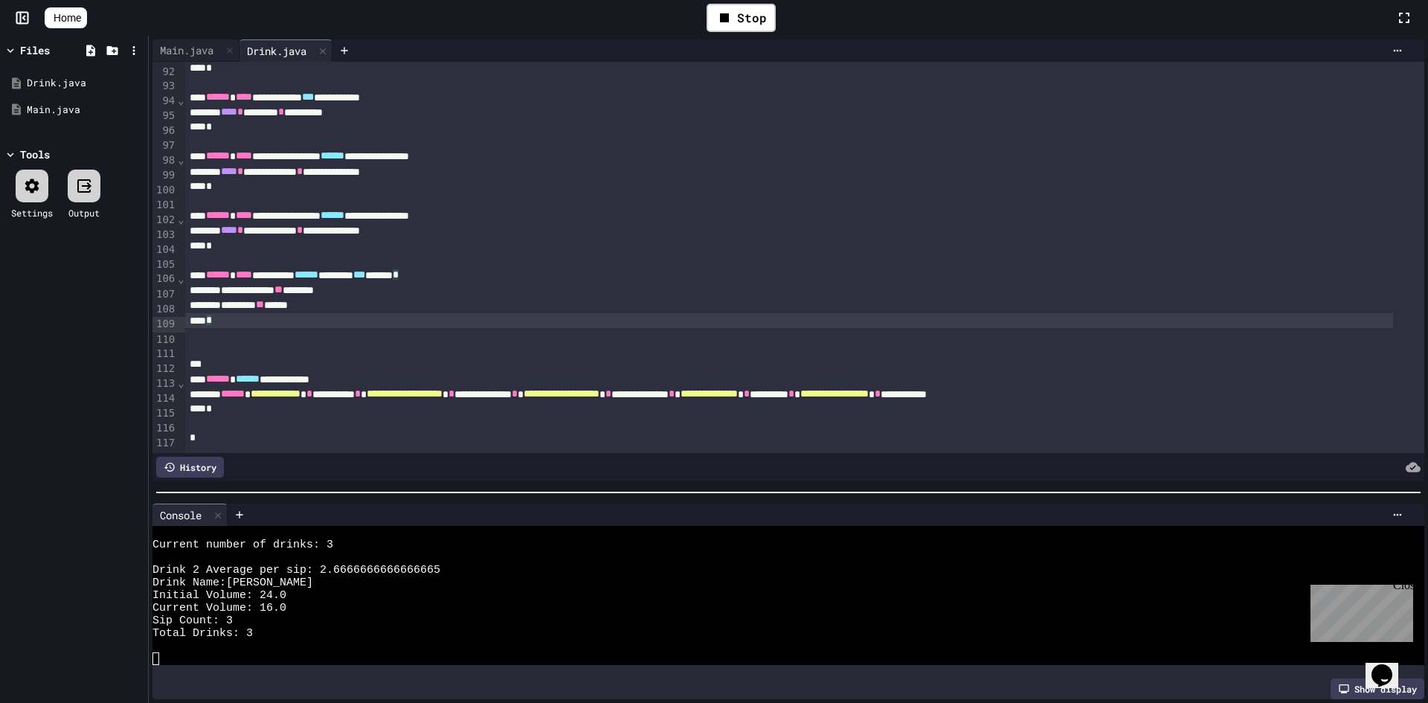
click at [307, 313] on div "*" at bounding box center [789, 320] width 1208 height 15
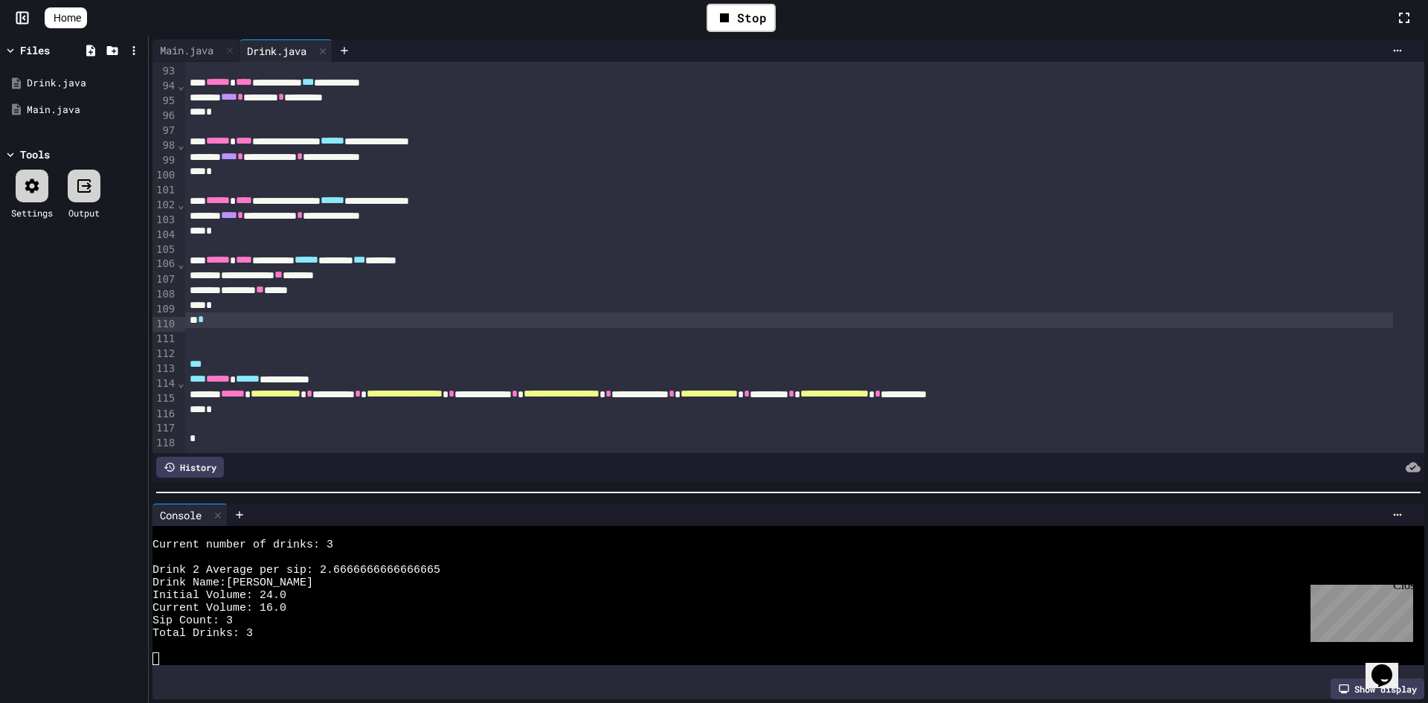
click at [366, 321] on div "*" at bounding box center [789, 319] width 1208 height 15
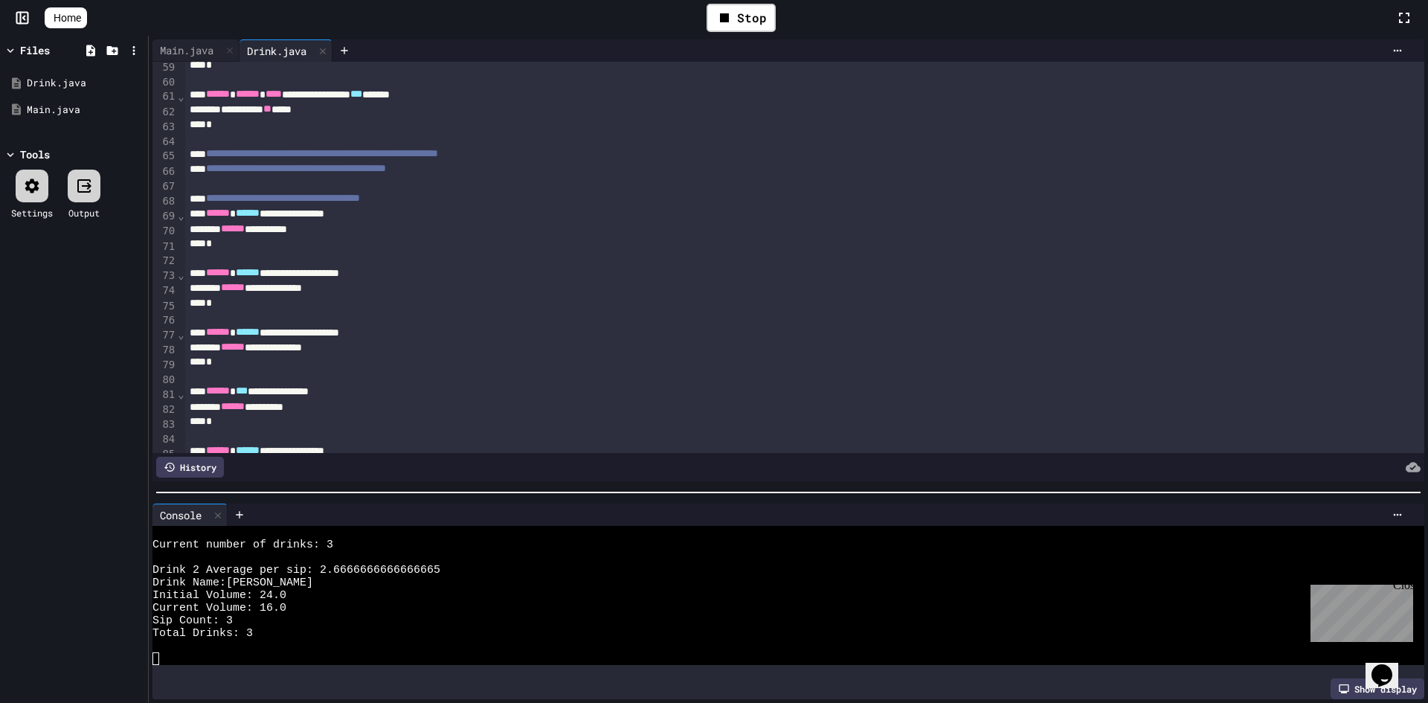
scroll to position [1395, 0]
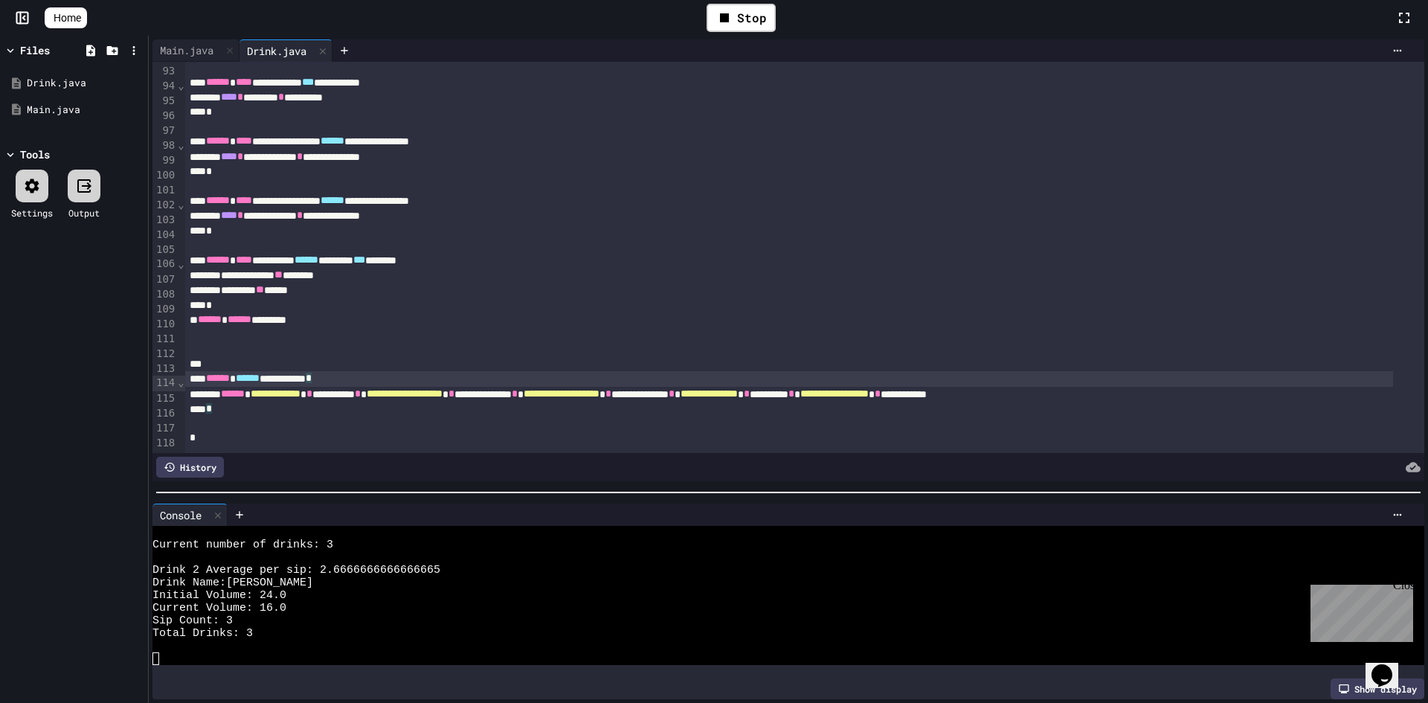
click at [653, 371] on div "**********" at bounding box center [789, 378] width 1208 height 15
click at [626, 342] on div at bounding box center [804, 349] width 1239 height 15
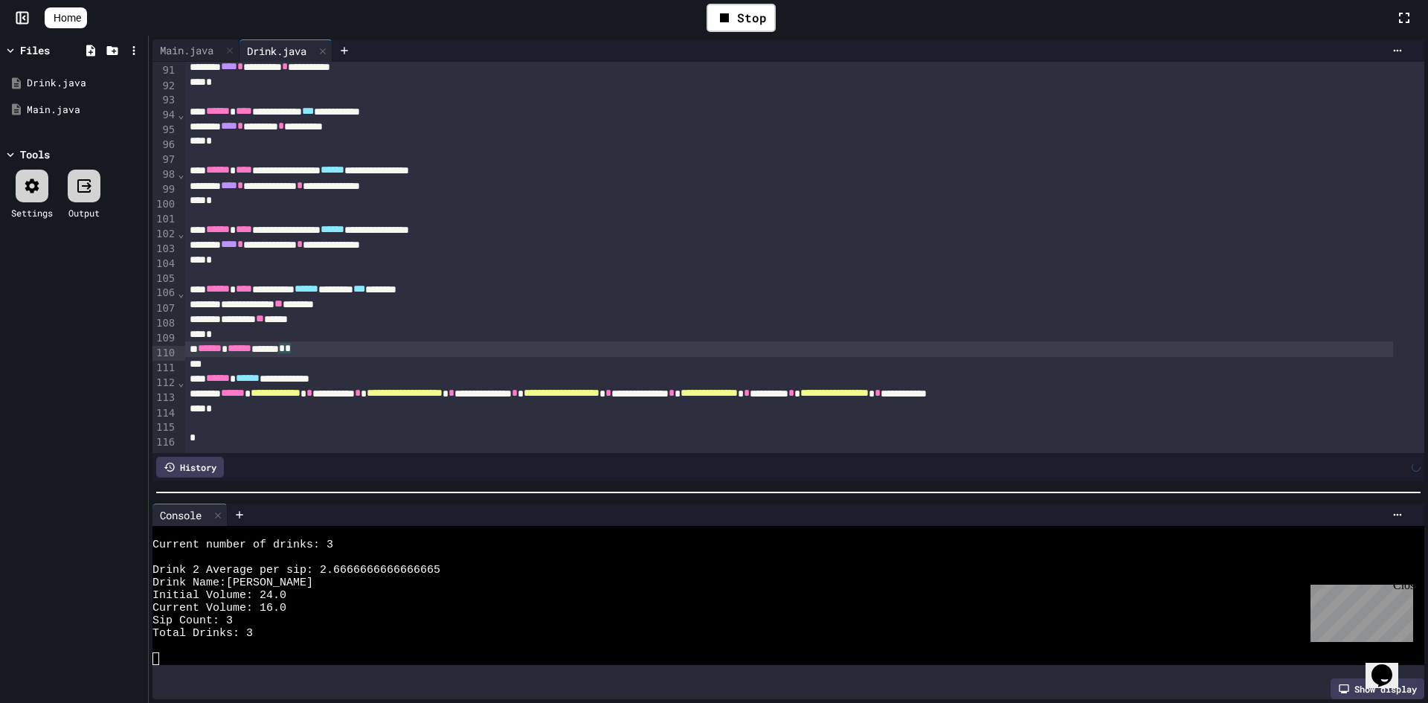
scroll to position [1366, 0]
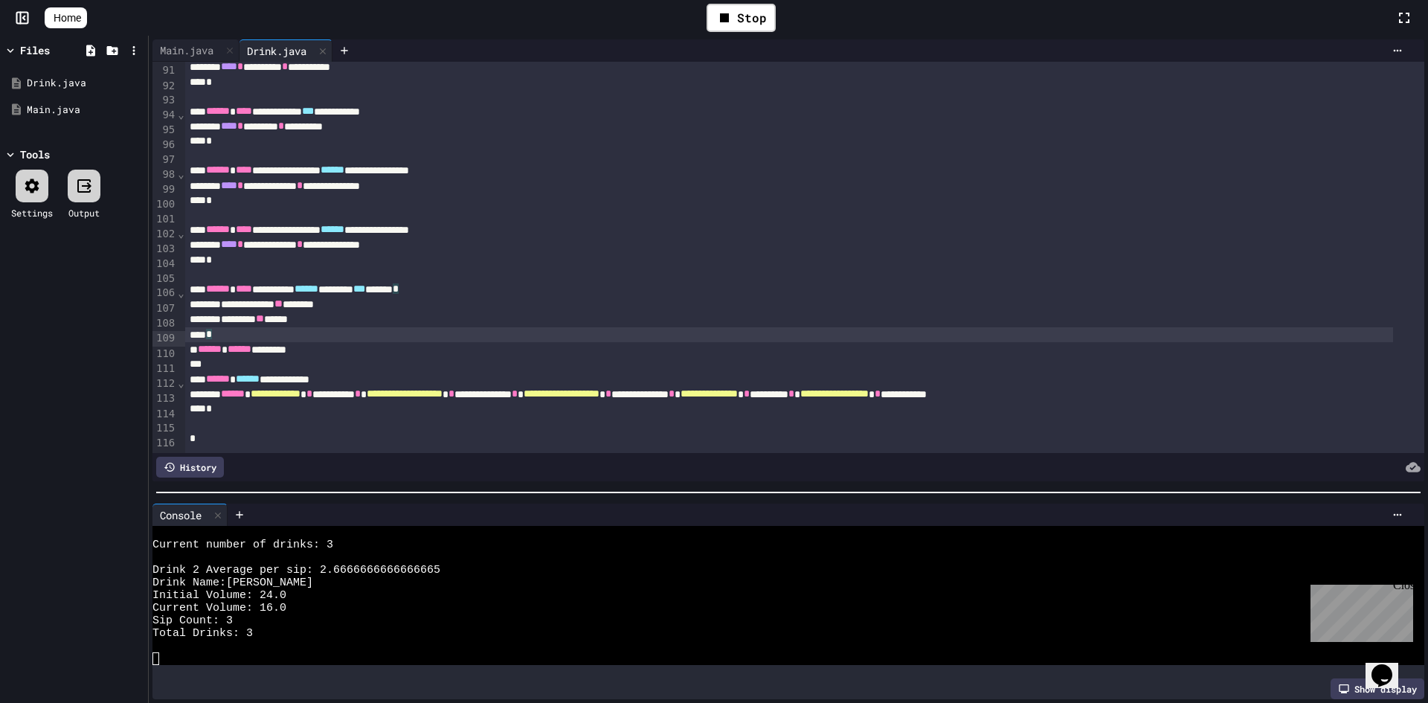
click at [544, 327] on div "*" at bounding box center [789, 334] width 1208 height 15
click at [459, 342] on div "****** ****** ********" at bounding box center [789, 349] width 1208 height 15
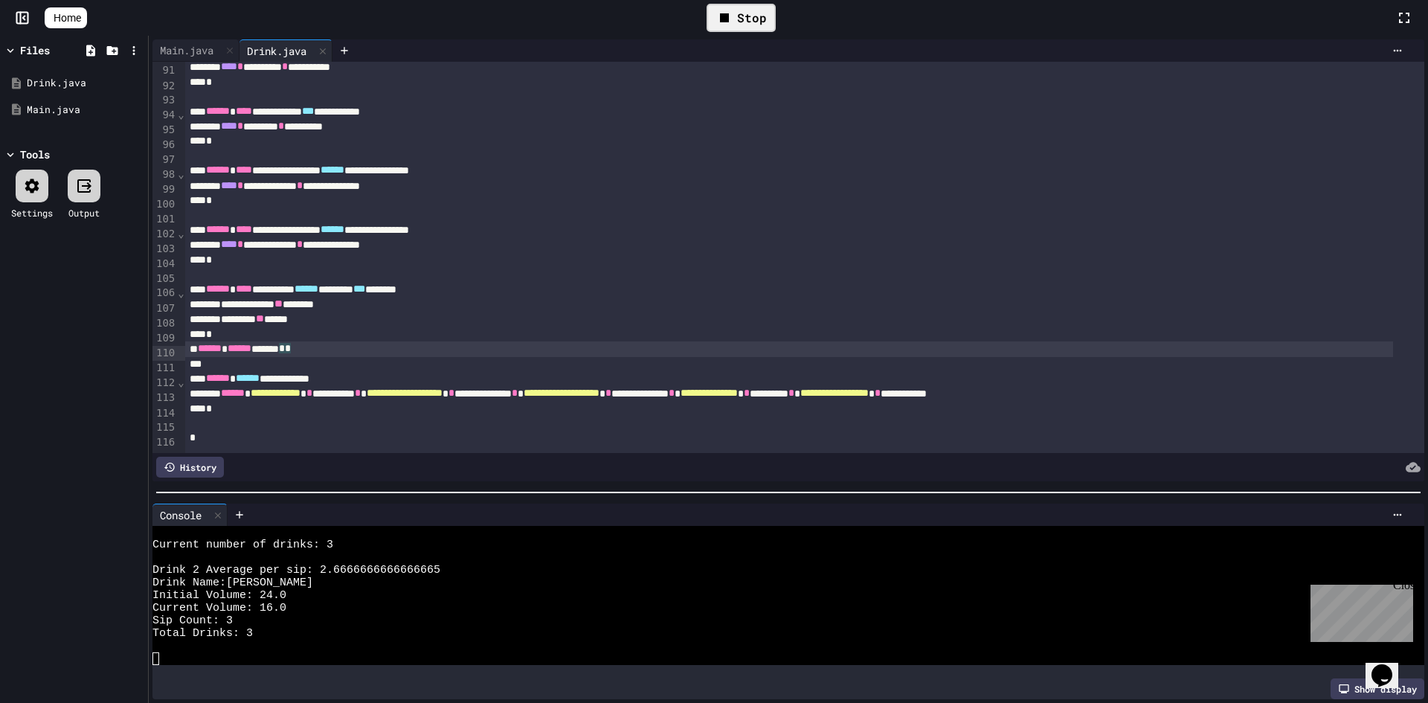
click at [726, 21] on icon at bounding box center [725, 18] width 18 height 18
click at [737, 21] on icon at bounding box center [739, 18] width 18 height 18
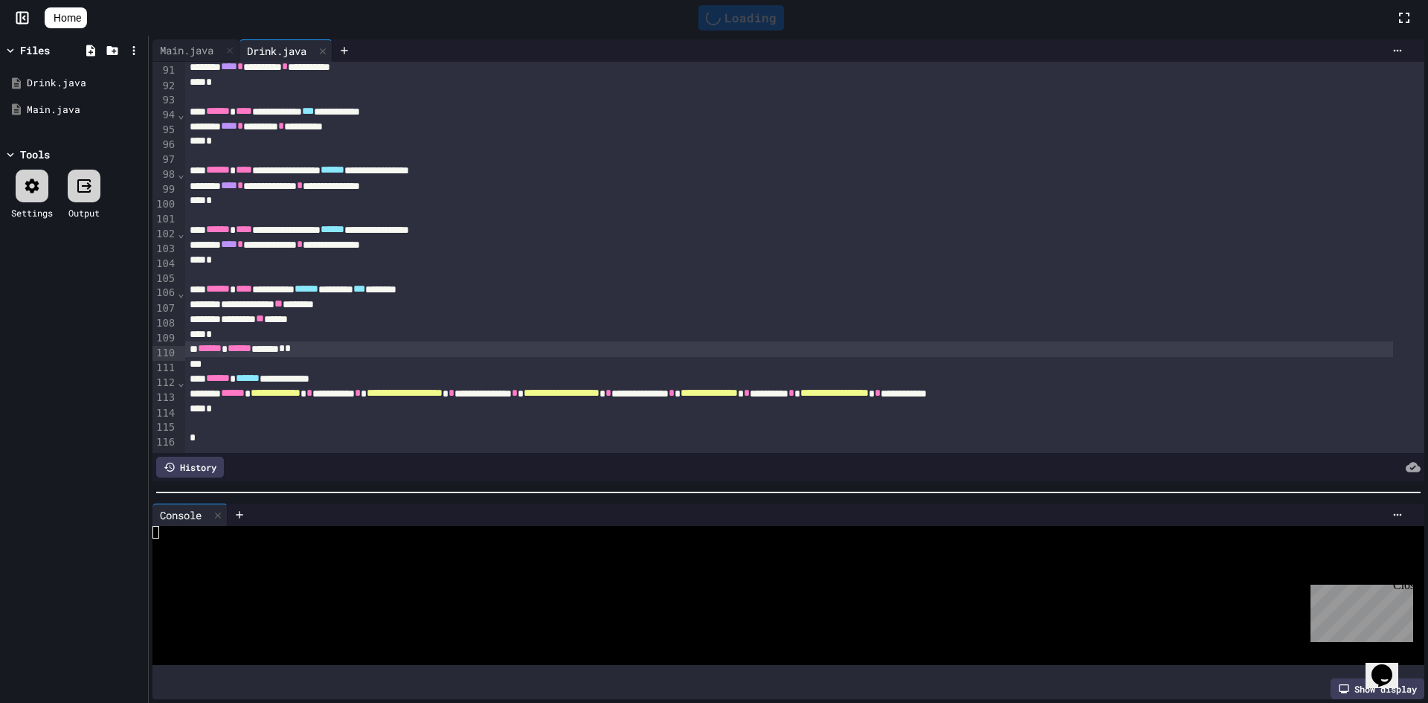
scroll to position [0, 0]
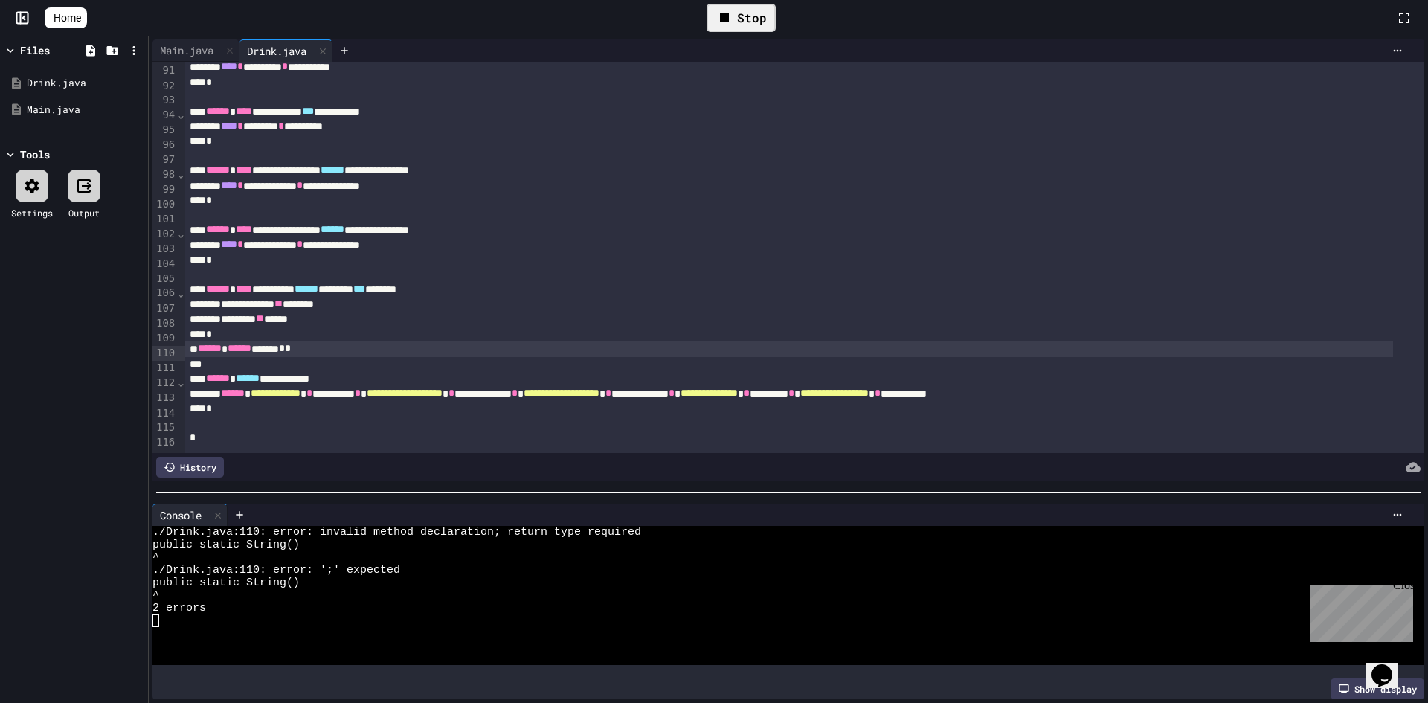
click at [330, 341] on div "****** ****** ****** * *" at bounding box center [789, 348] width 1208 height 15
click at [733, 24] on icon at bounding box center [725, 18] width 18 height 18
click at [735, 24] on div at bounding box center [741, 17] width 36 height 25
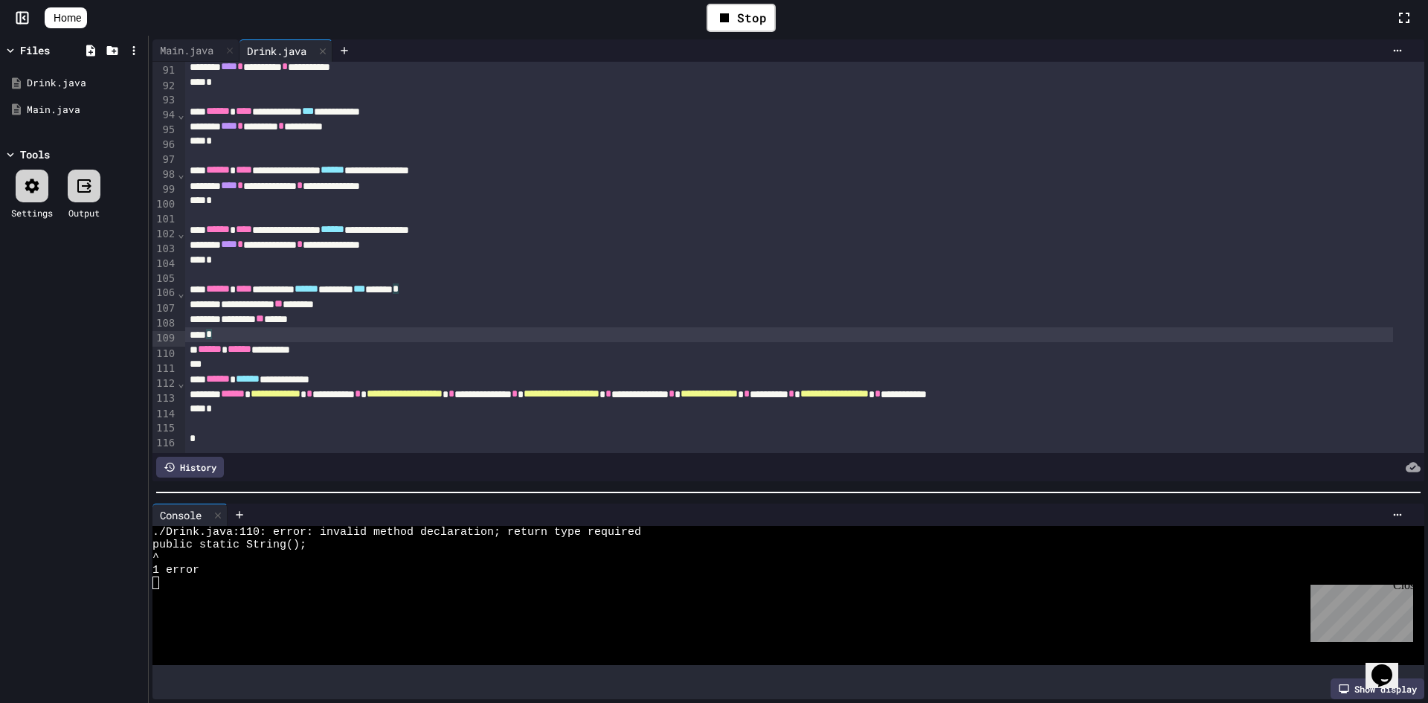
click at [245, 327] on div "*" at bounding box center [789, 334] width 1208 height 15
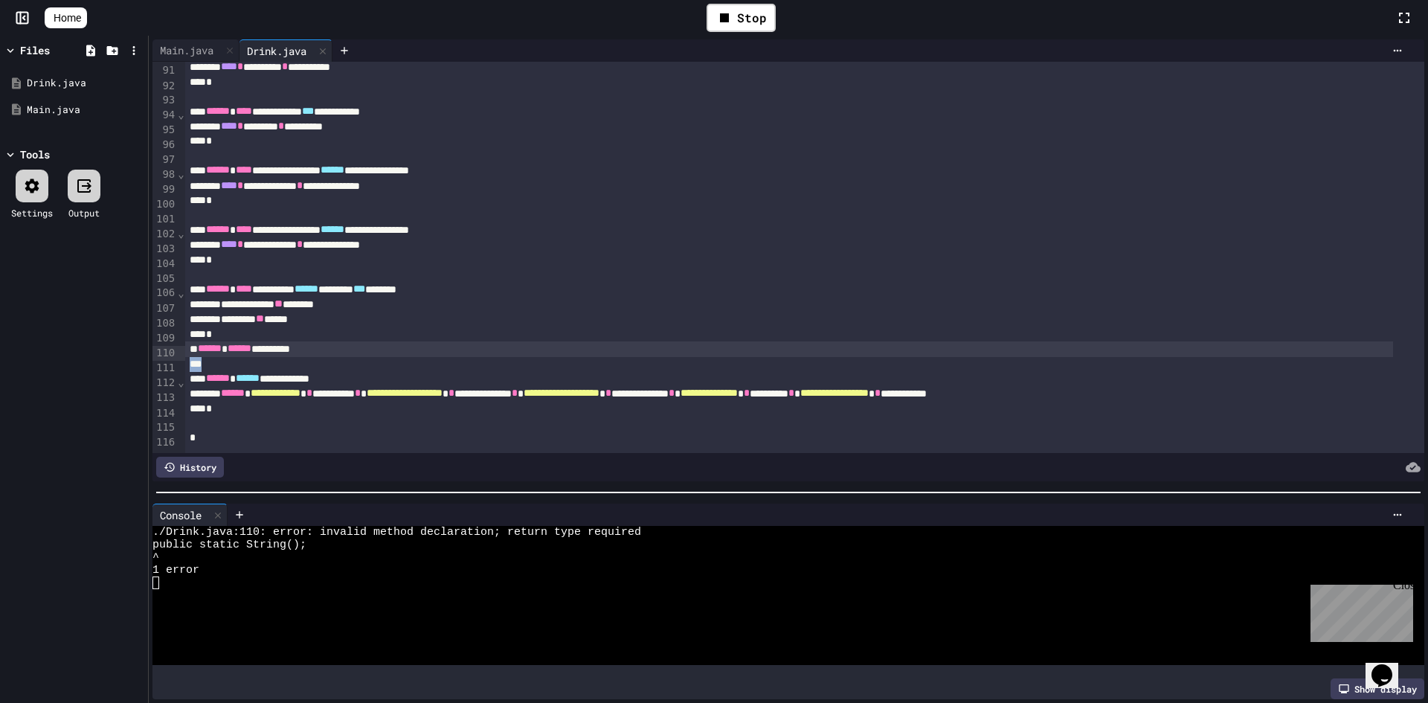
scroll to position [1366, 0]
drag, startPoint x: 330, startPoint y: 340, endPoint x: 155, endPoint y: 329, distance: 174.4
click at [155, 329] on div "**********" at bounding box center [788, 257] width 1272 height 391
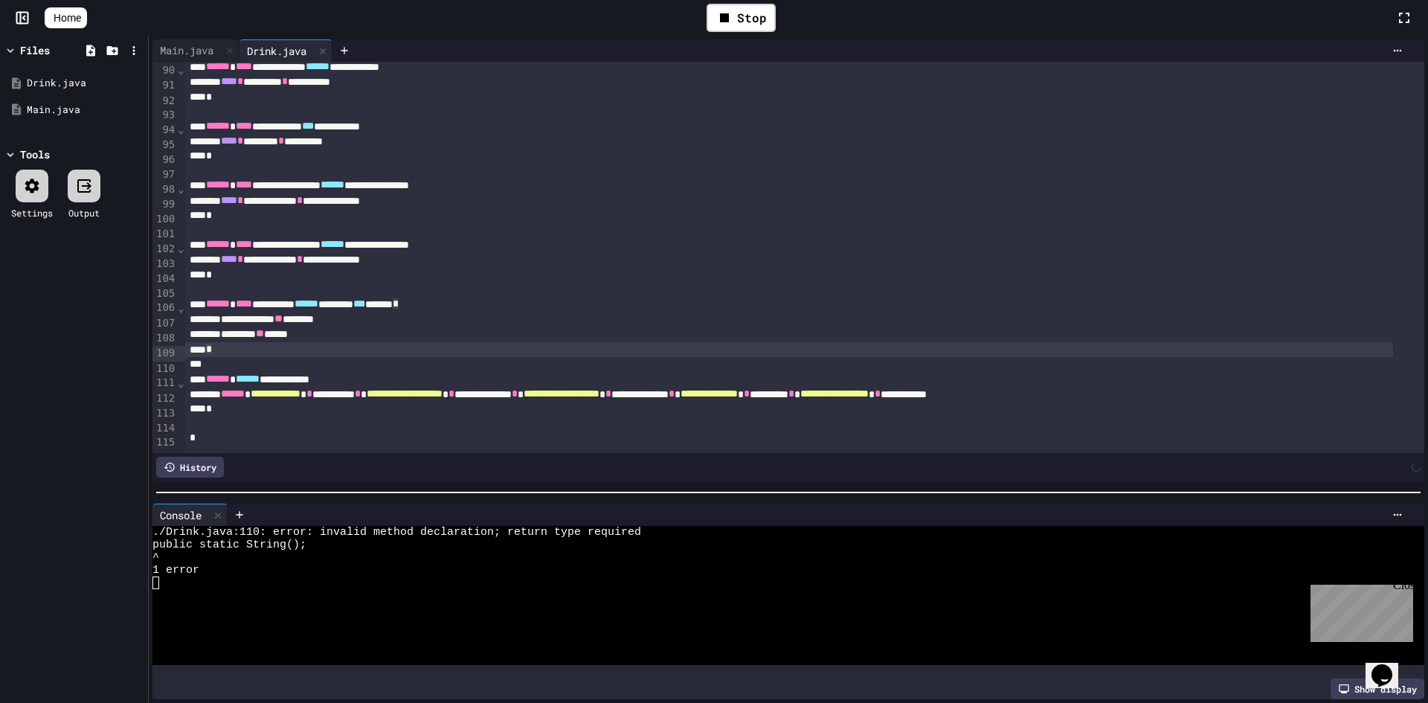
scroll to position [1351, 0]
click at [758, 16] on div "Stop" at bounding box center [741, 18] width 69 height 28
click at [739, 20] on icon at bounding box center [739, 18] width 18 height 18
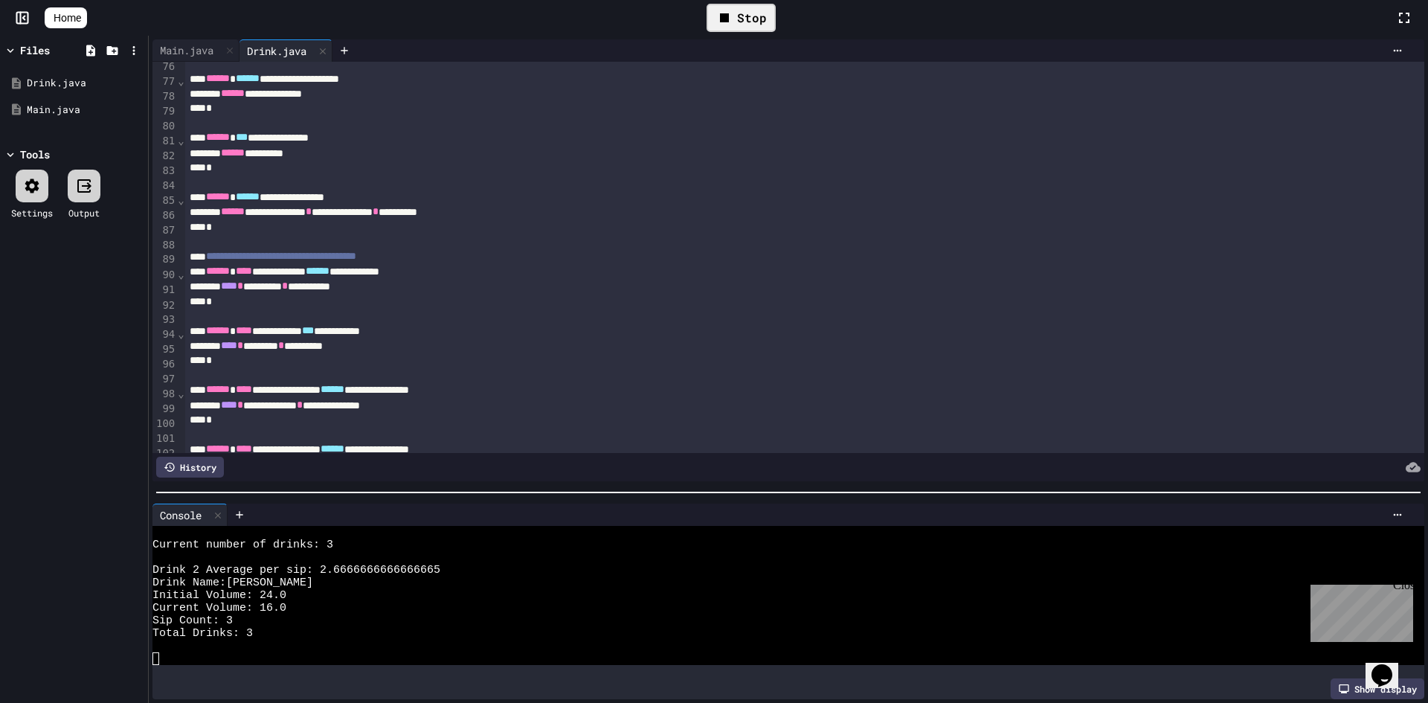
scroll to position [831, 0]
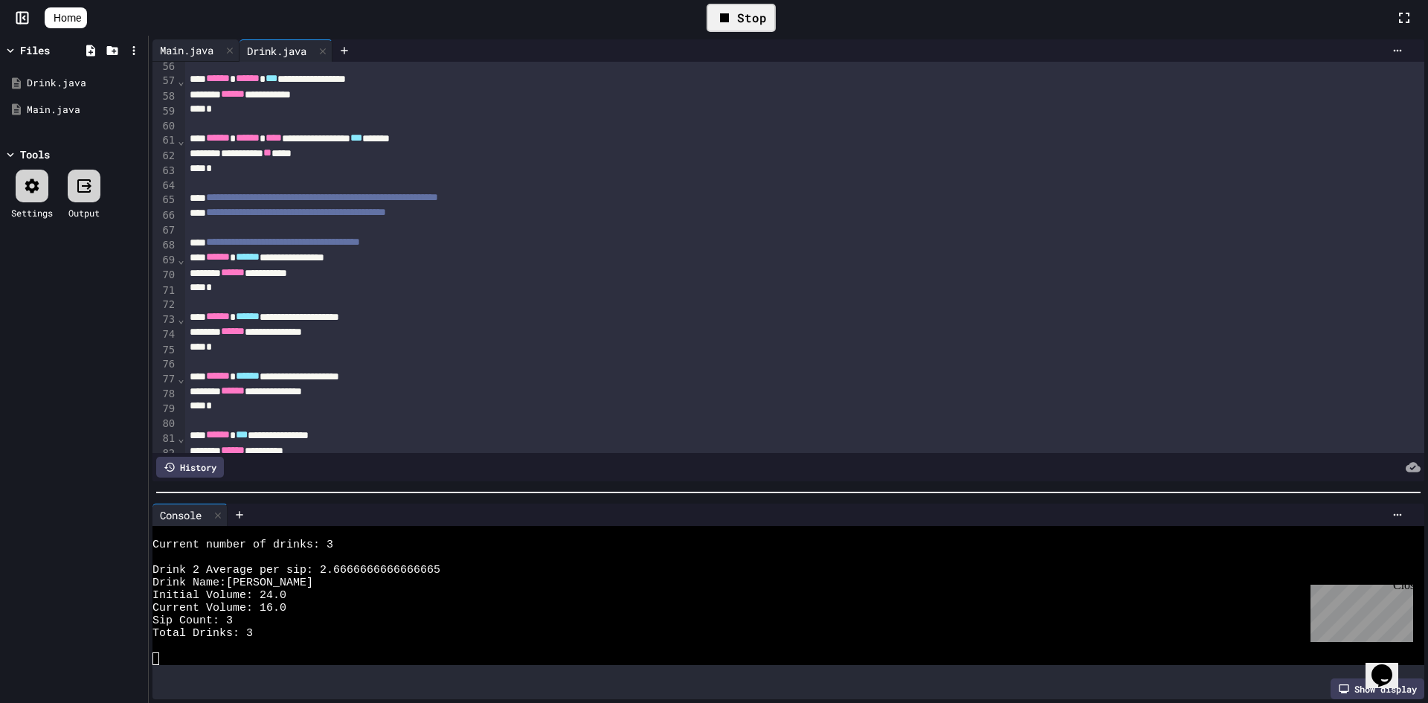
click at [205, 45] on div "Main.java" at bounding box center [186, 50] width 68 height 16
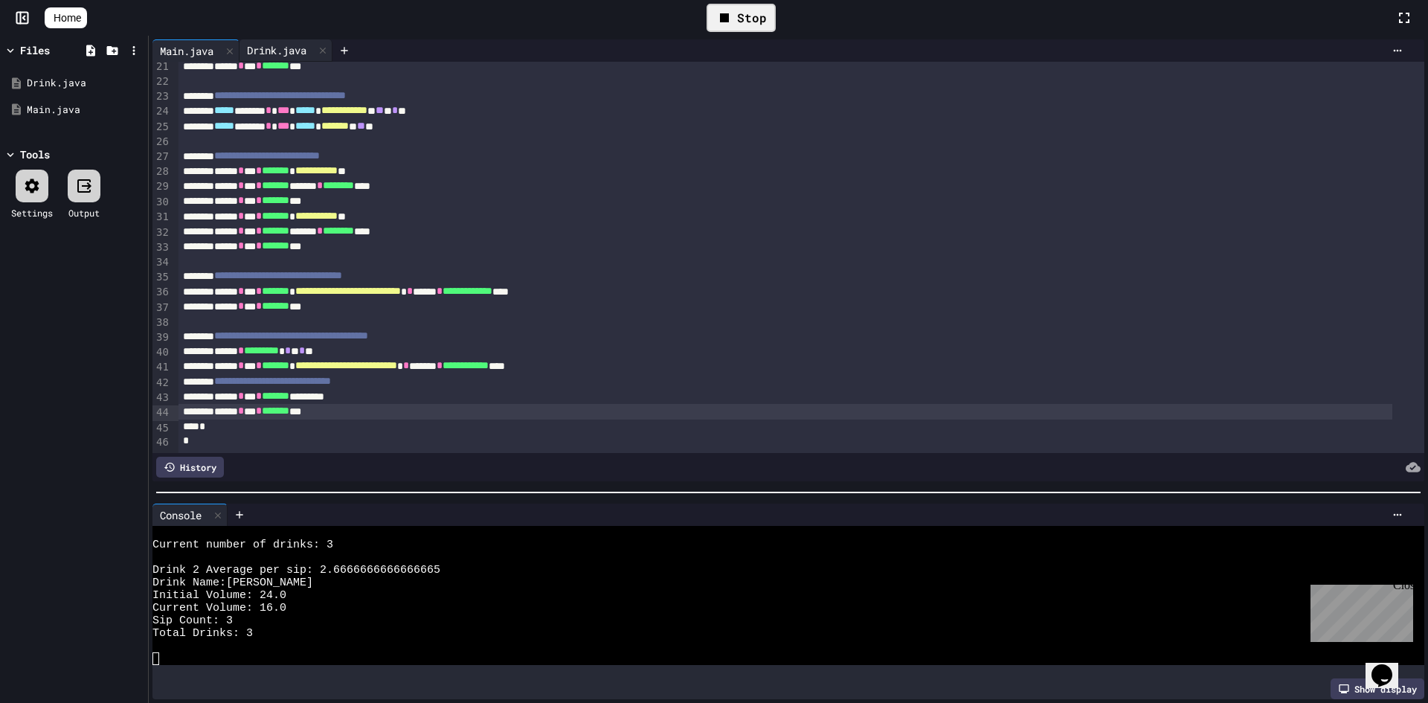
click at [291, 42] on div "Drink.java" at bounding box center [277, 50] width 74 height 16
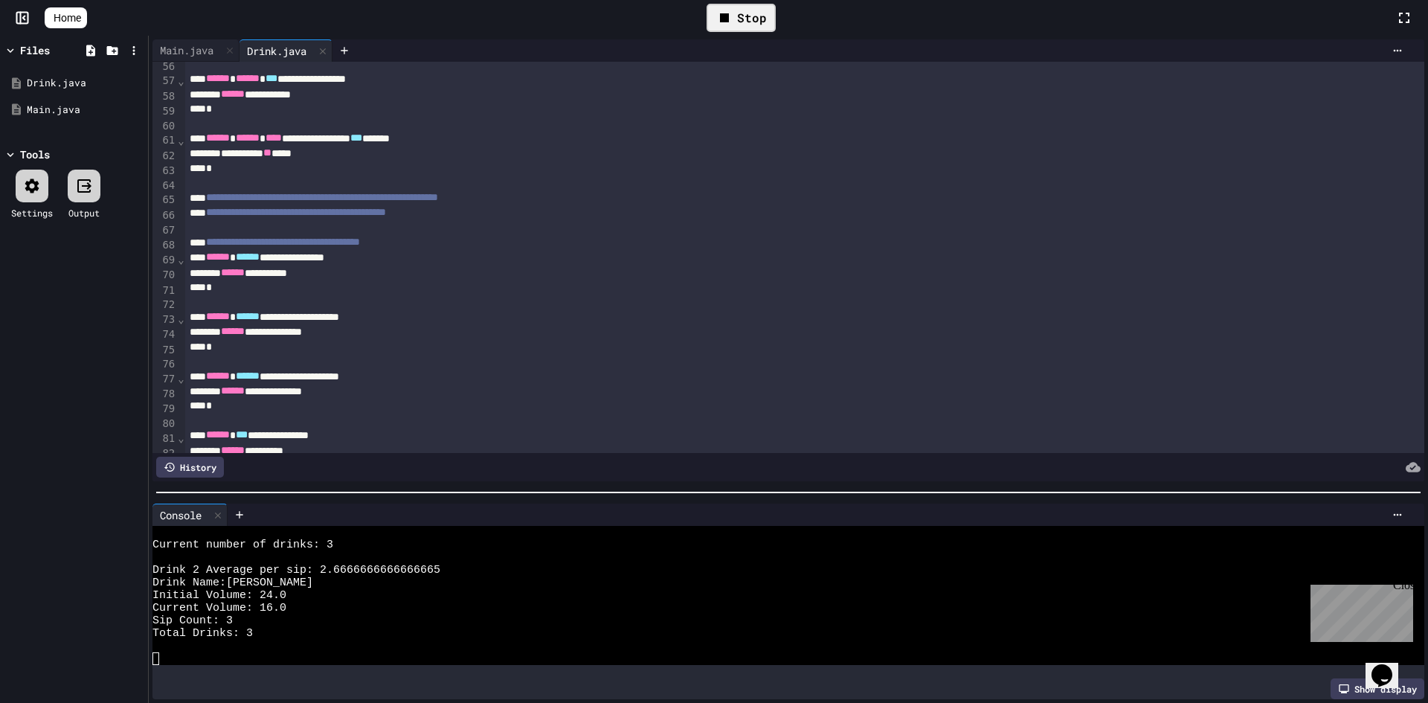
click at [727, 19] on icon at bounding box center [725, 18] width 18 height 18
click at [739, 13] on icon at bounding box center [739, 18] width 18 height 18
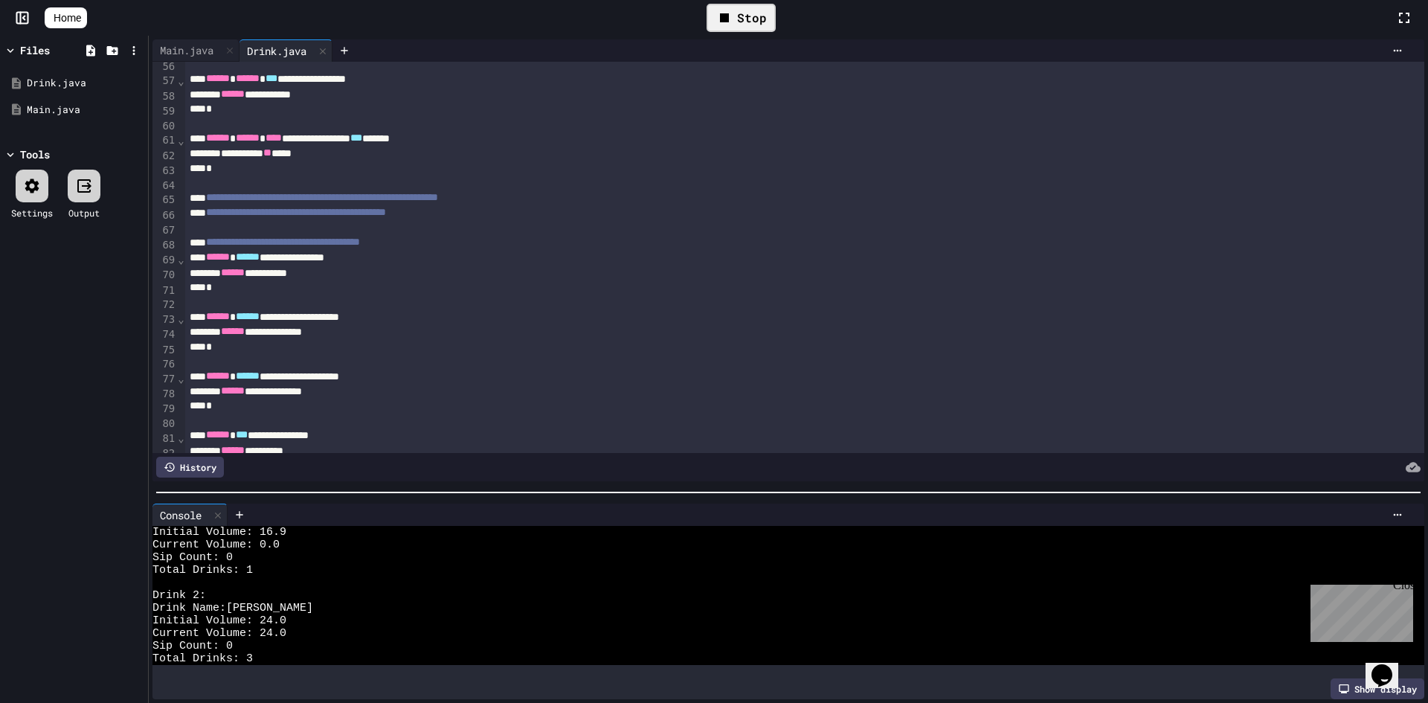
scroll to position [0, 0]
click at [742, 19] on div "Stop" at bounding box center [741, 18] width 69 height 28
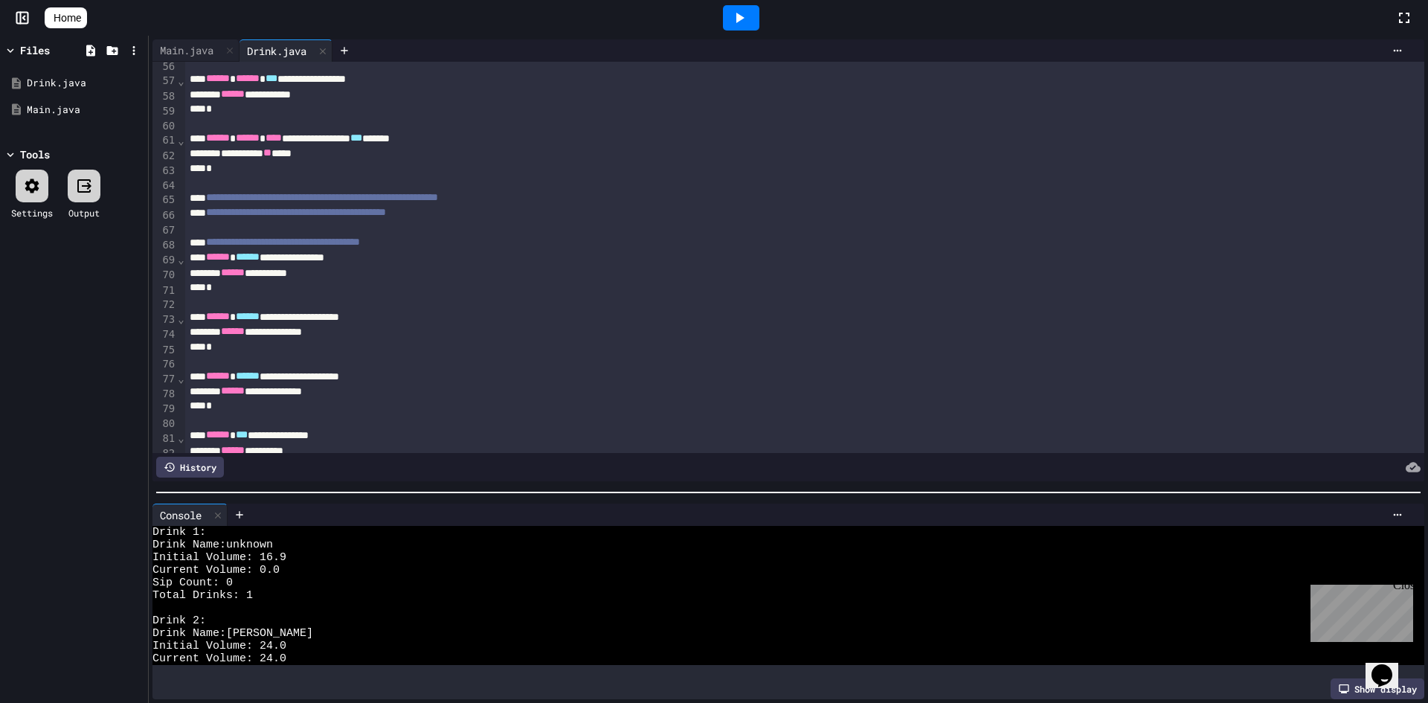
click at [745, 19] on icon at bounding box center [740, 18] width 8 height 10
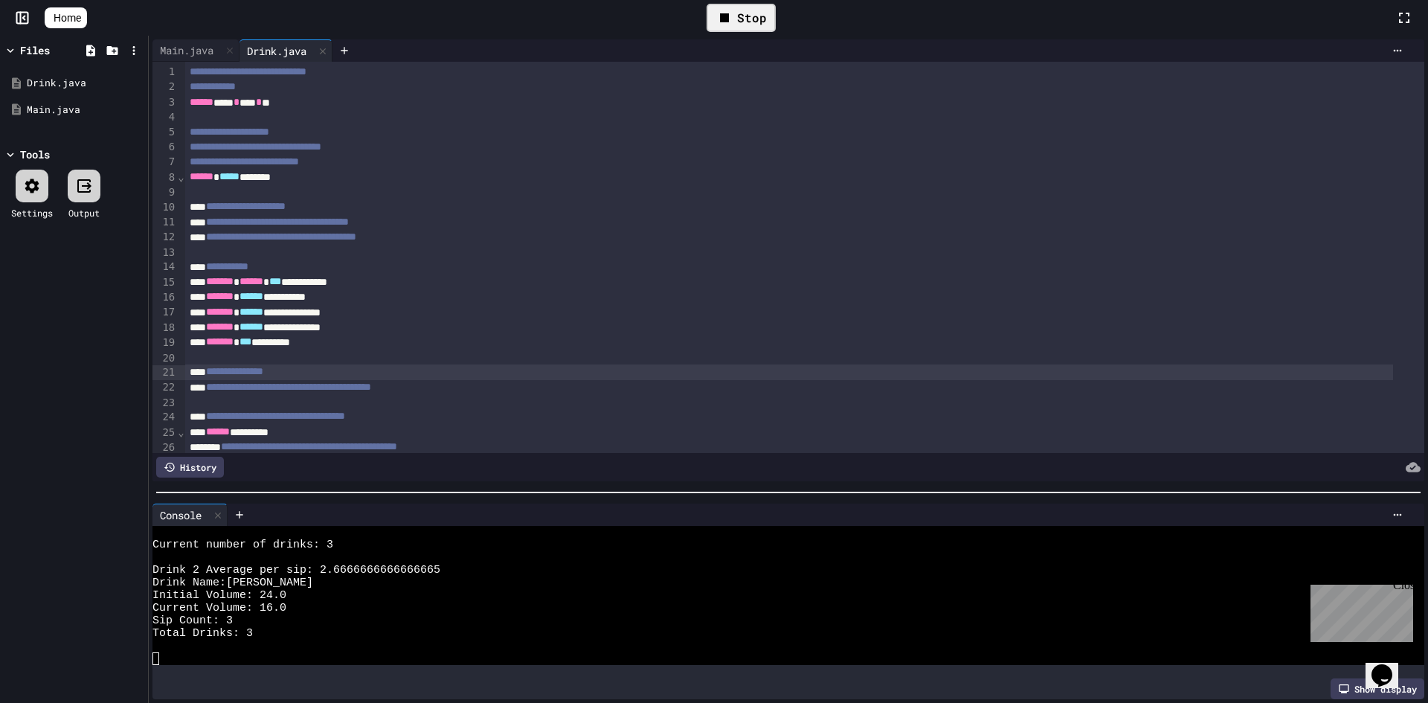
click at [371, 370] on div "**********" at bounding box center [789, 371] width 1208 height 15
click at [361, 362] on div at bounding box center [804, 357] width 1239 height 15
click at [330, 361] on div "**" at bounding box center [804, 357] width 1239 height 15
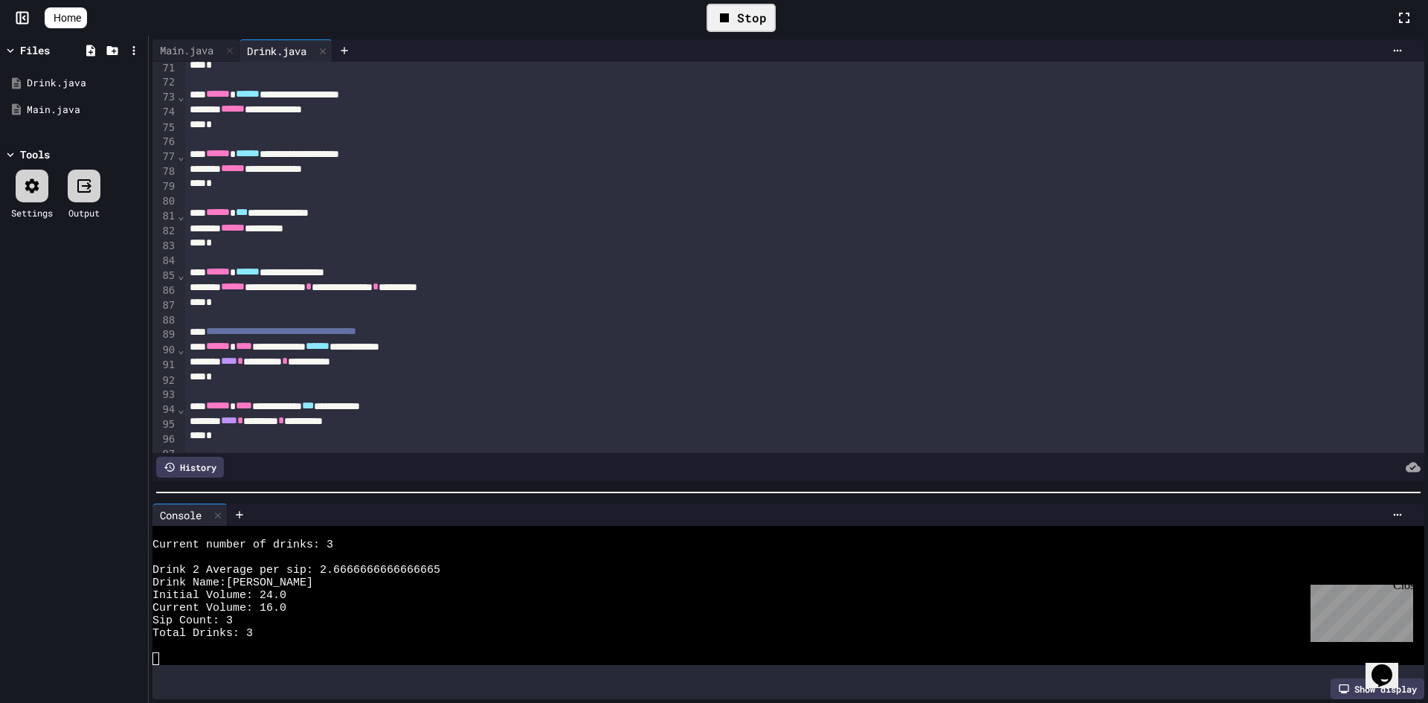
scroll to position [756, 0]
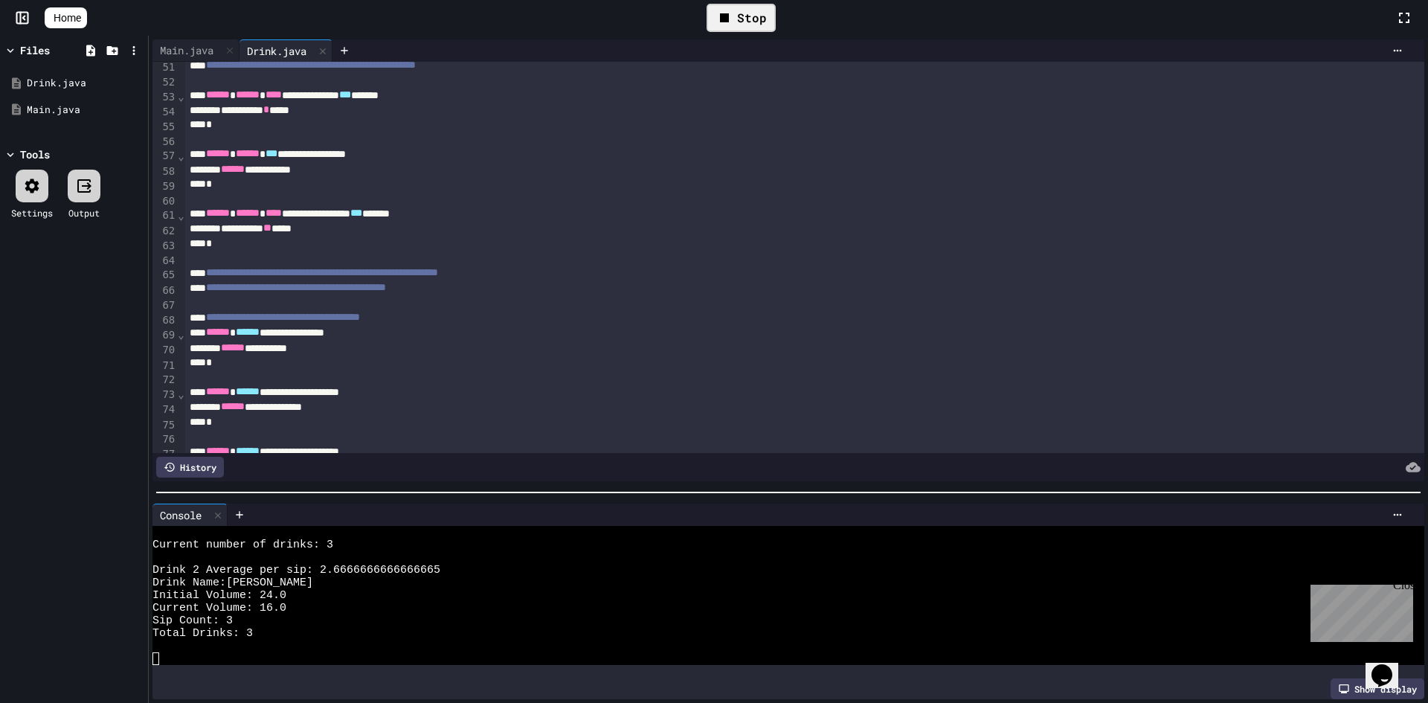
click at [57, 9] on link "Home" at bounding box center [66, 17] width 42 height 21
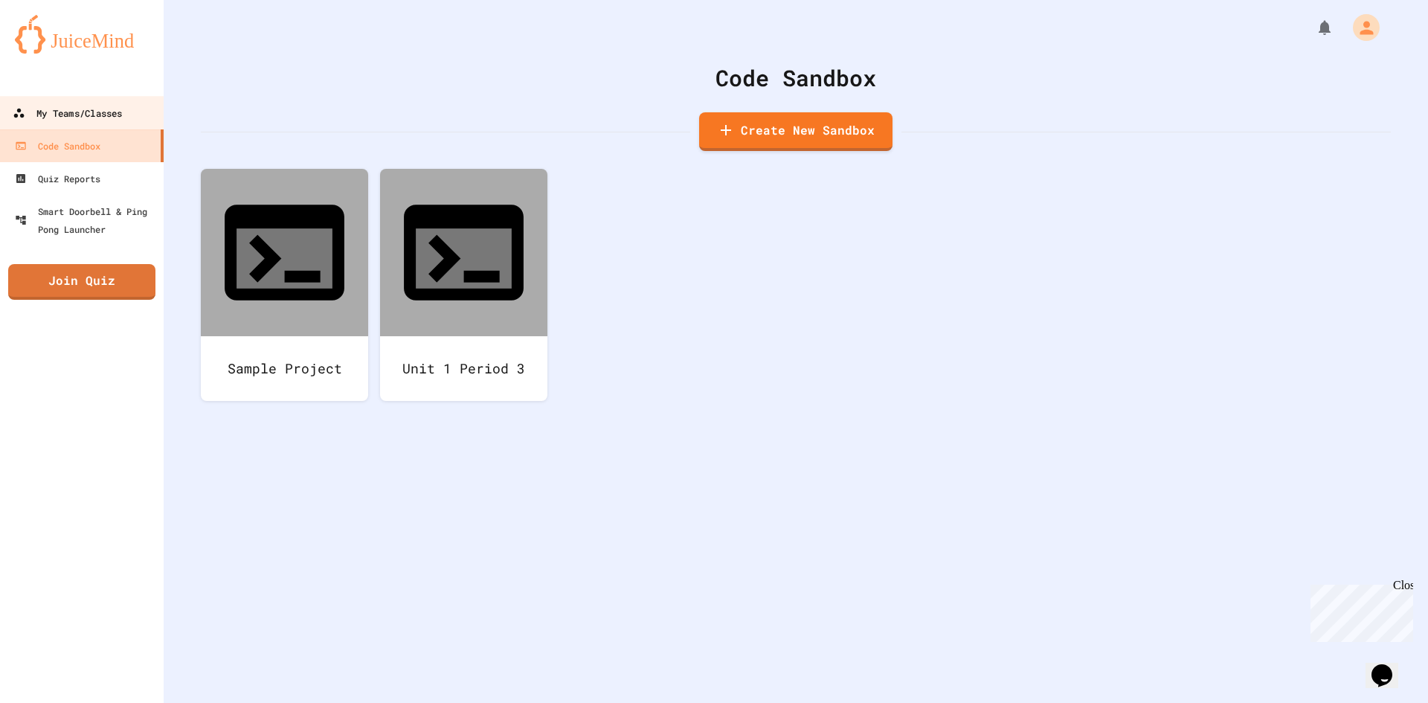
click at [100, 116] on div "My Teams/Classes" at bounding box center [67, 113] width 109 height 19
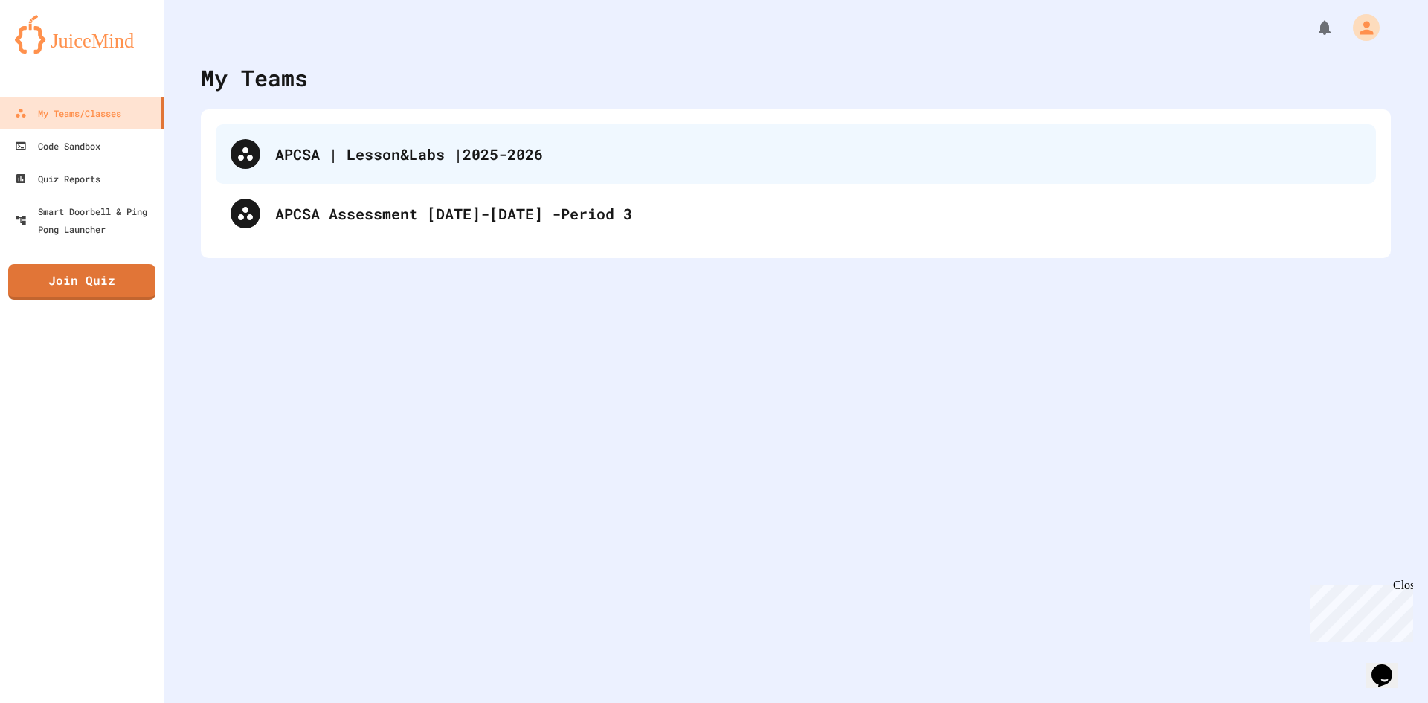
click at [311, 153] on div "APCSA | Lesson&Labs |2025-2026" at bounding box center [818, 154] width 1086 height 22
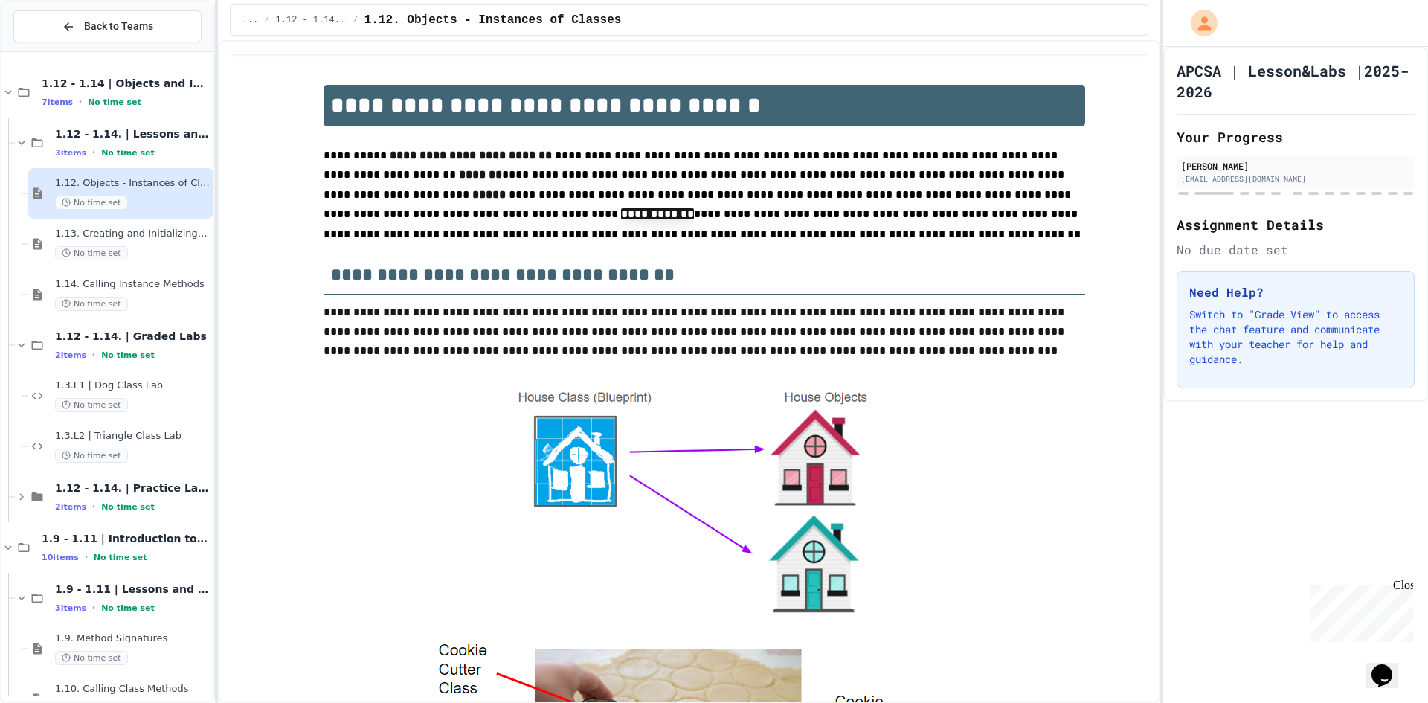
click at [150, 285] on span "1.14. Calling Instance Methods" at bounding box center [132, 284] width 155 height 13
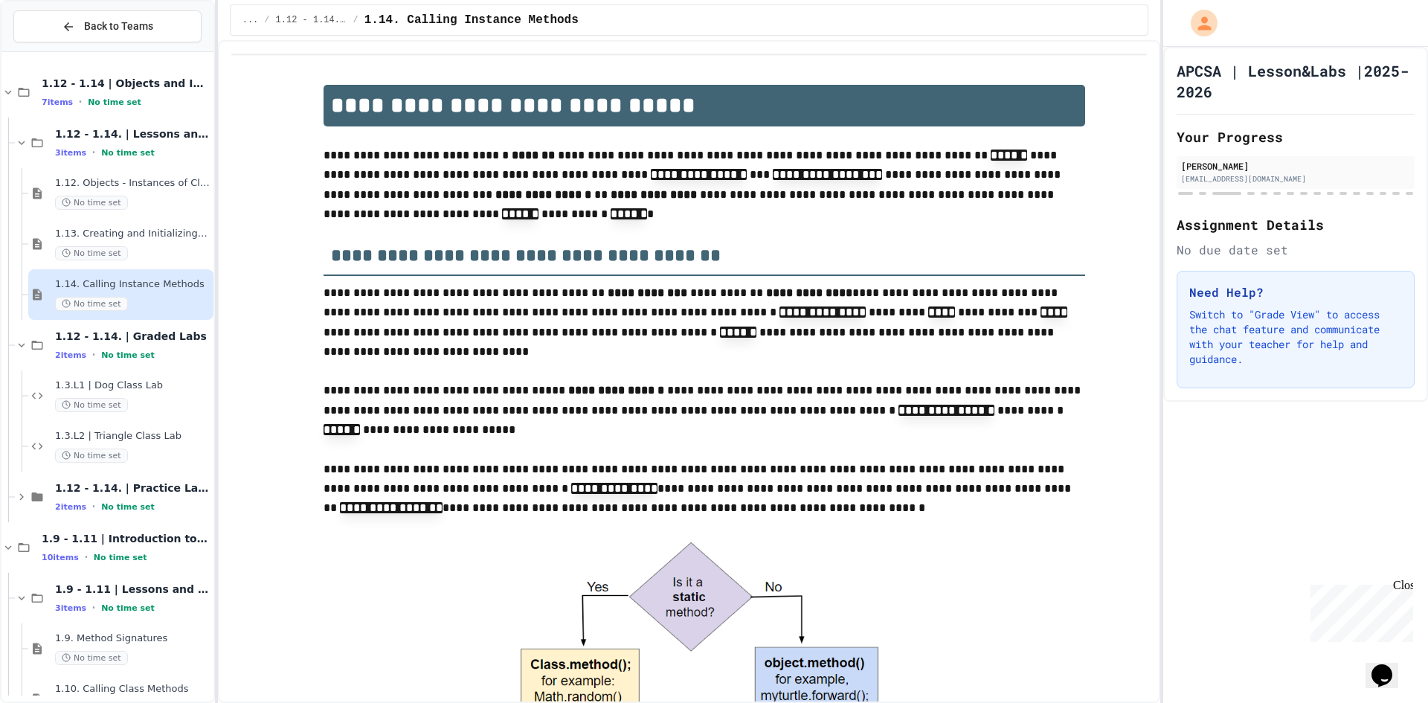
click at [150, 285] on span "1.14. Calling Instance Methods" at bounding box center [132, 284] width 155 height 13
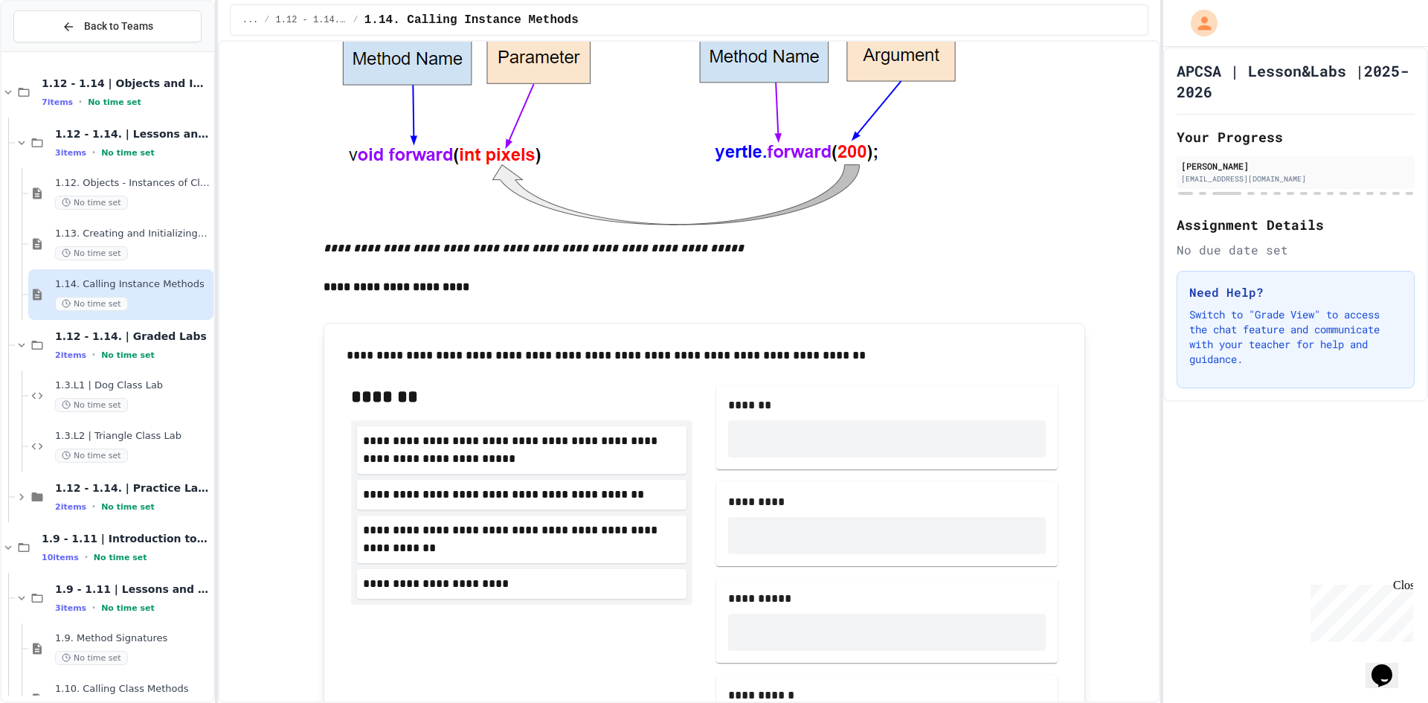
scroll to position [4165, 0]
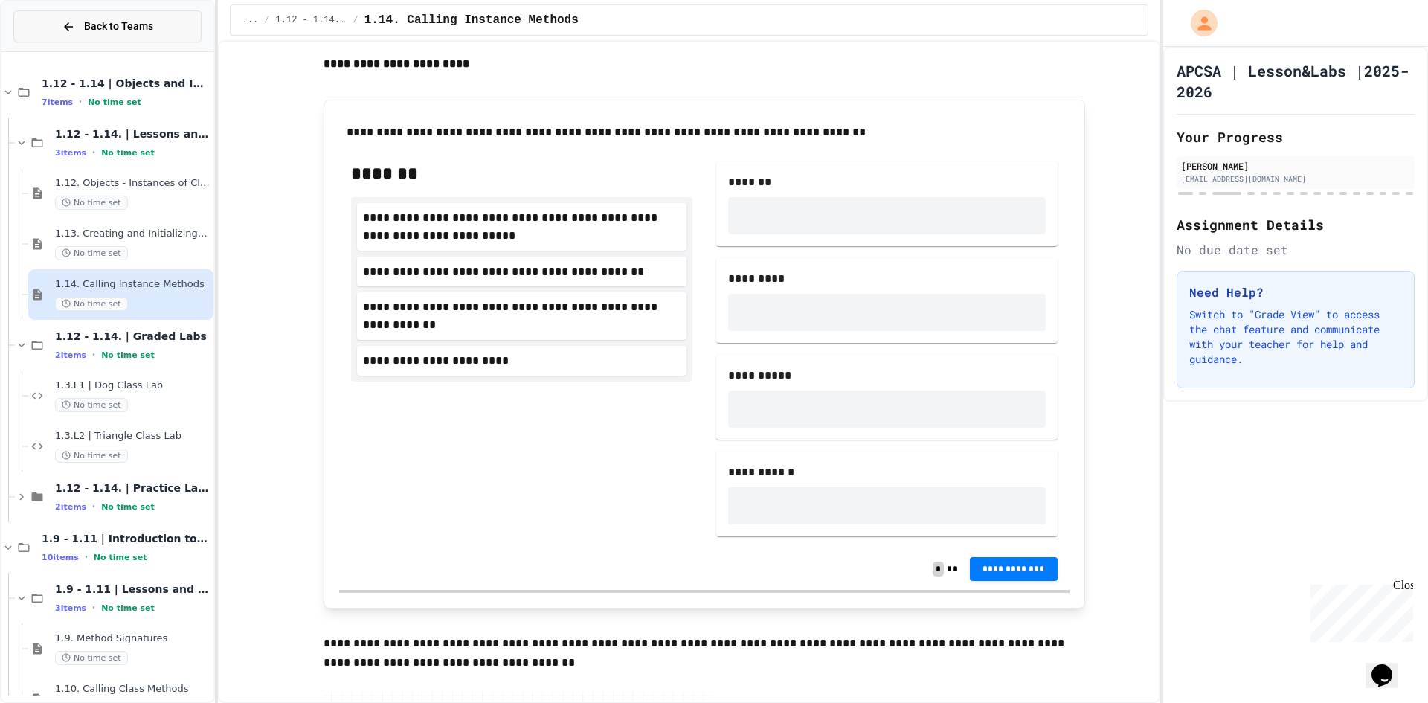
click at [69, 27] on icon at bounding box center [68, 26] width 9 height 9
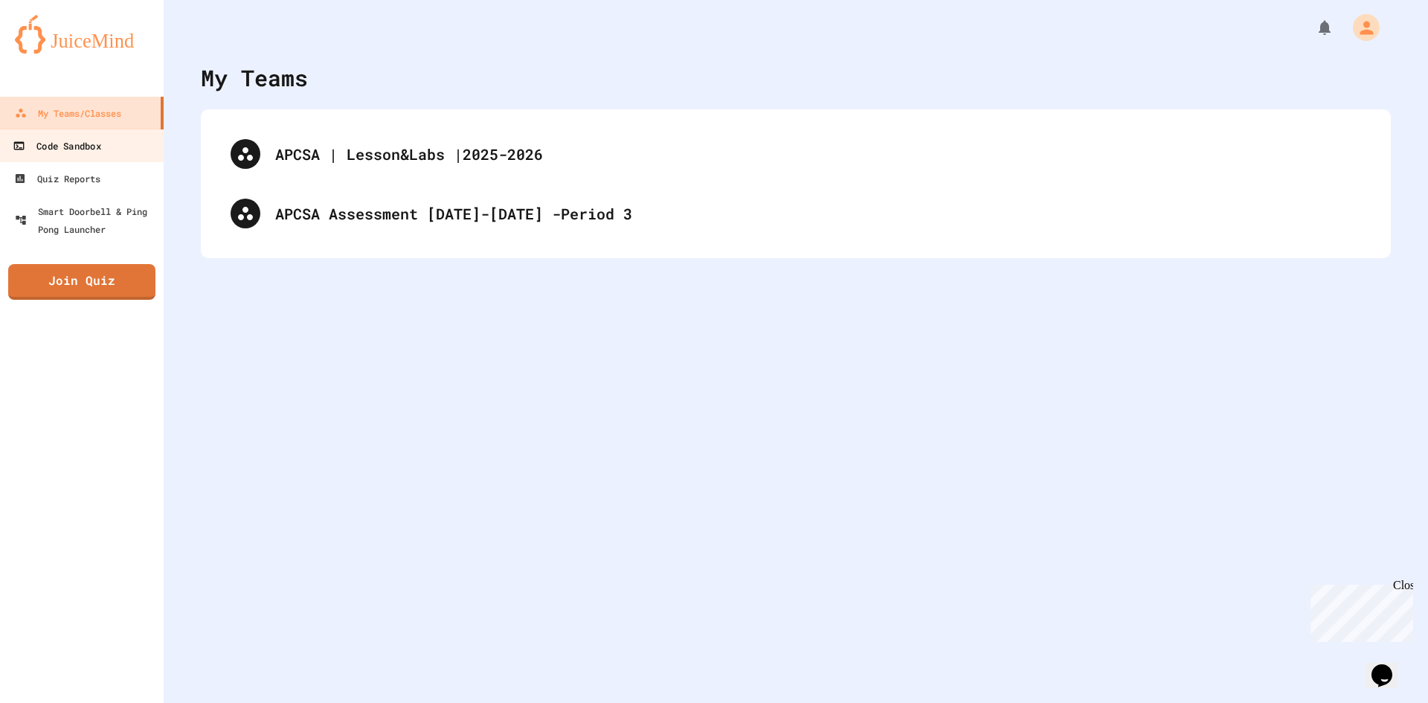
click at [99, 139] on div "Code Sandbox" at bounding box center [57, 146] width 88 height 19
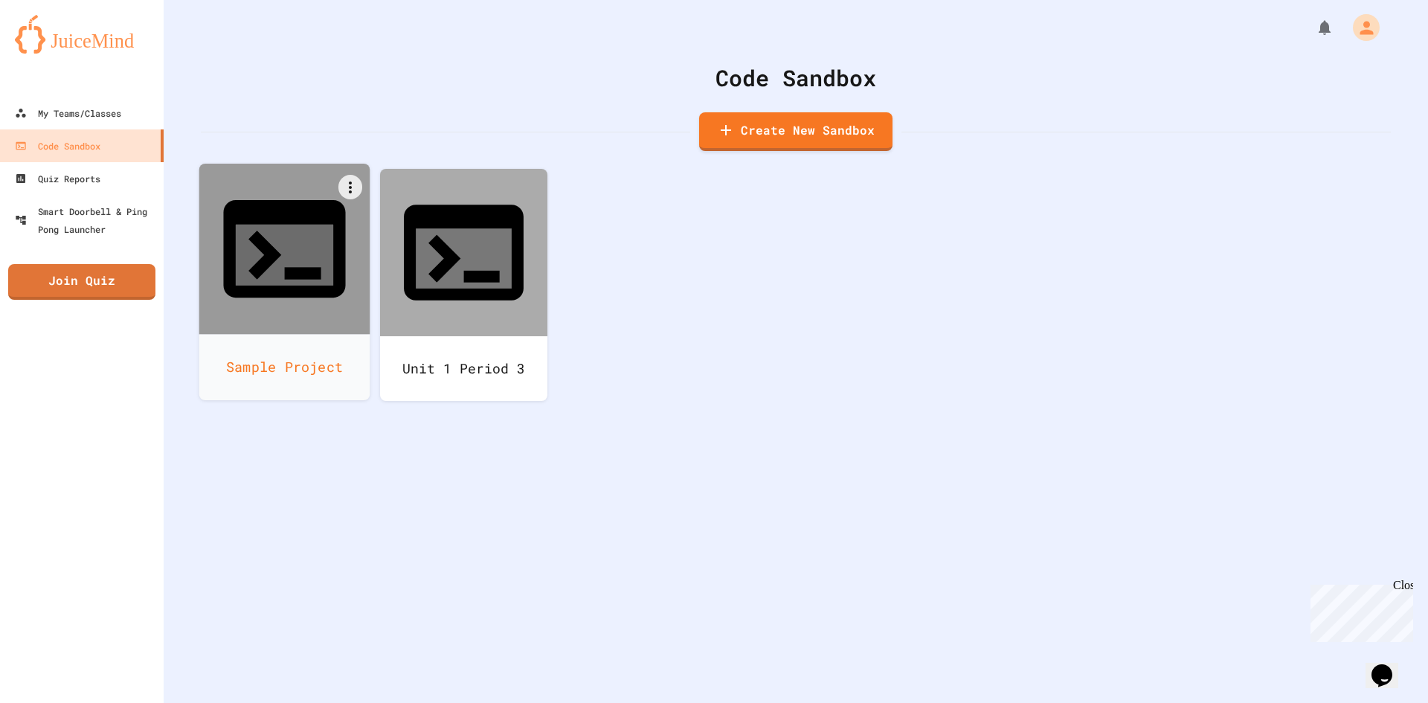
click at [356, 231] on div at bounding box center [284, 249] width 171 height 171
